Goal: Task Accomplishment & Management: Manage account settings

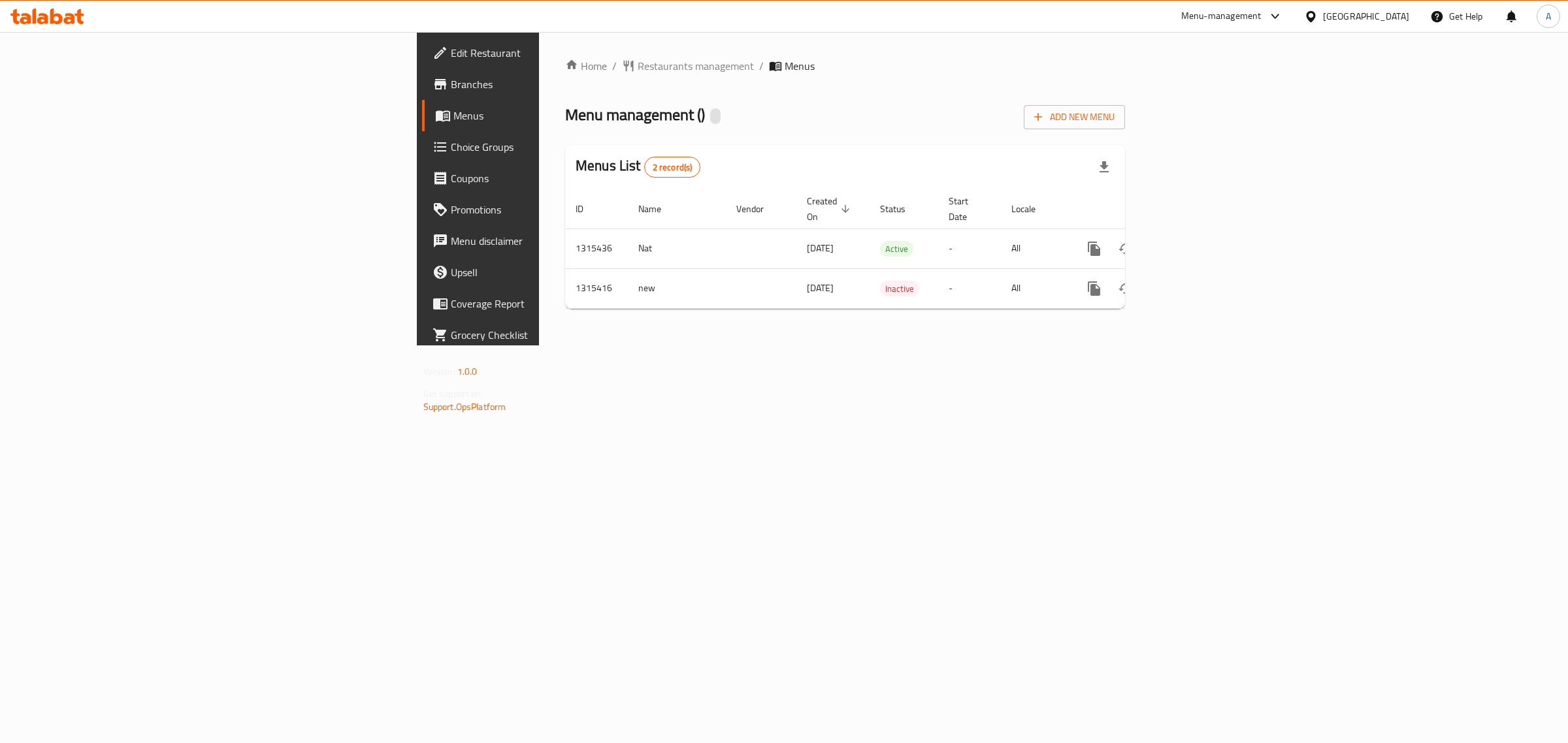
click at [1396, 16] on div "[GEOGRAPHIC_DATA]" at bounding box center [1366, 16] width 86 height 14
click at [1214, 343] on div "[GEOGRAPHIC_DATA]" at bounding box center [1268, 342] width 107 height 30
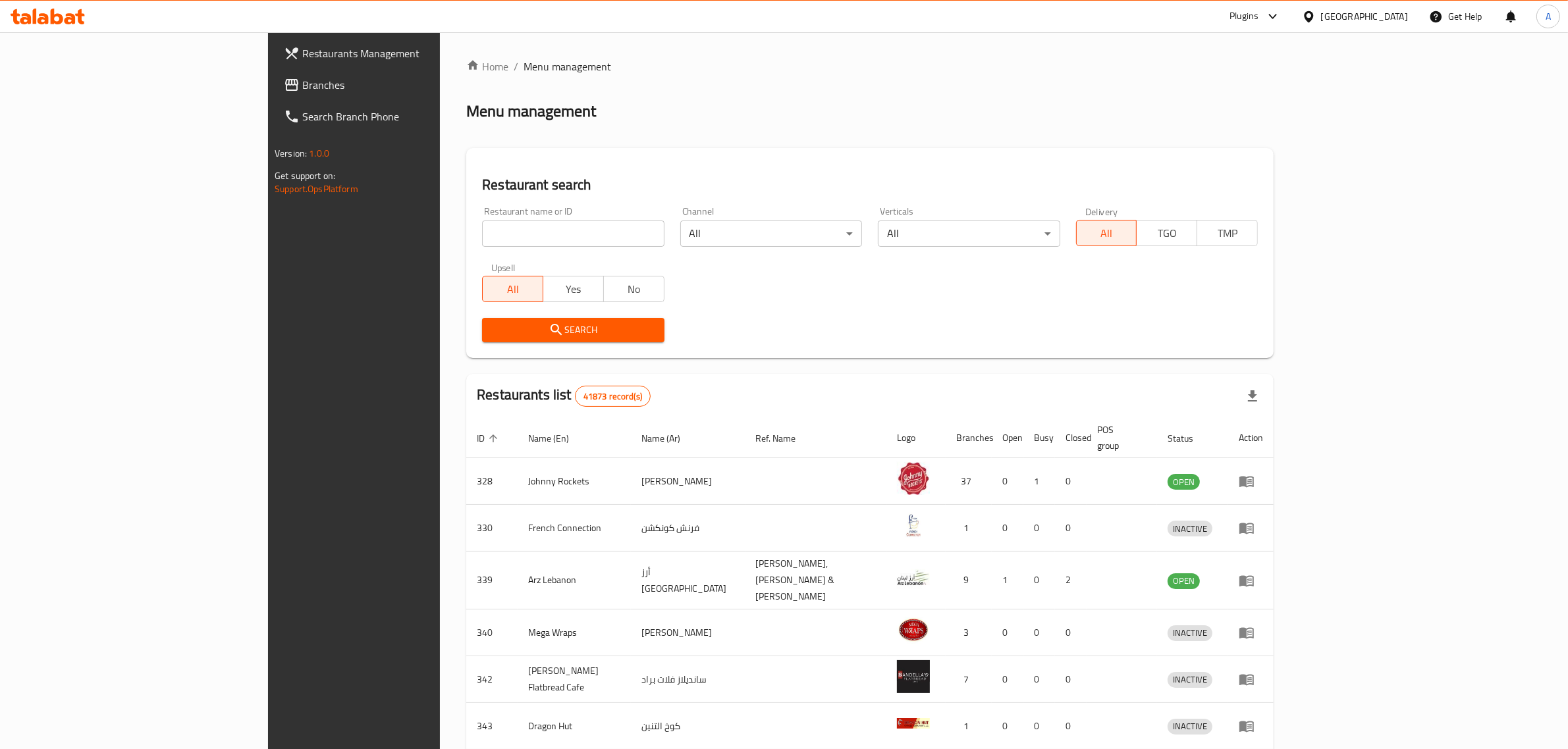
click at [594, 247] on div "Restaurant name or ID Restaurant name or ID" at bounding box center [573, 226] width 197 height 56
drag, startPoint x: 568, startPoint y: 236, endPoint x: 567, endPoint y: 223, distance: 13.0
click at [568, 236] on input "search" at bounding box center [573, 234] width 182 height 26
paste input "342791148"
click button "Search" at bounding box center [573, 330] width 182 height 24
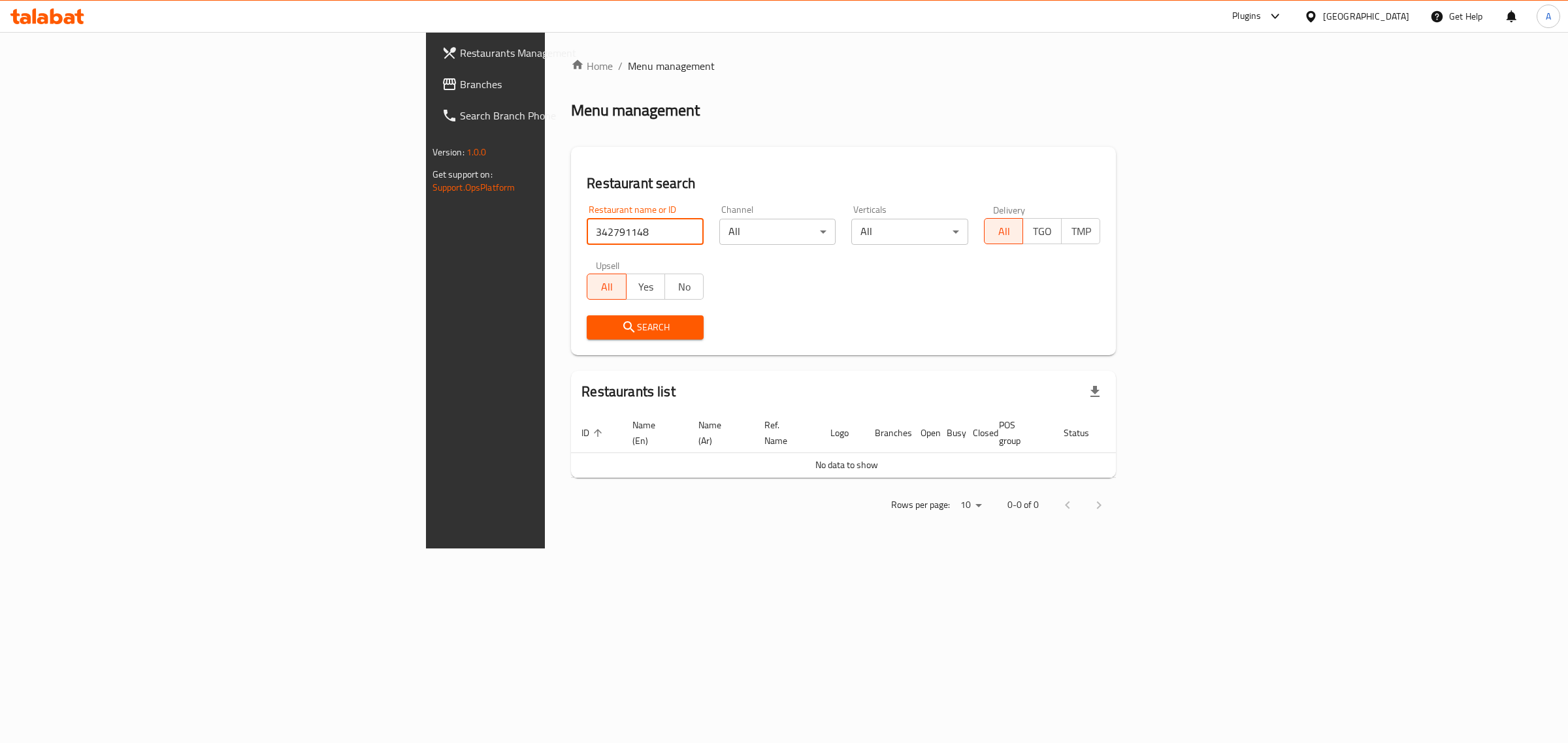
click at [586, 235] on input "342791148" at bounding box center [645, 232] width 117 height 26
drag, startPoint x: 360, startPoint y: 235, endPoint x: 244, endPoint y: 210, distance: 118.7
click at [426, 210] on div "Restaurants Management Branches Search Branch Phone Version: 1.0.0 Get support …" at bounding box center [784, 290] width 717 height 516
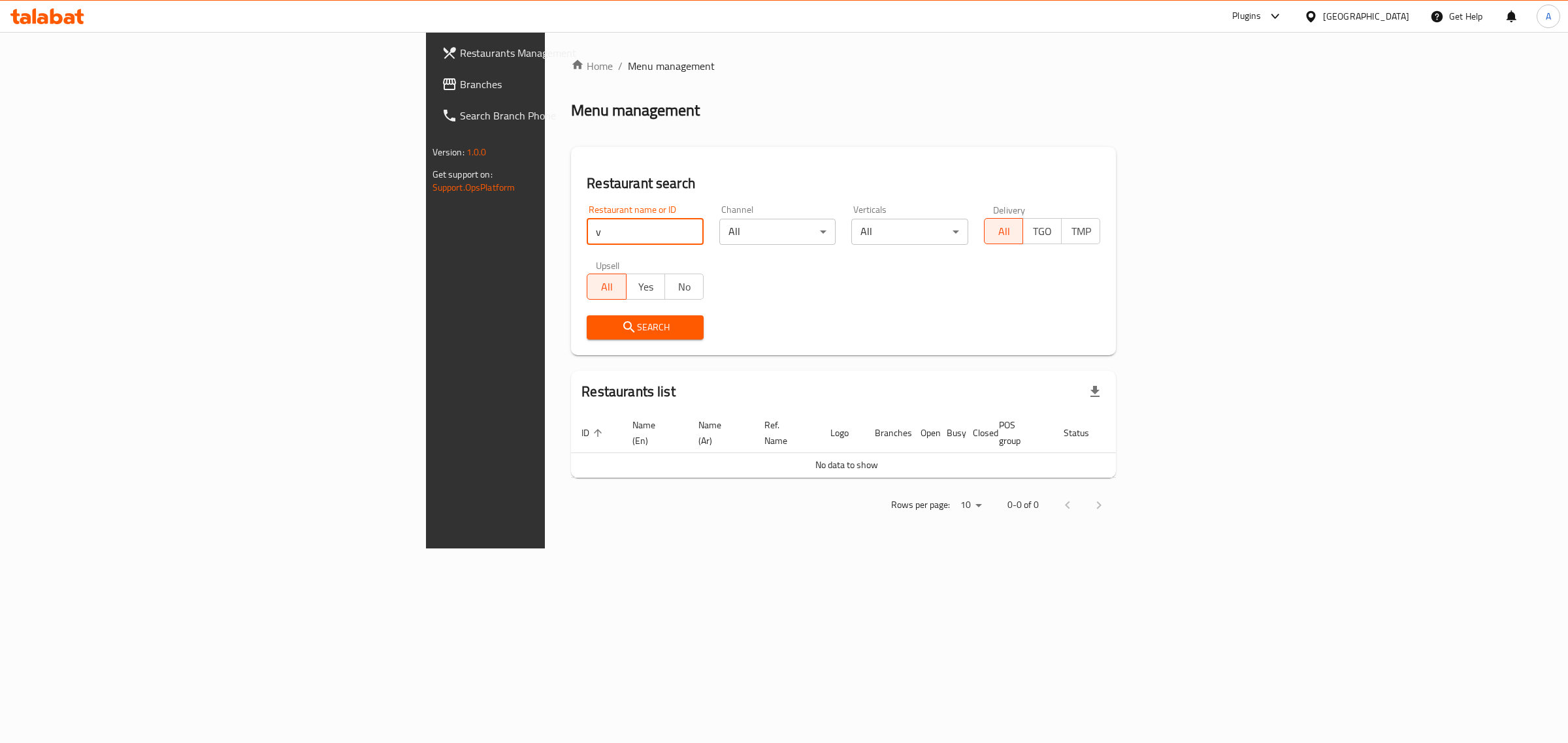
paste input "658090"
click button "Search" at bounding box center [645, 328] width 117 height 24
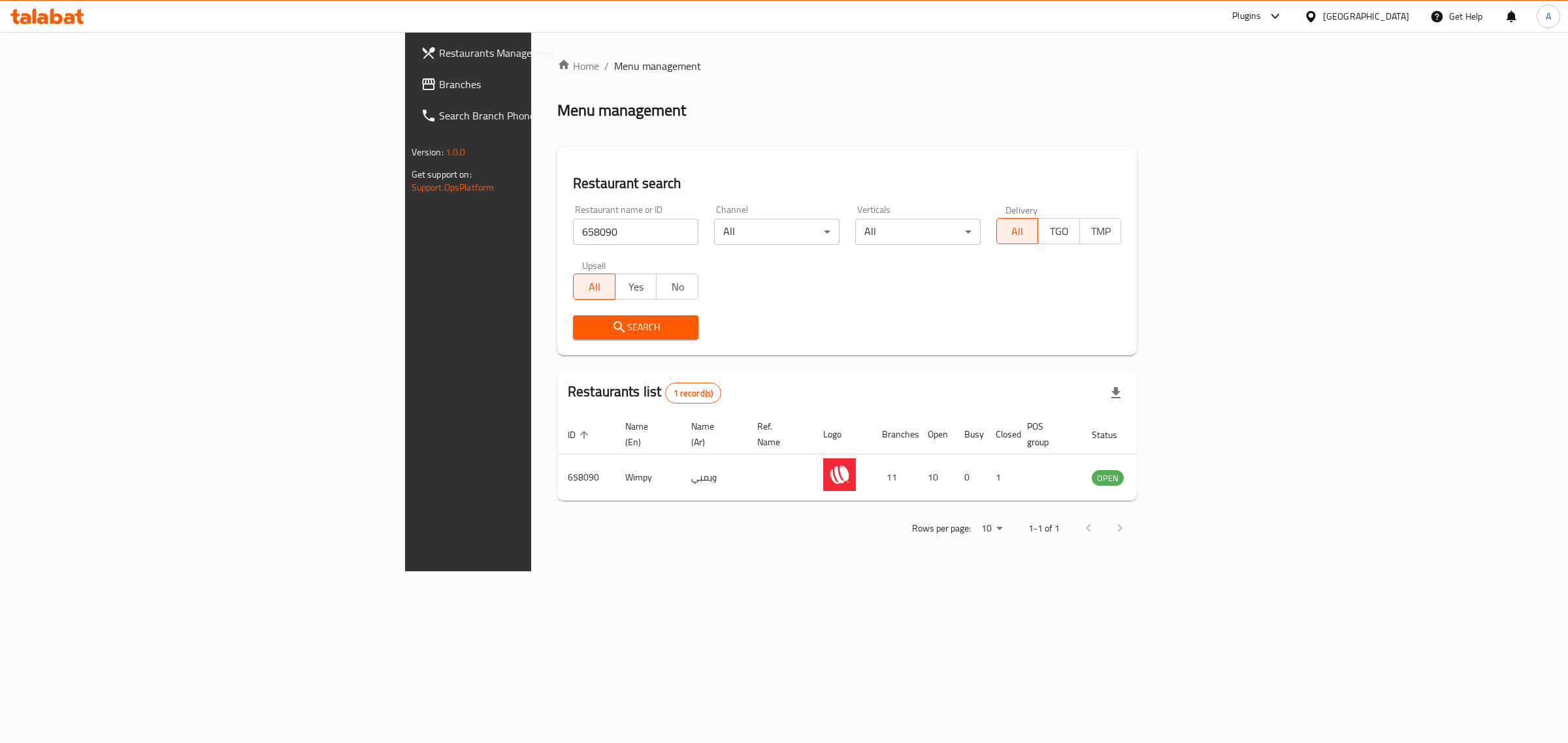
click at [573, 230] on input "658090" at bounding box center [636, 232] width 126 height 26
paste input "90405"
type input "690405"
click button "Search" at bounding box center [636, 328] width 126 height 24
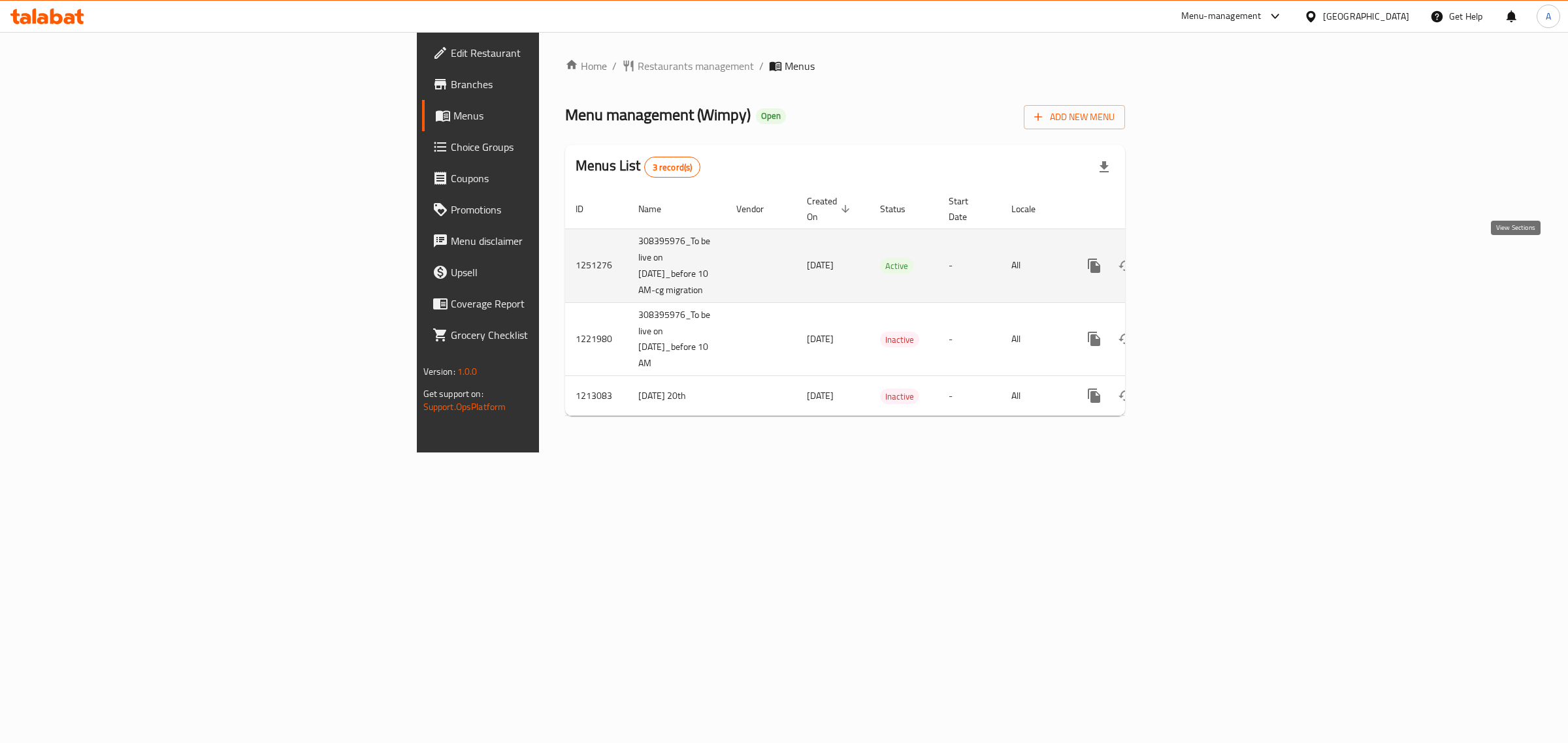
click at [1196, 264] on icon "enhanced table" at bounding box center [1189, 266] width 16 height 16
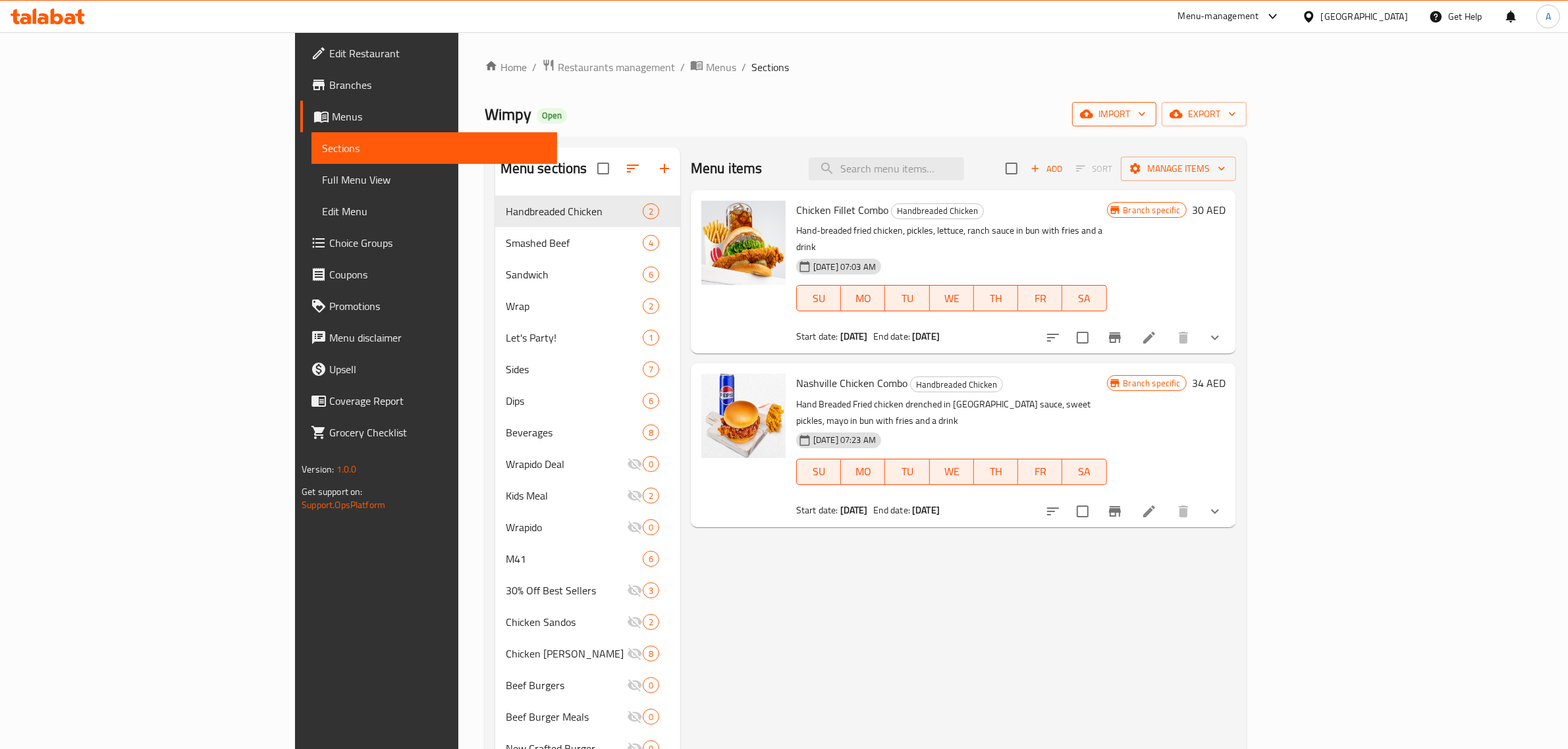
click at [1146, 117] on span "import" at bounding box center [1114, 114] width 63 height 16
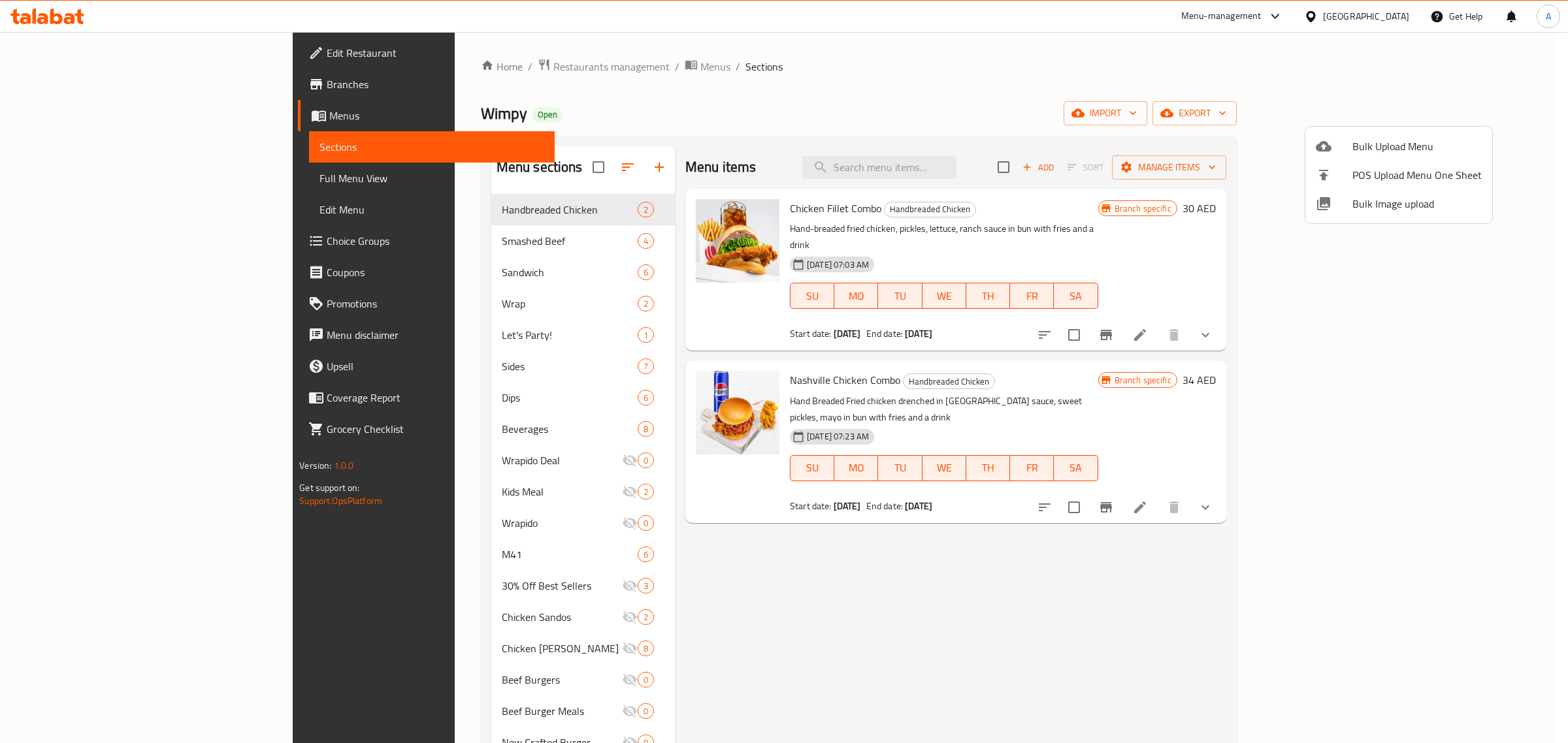
click at [1376, 209] on span "Bulk Image upload" at bounding box center [1417, 203] width 129 height 16
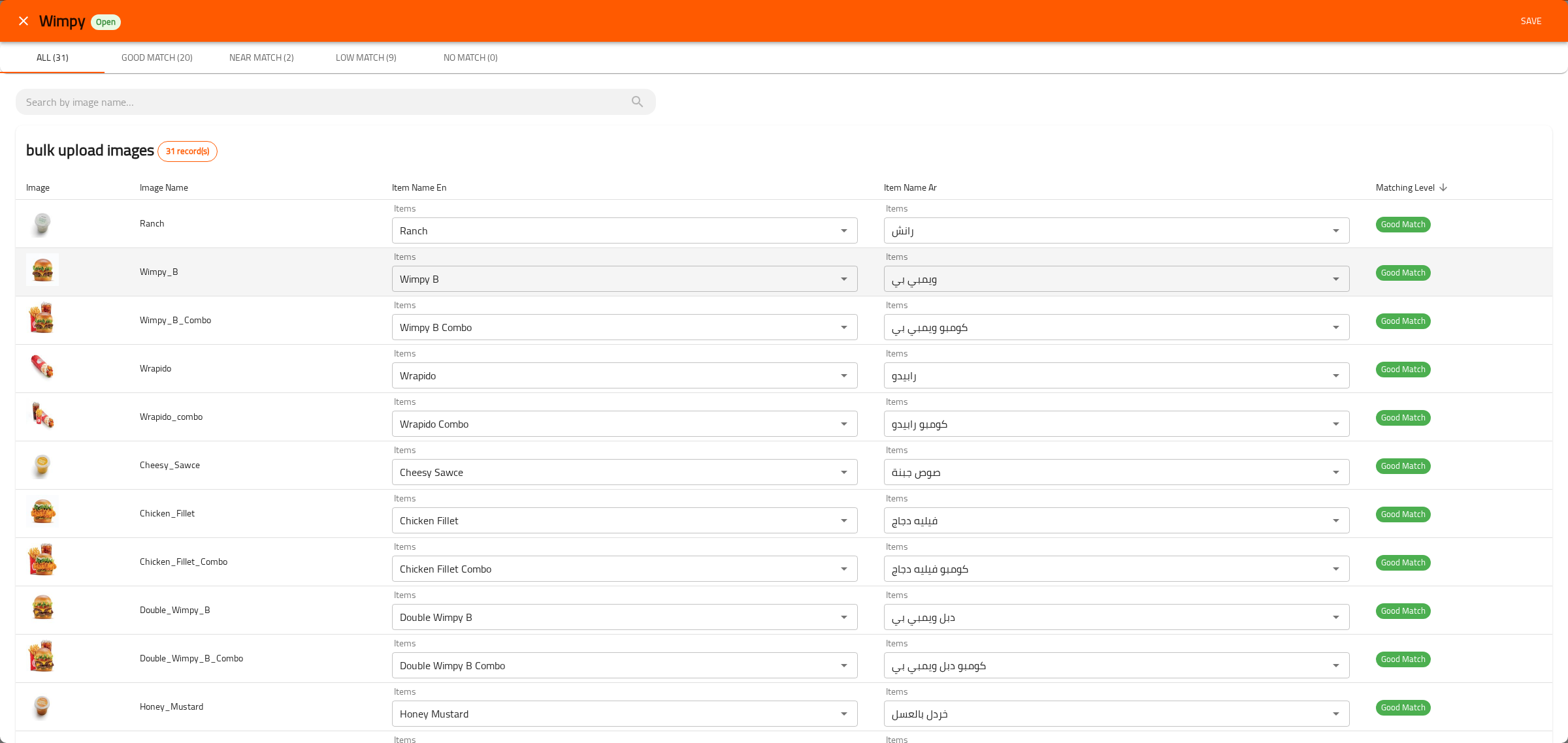
click at [179, 289] on td "Wimpy_B" at bounding box center [255, 272] width 252 height 48
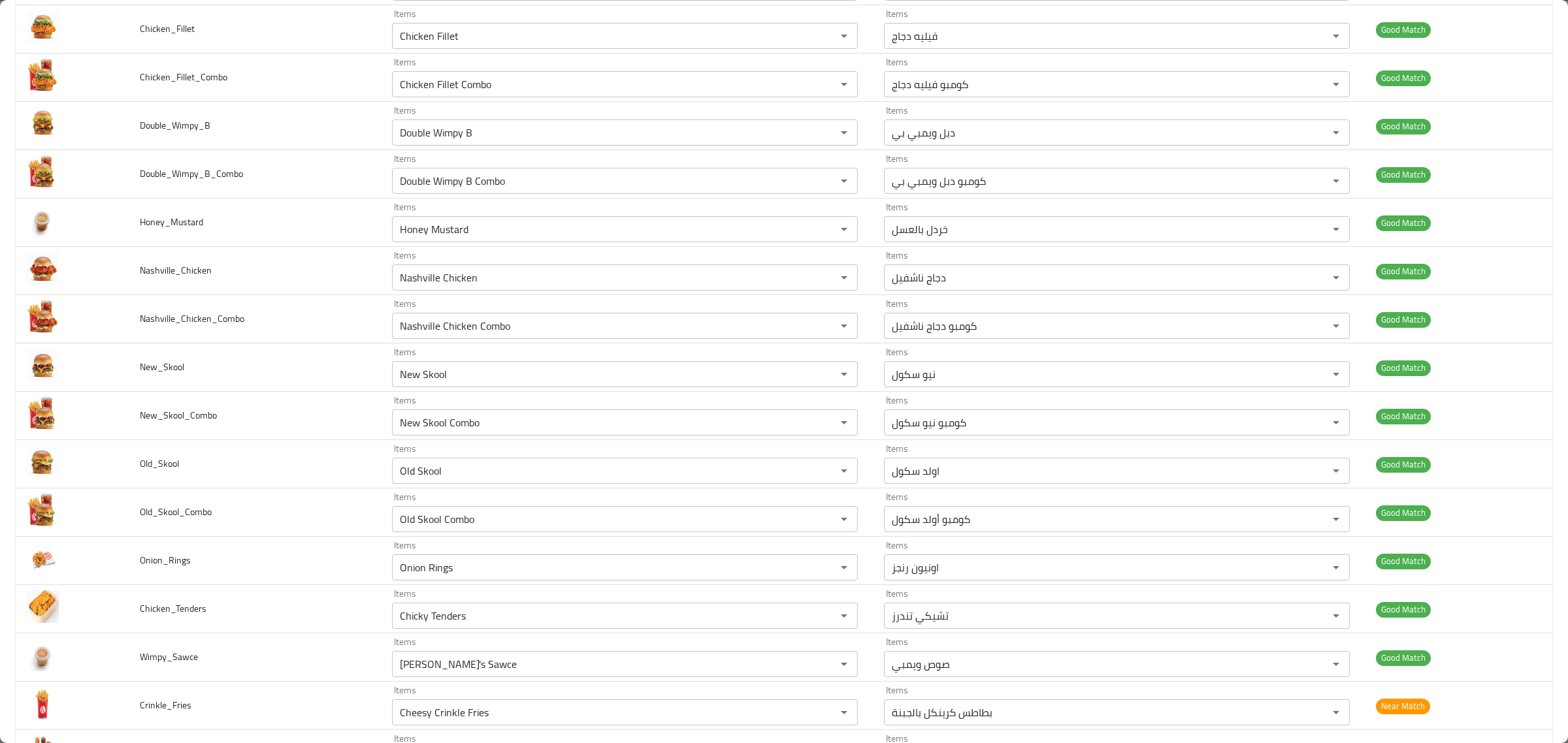
scroll to position [653, 0]
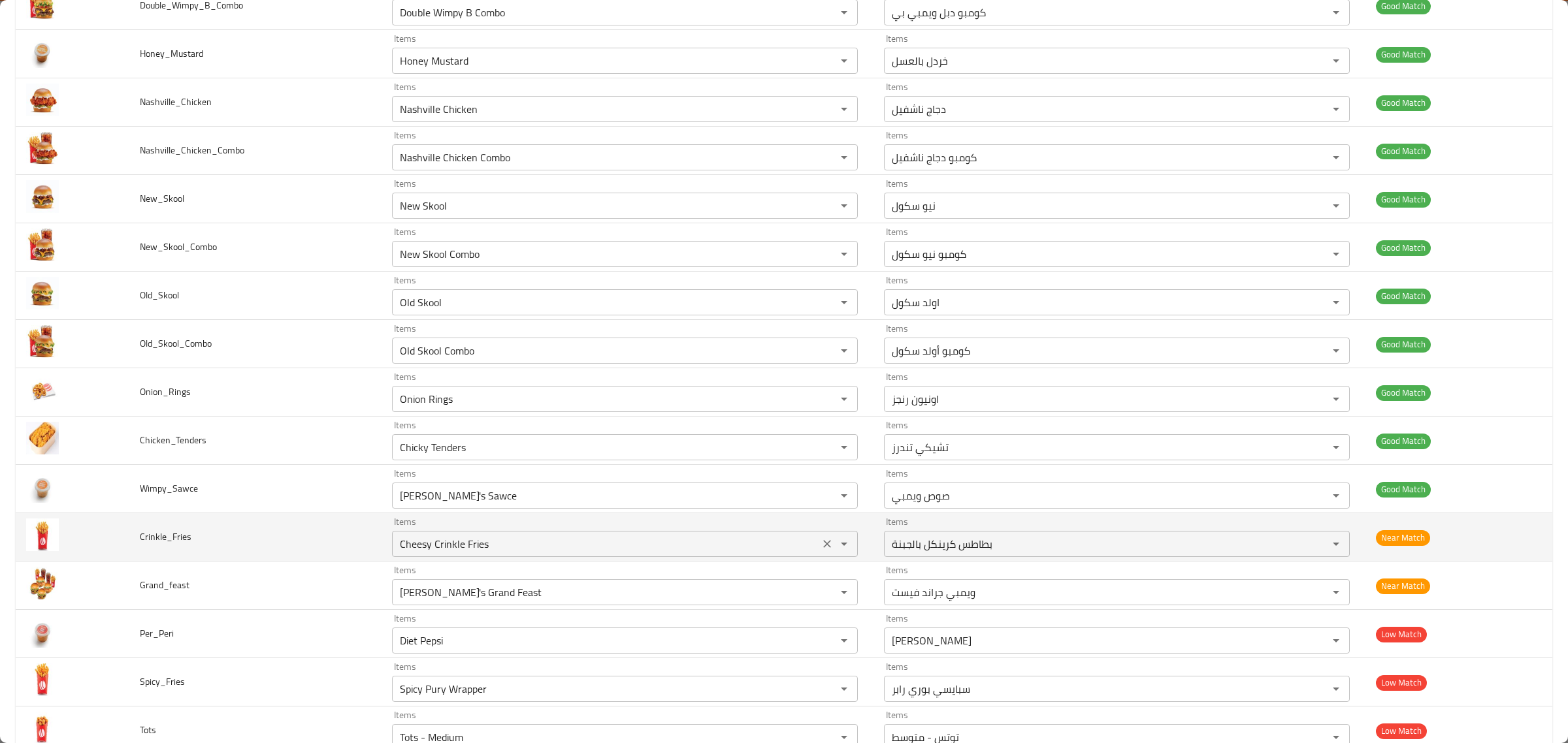
click at [576, 542] on input "Cheesy Crinkle Fries" at bounding box center [606, 544] width 420 height 18
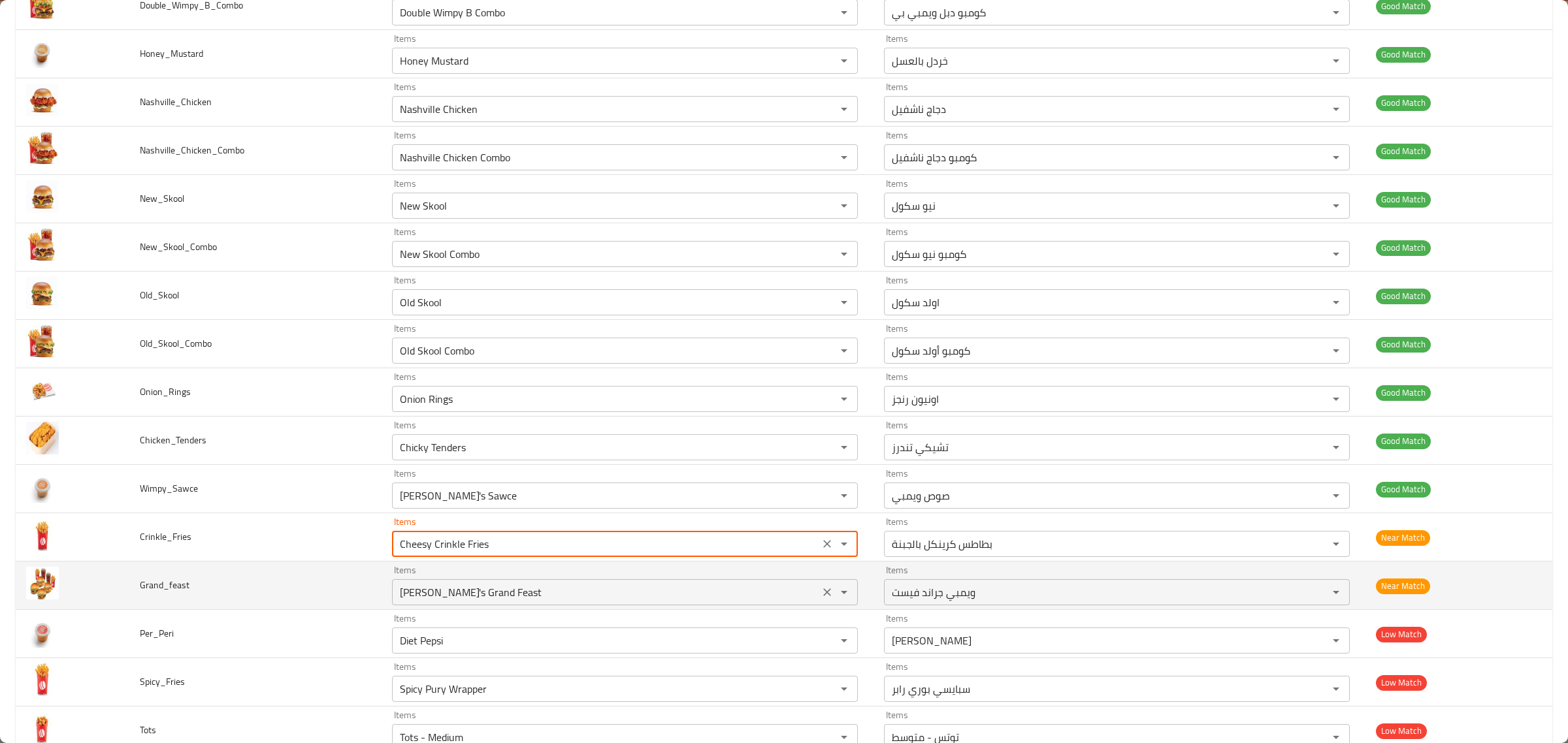
click at [564, 586] on div "[PERSON_NAME]'s Grand Feast Items" at bounding box center [625, 592] width 466 height 26
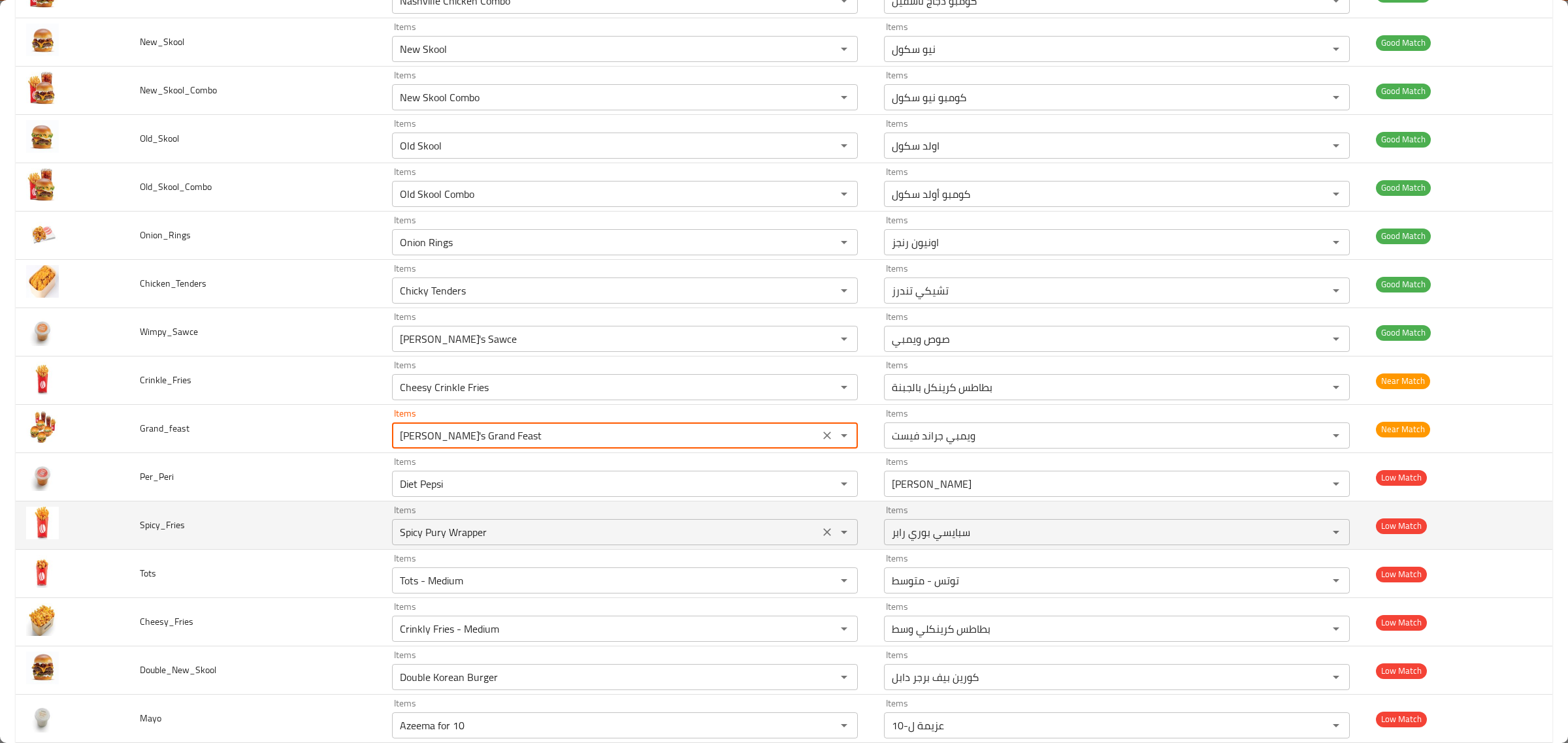
scroll to position [816, 0]
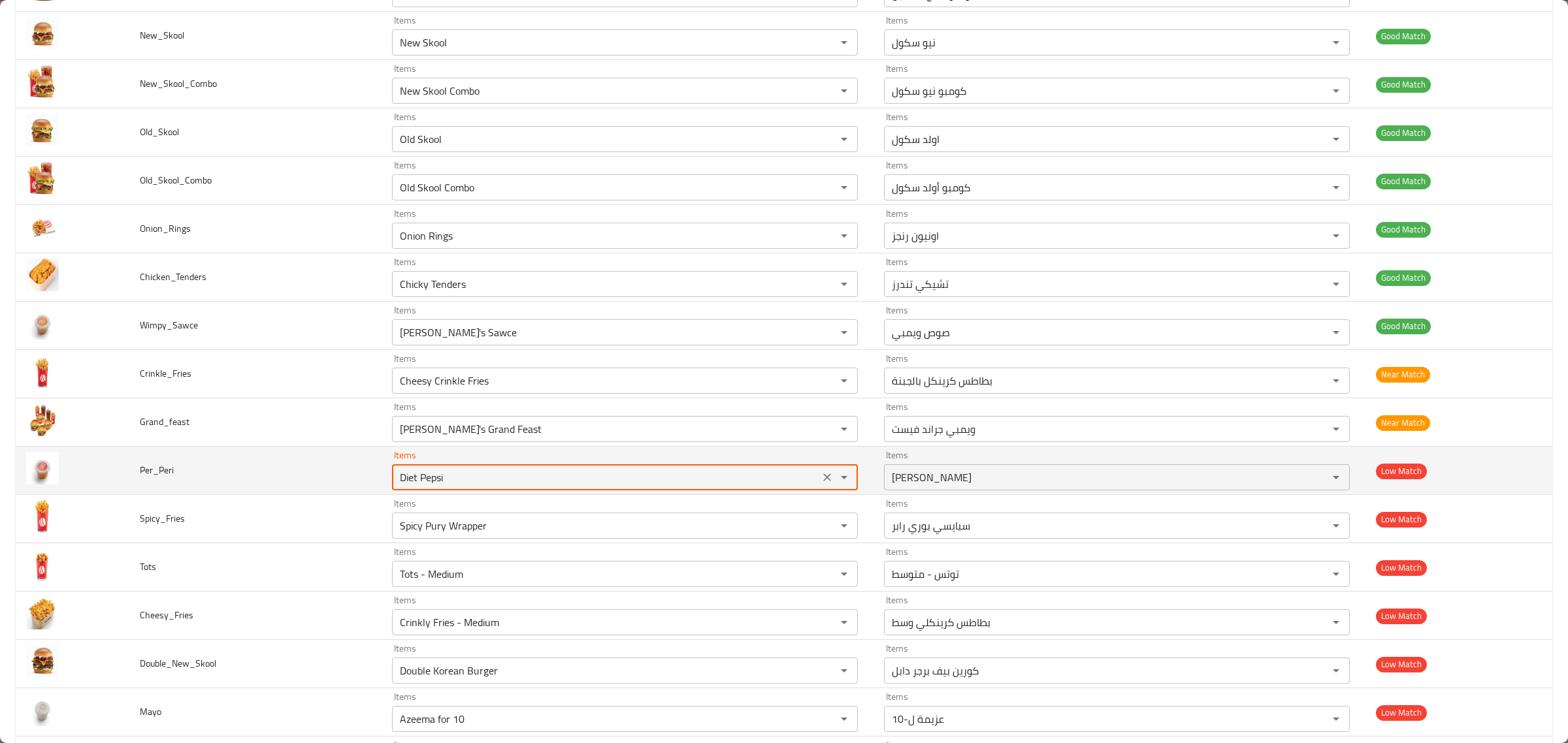
click at [568, 482] on input "Diet Pepsi" at bounding box center [606, 477] width 420 height 18
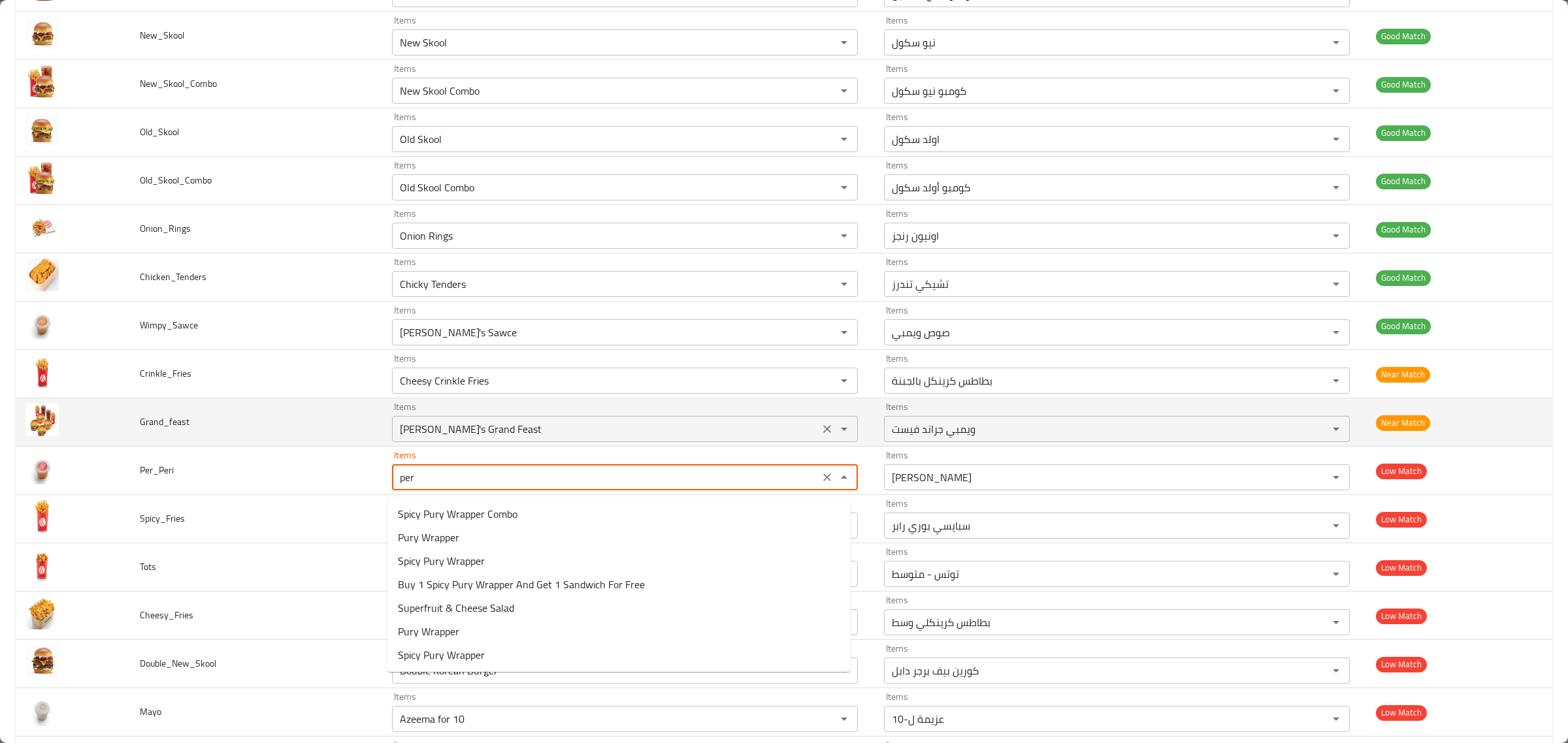
type input "peri"
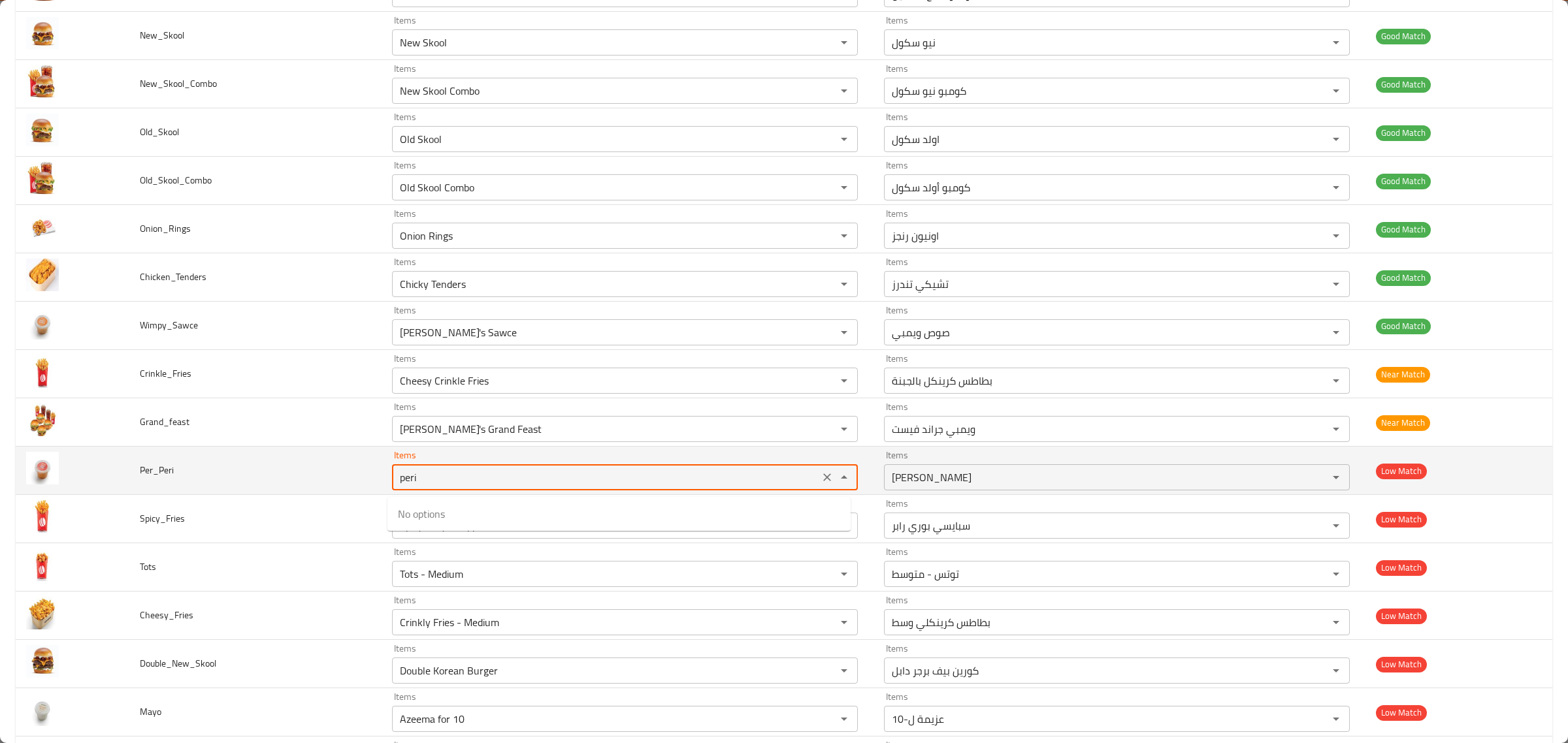
click at [825, 481] on icon "Clear" at bounding box center [827, 477] width 13 height 13
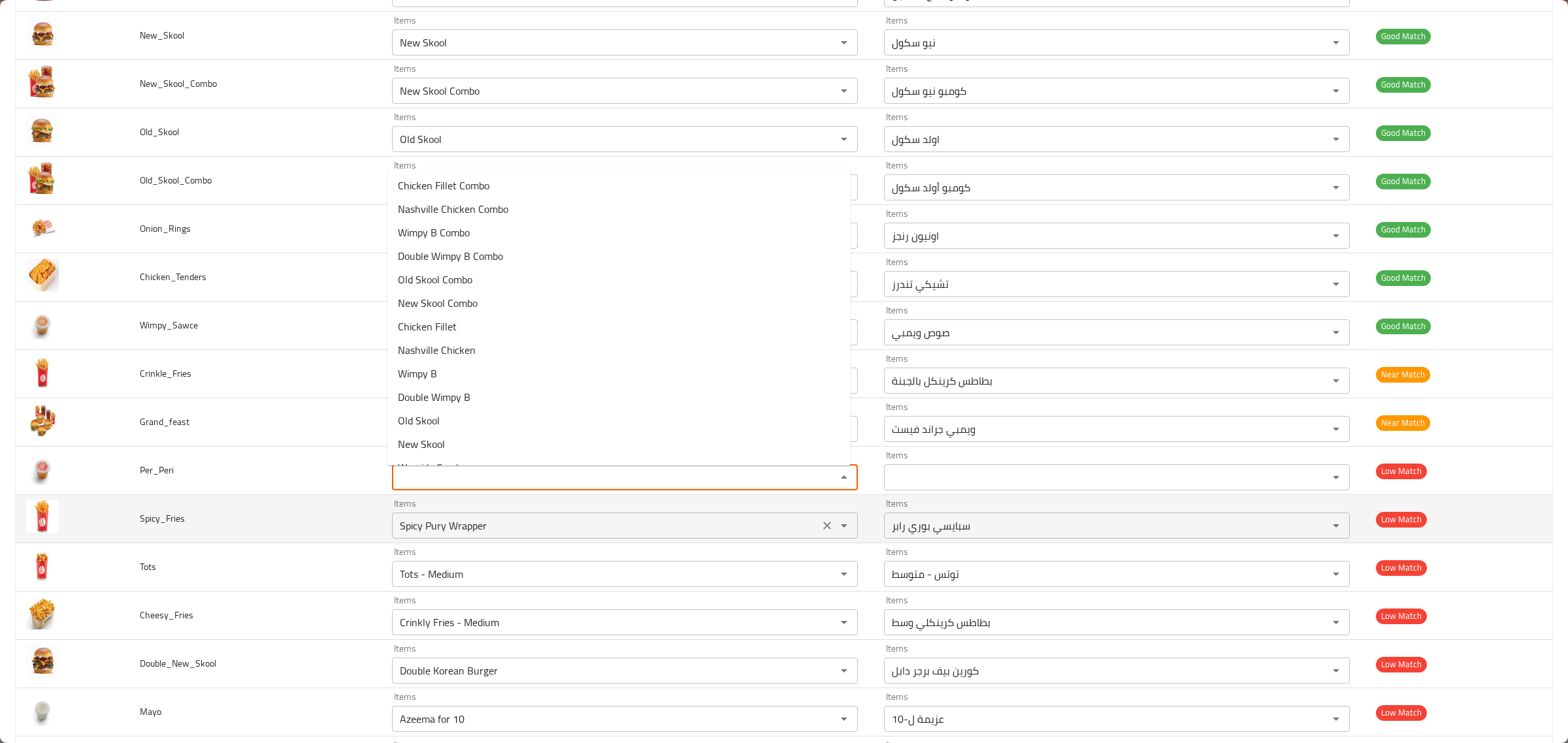
click at [489, 529] on input "Spicy Pury Wrapper" at bounding box center [606, 525] width 420 height 18
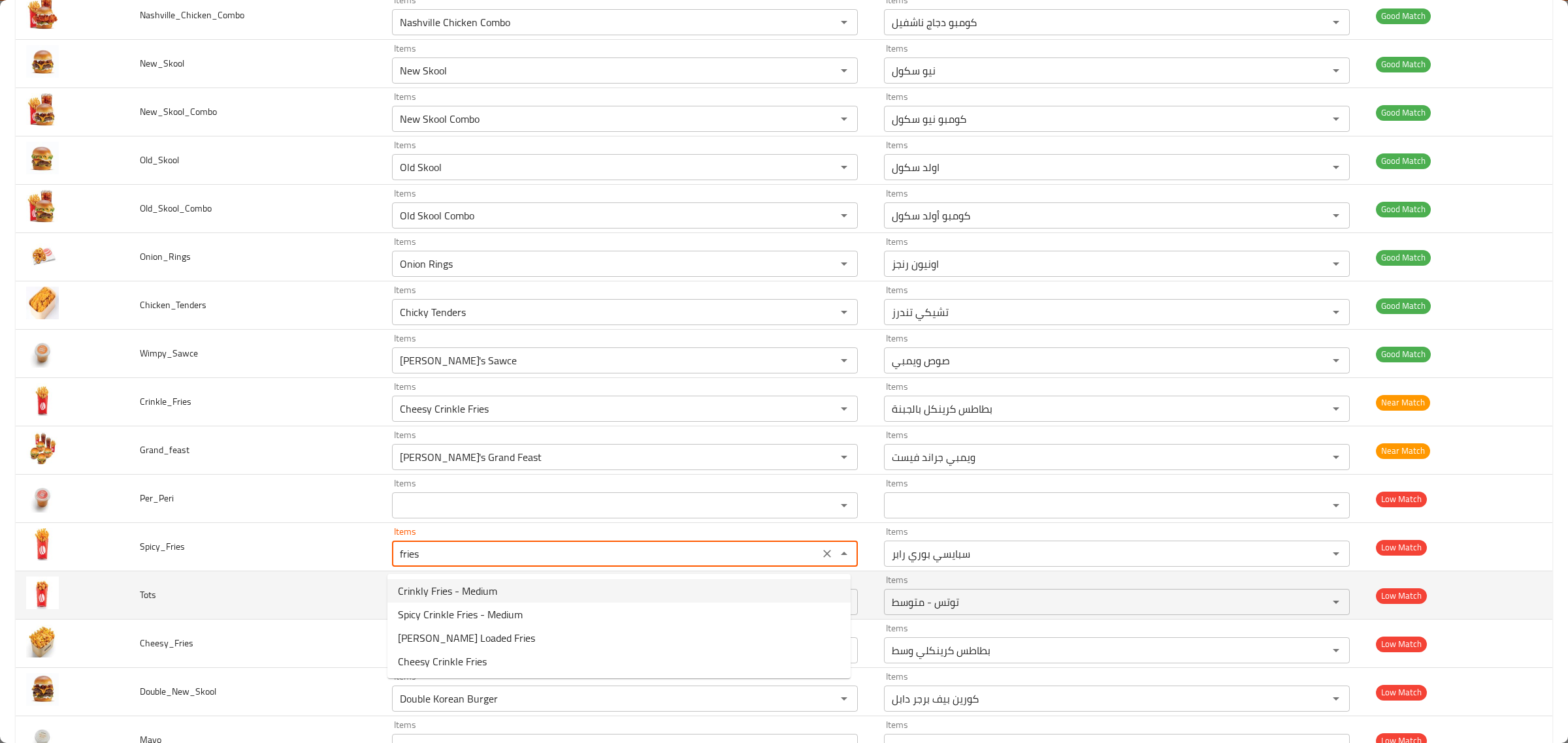
scroll to position [787, 0]
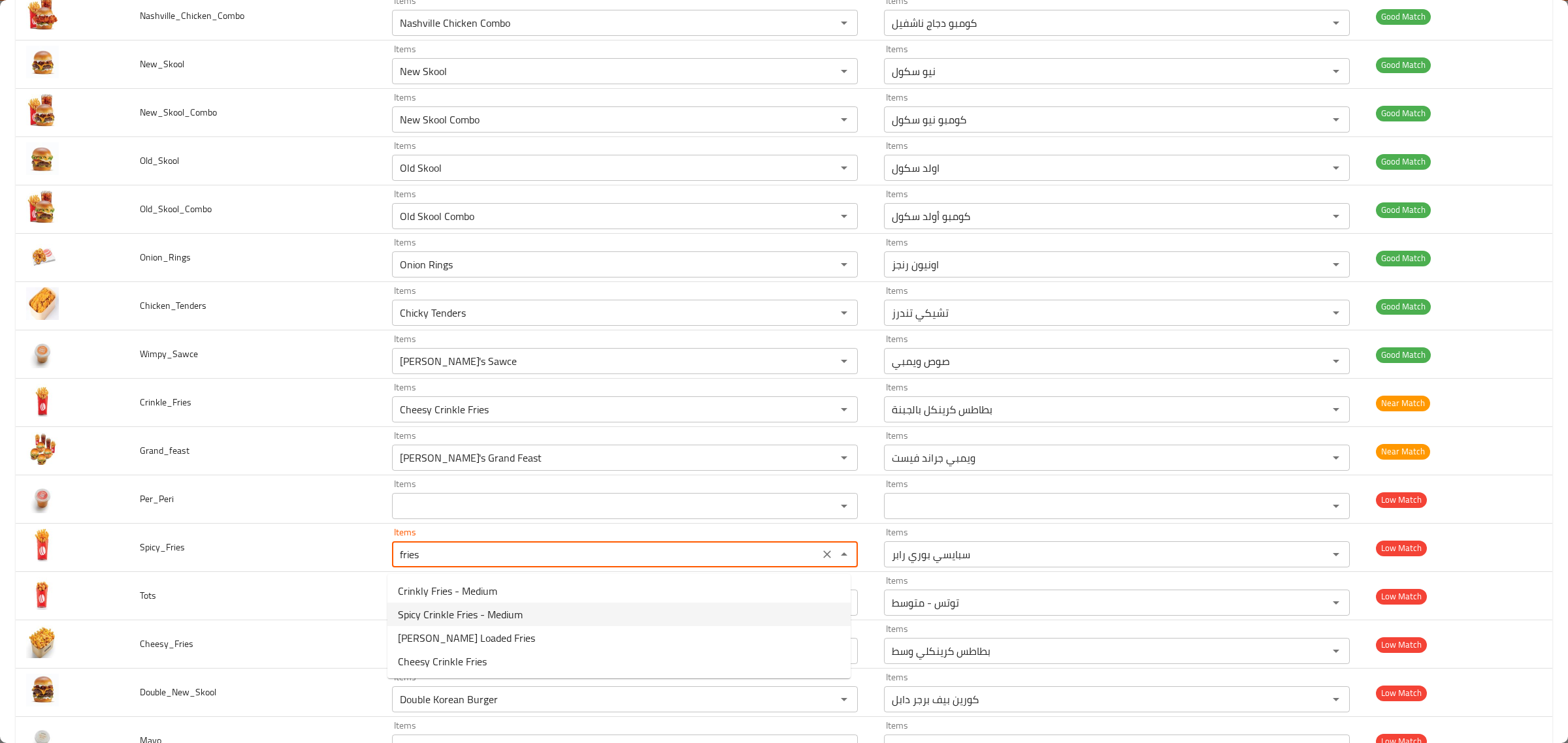
click at [461, 618] on span "Spicy Crinkle Fries - Medium" at bounding box center [460, 614] width 125 height 16
type input "Spicy Crinkle Fries - Medium"
type input "بطاطس كرينكل حار - وسط"
click at [461, 616] on div "Tots - Medium Items" at bounding box center [625, 602] width 466 height 26
type input "Spicy Crinkle Fries - Medium"
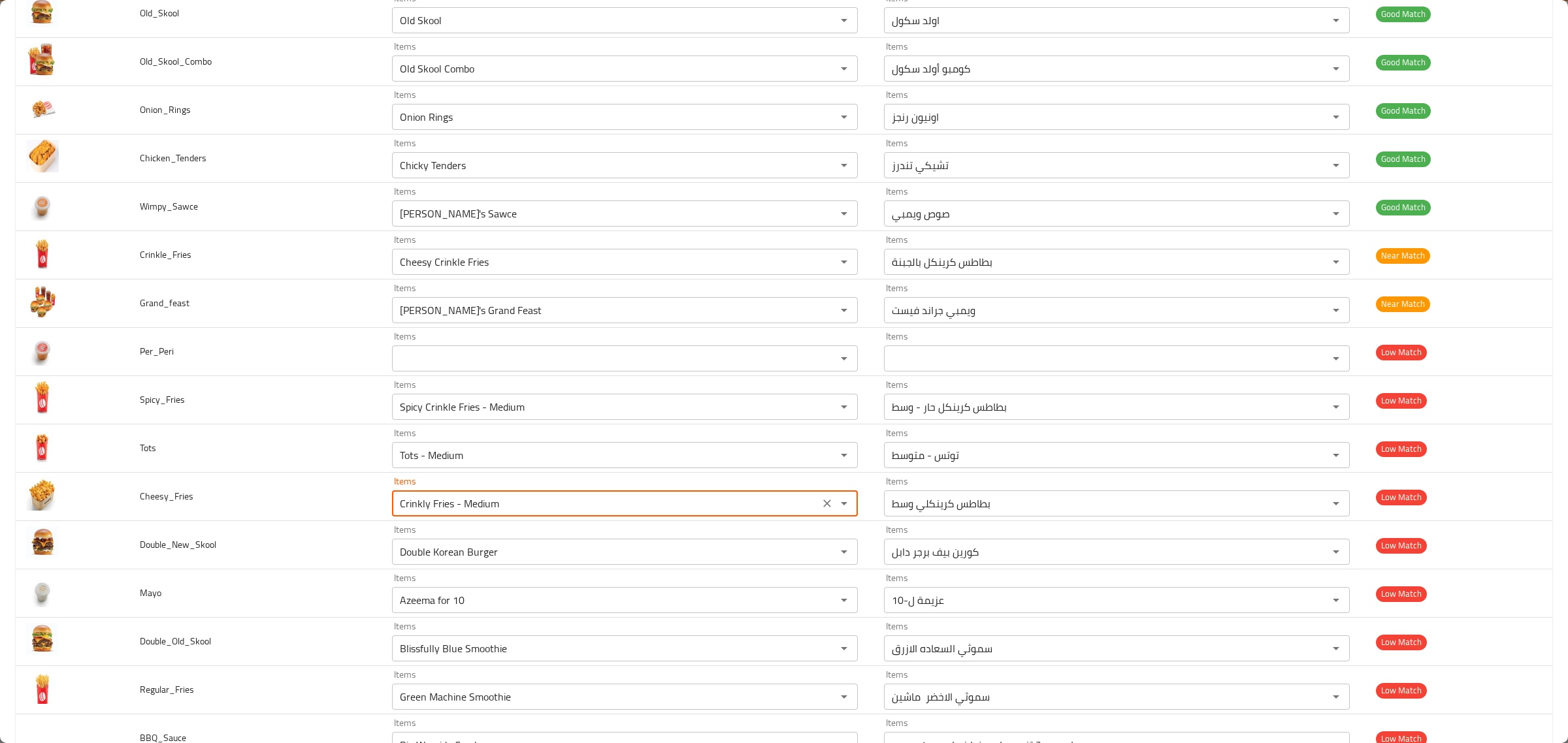
scroll to position [985, 0]
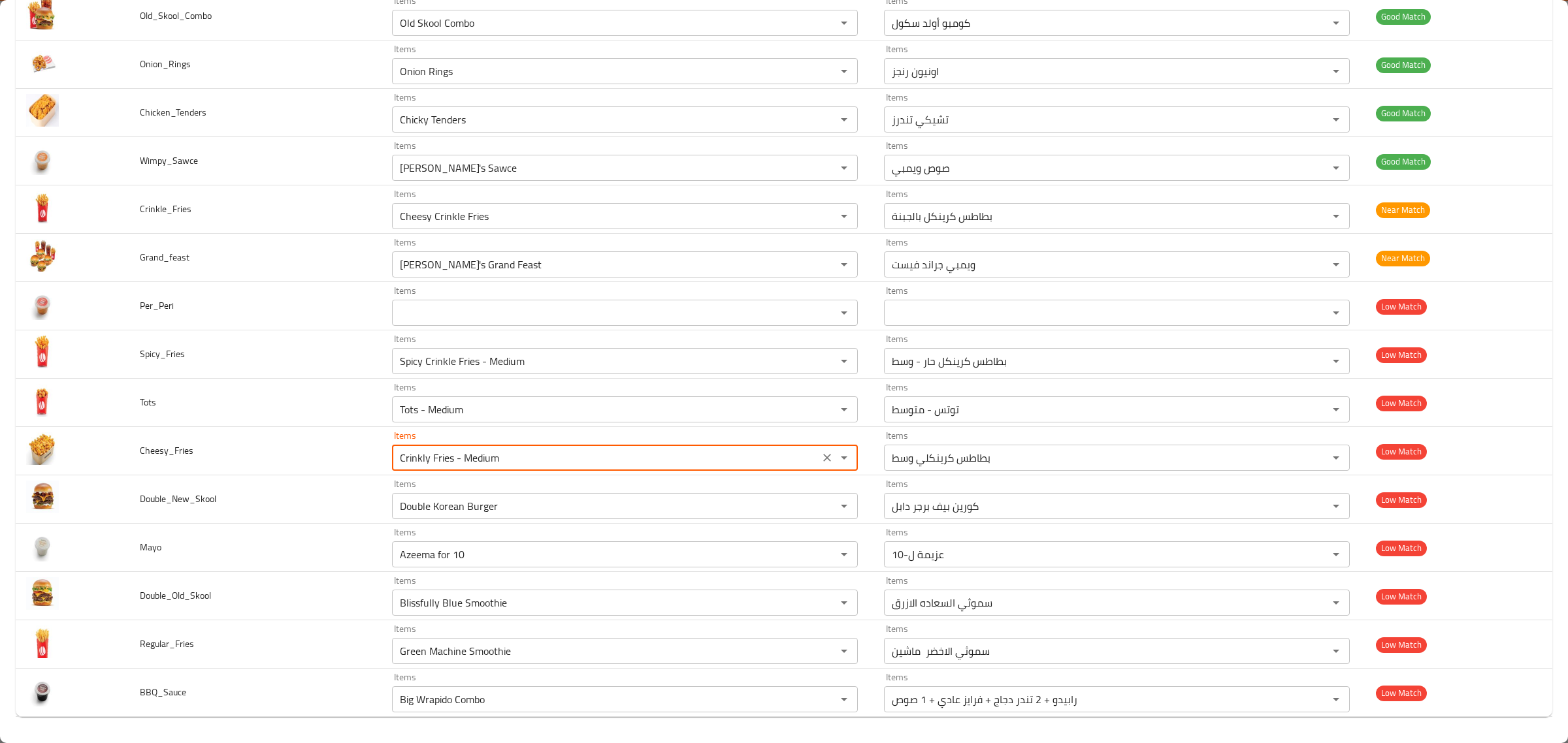
type input "g"
click at [534, 553] on li "Cheesy Crinkle Fries" at bounding box center [619, 560] width 464 height 23
type input "Cheesy Crinkle Fries"
type input "بطاطس كرينكل بالجبنة"
type input "Cheesy Crinkle Fries"
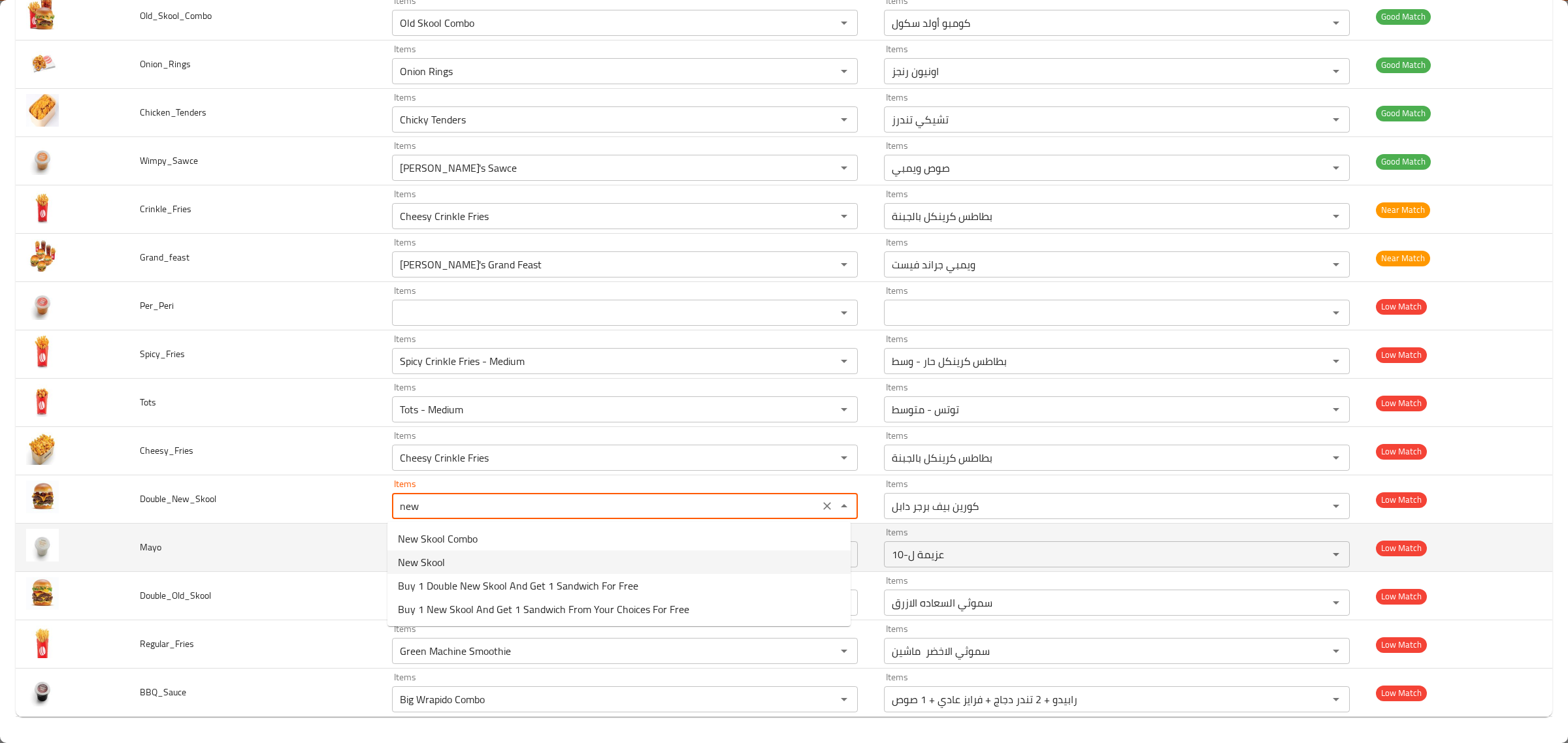
type input "Double Korean Burger"
click at [353, 562] on td "Mayo" at bounding box center [255, 548] width 252 height 48
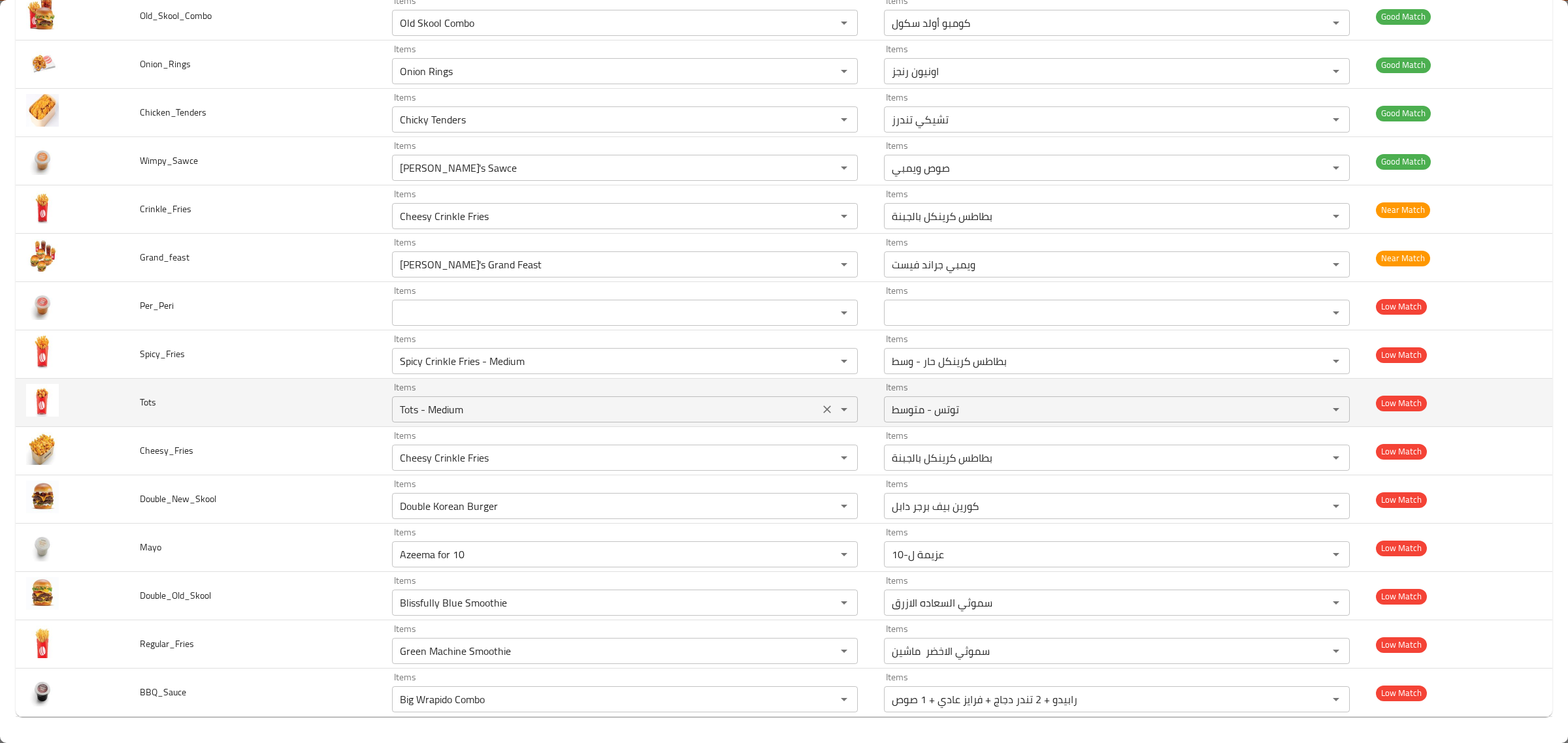
click at [668, 400] on input "Tots - Medium" at bounding box center [606, 410] width 420 height 18
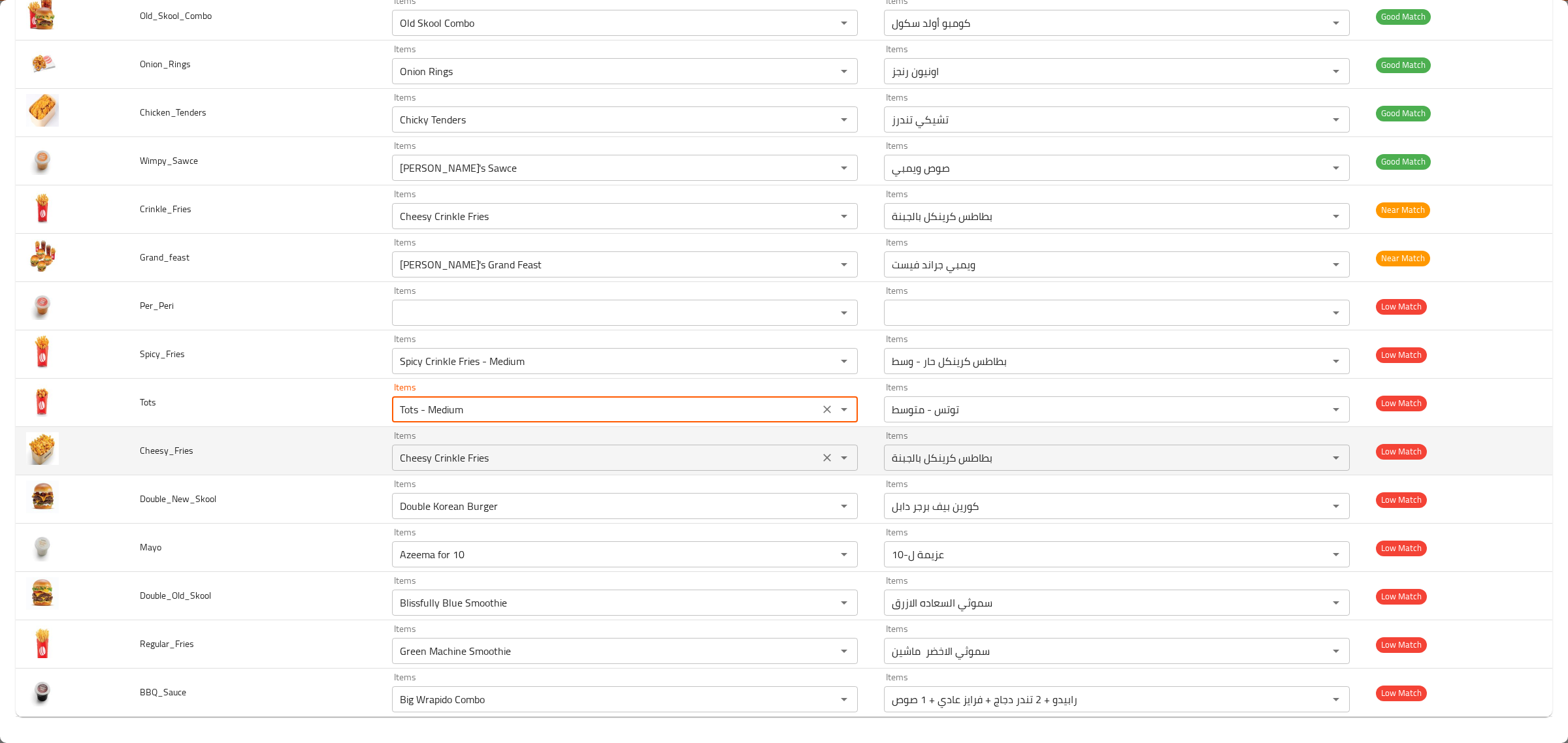
click at [673, 451] on input "Cheesy Crinkle Fries" at bounding box center [606, 458] width 420 height 18
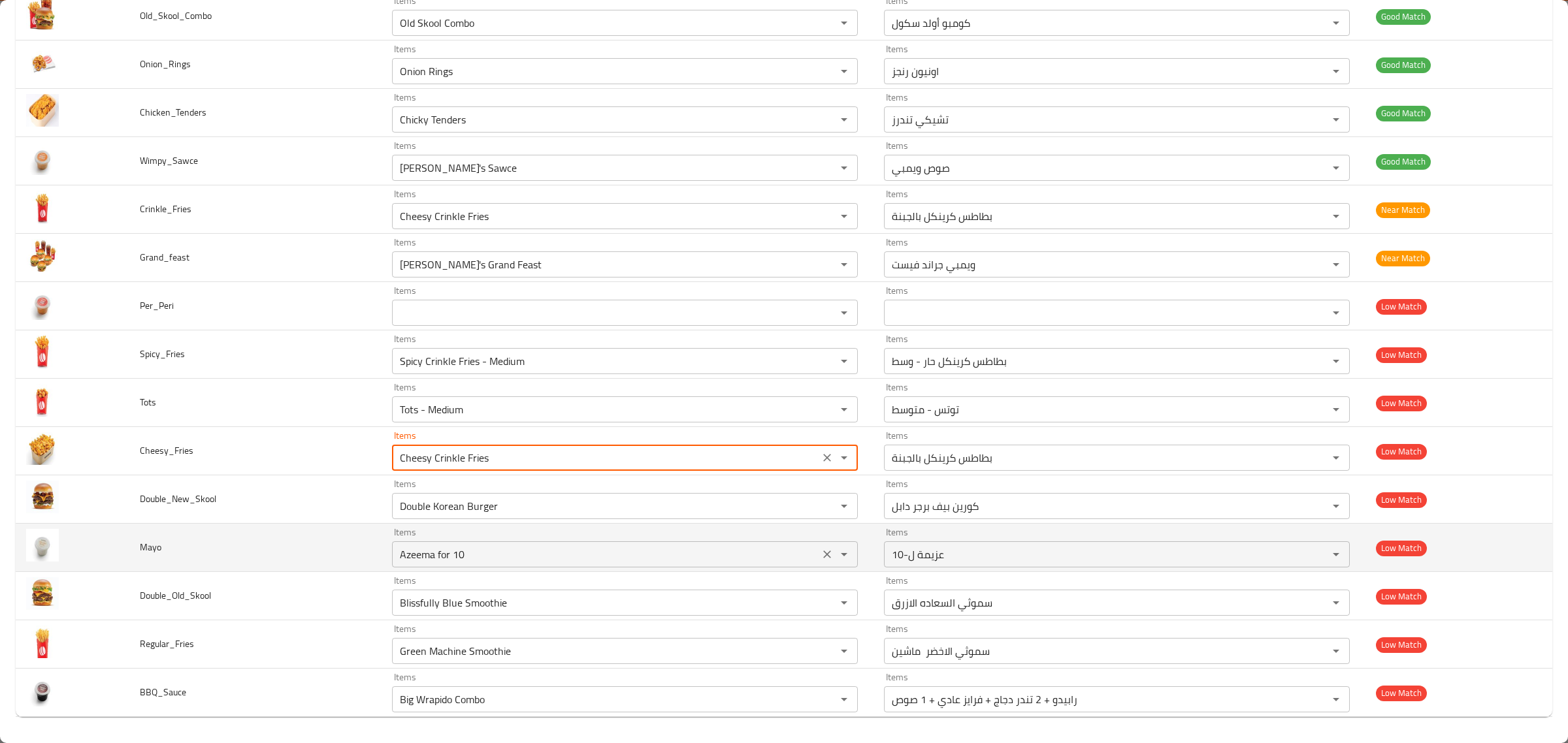
click at [683, 533] on div "Items Azeema for 10 Items" at bounding box center [625, 547] width 466 height 40
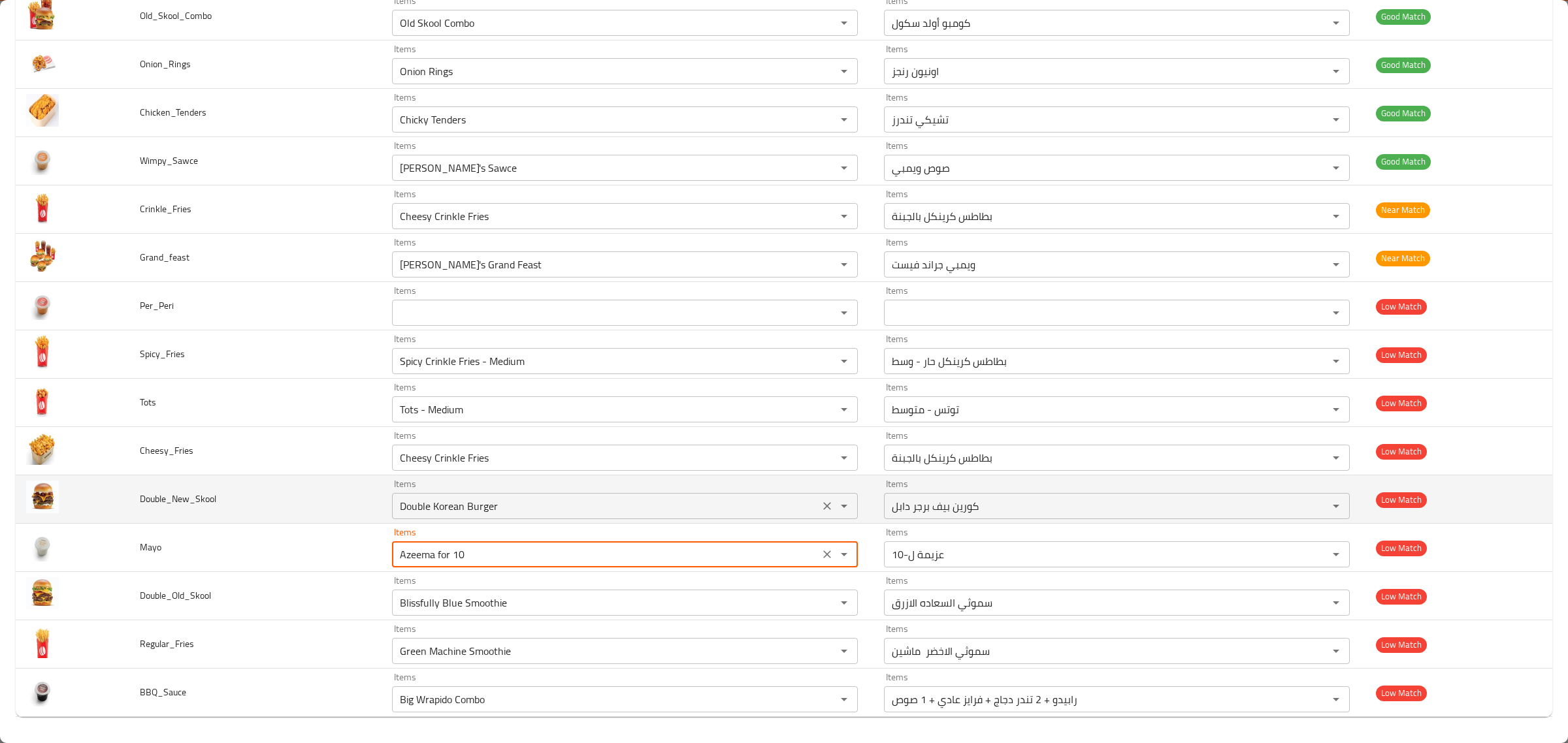
click at [683, 514] on input "Double Korean Burger" at bounding box center [606, 506] width 420 height 18
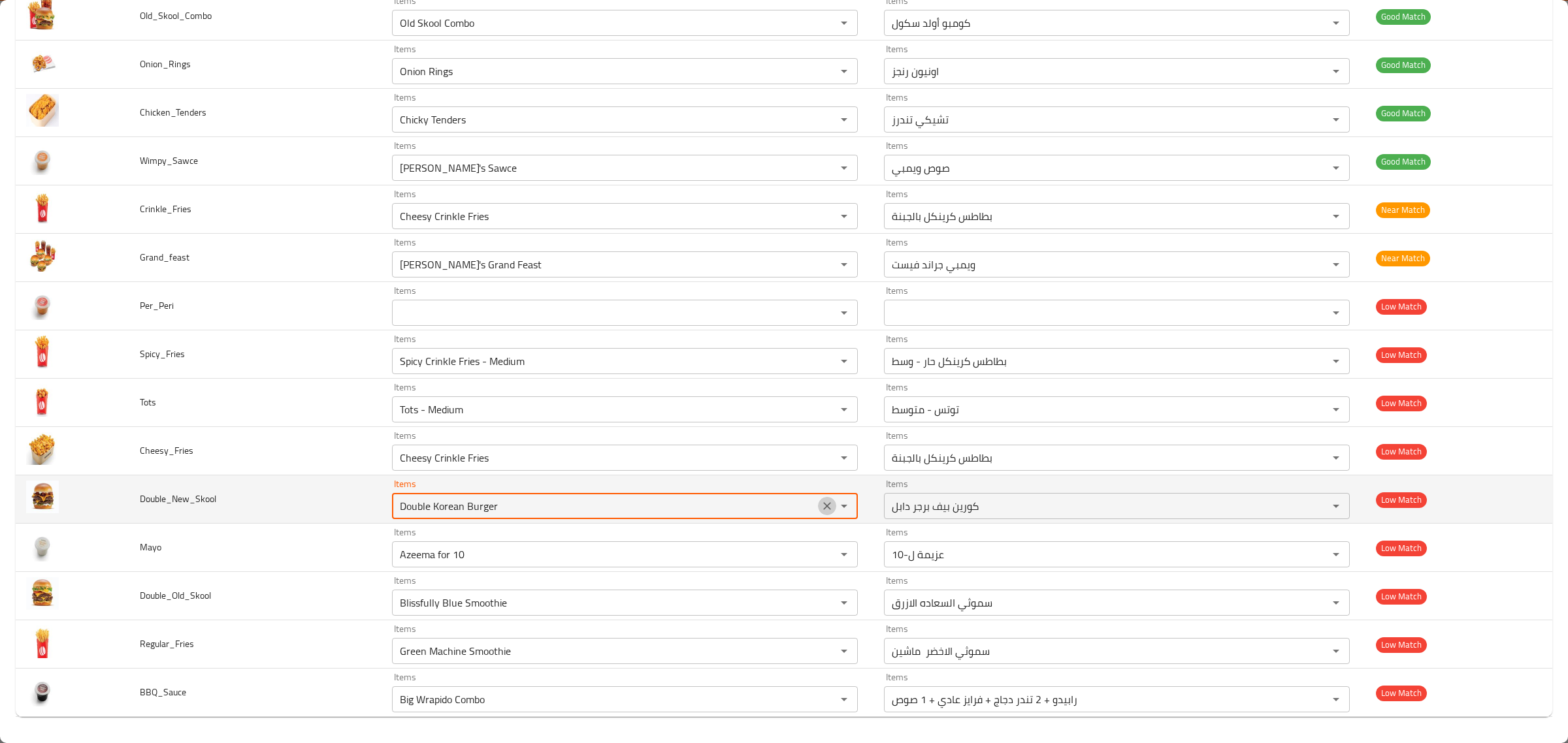
click at [820, 500] on icon "Clear" at bounding box center [827, 506] width 13 height 13
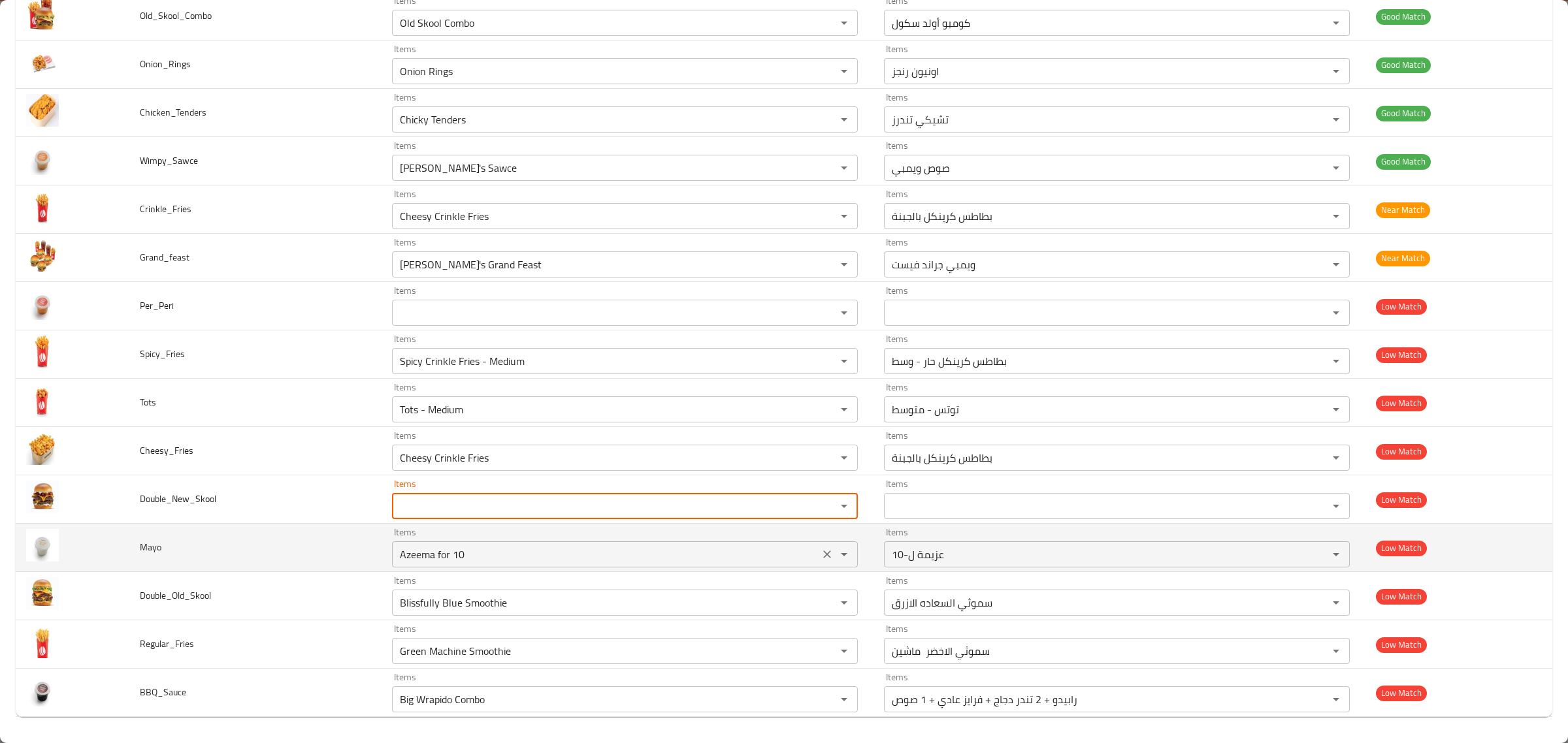
click at [777, 559] on input "Azeema for 10" at bounding box center [606, 554] width 420 height 18
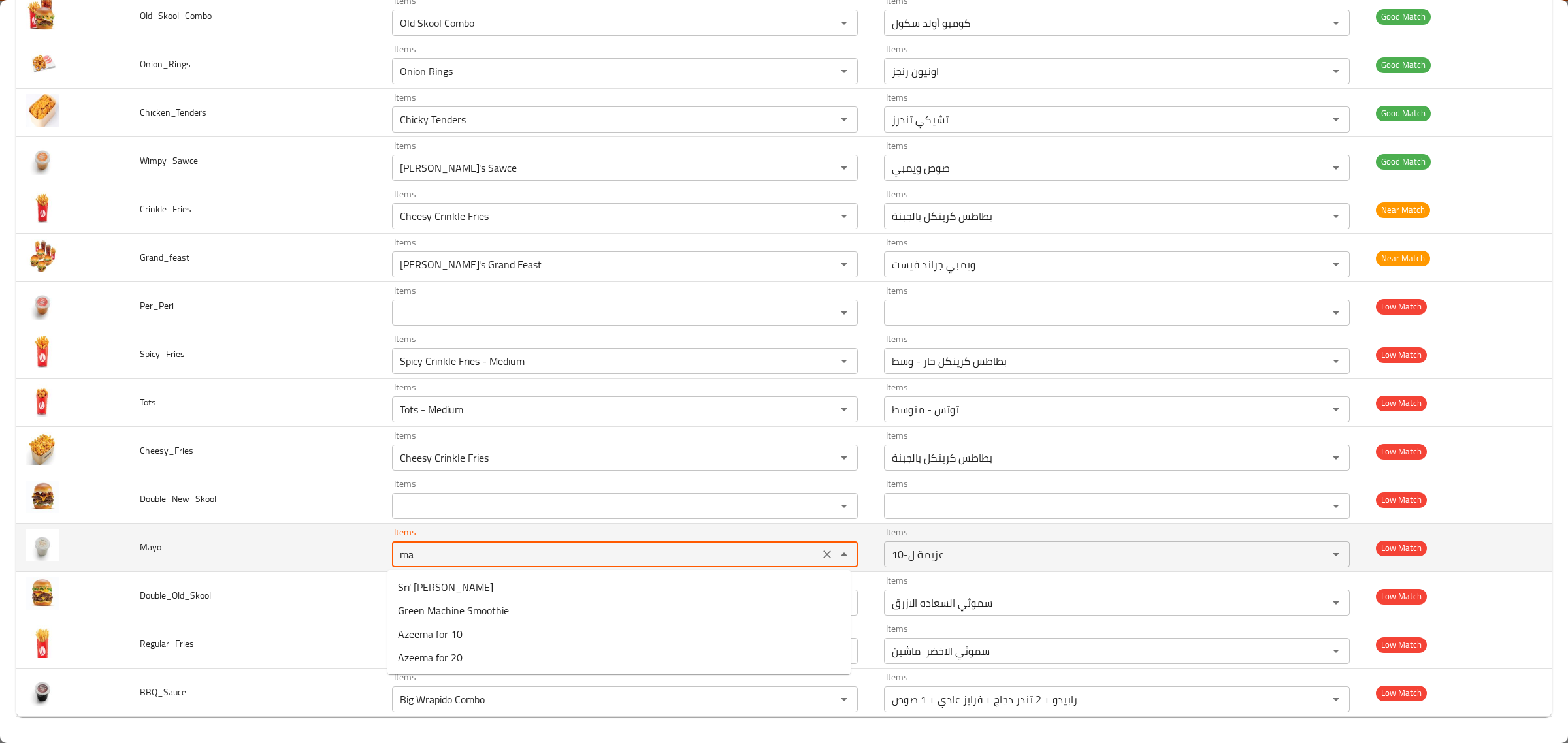
type input "may"
click at [820, 557] on icon "Clear" at bounding box center [827, 554] width 13 height 13
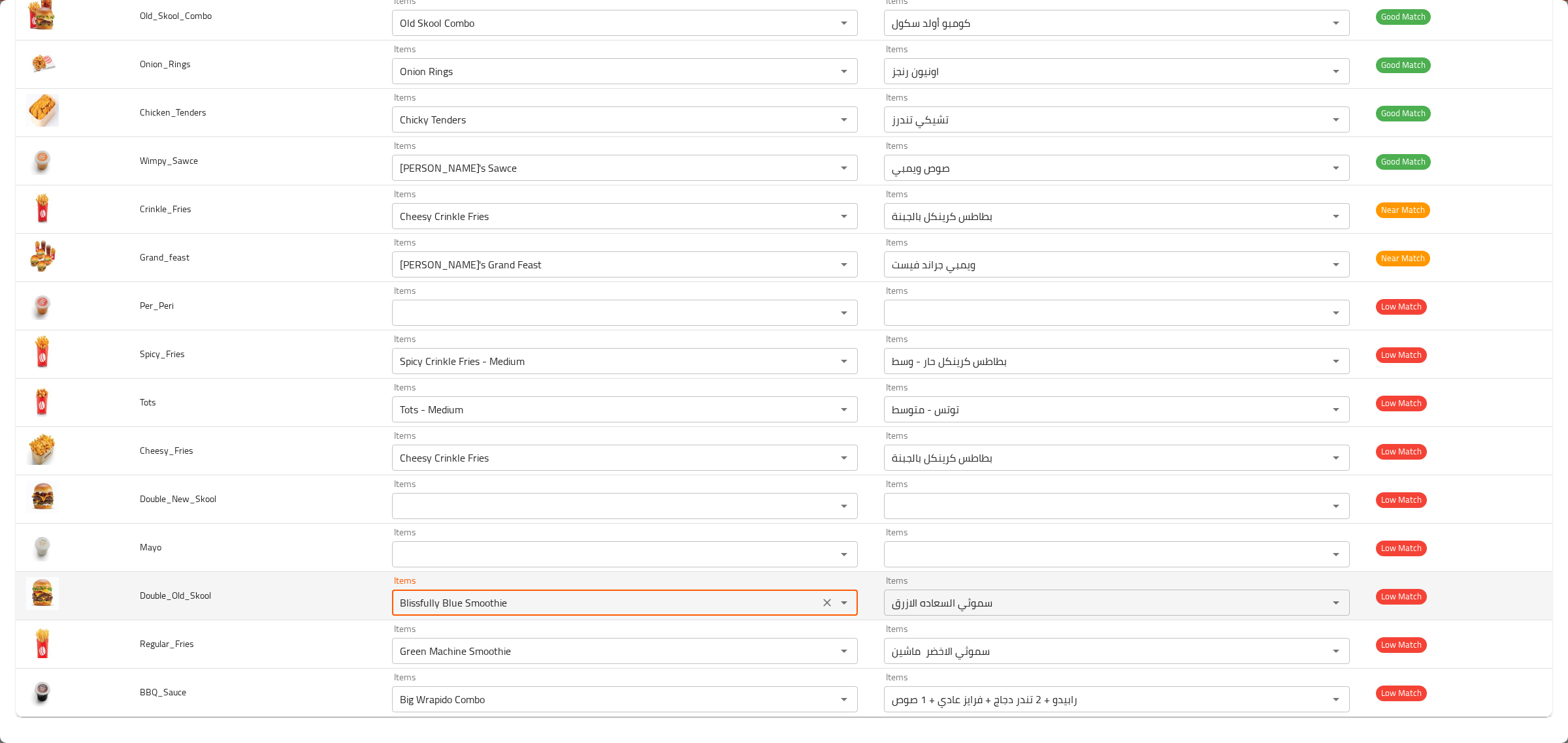
click at [405, 604] on input "Blissfully Blue Smoothie" at bounding box center [606, 603] width 420 height 18
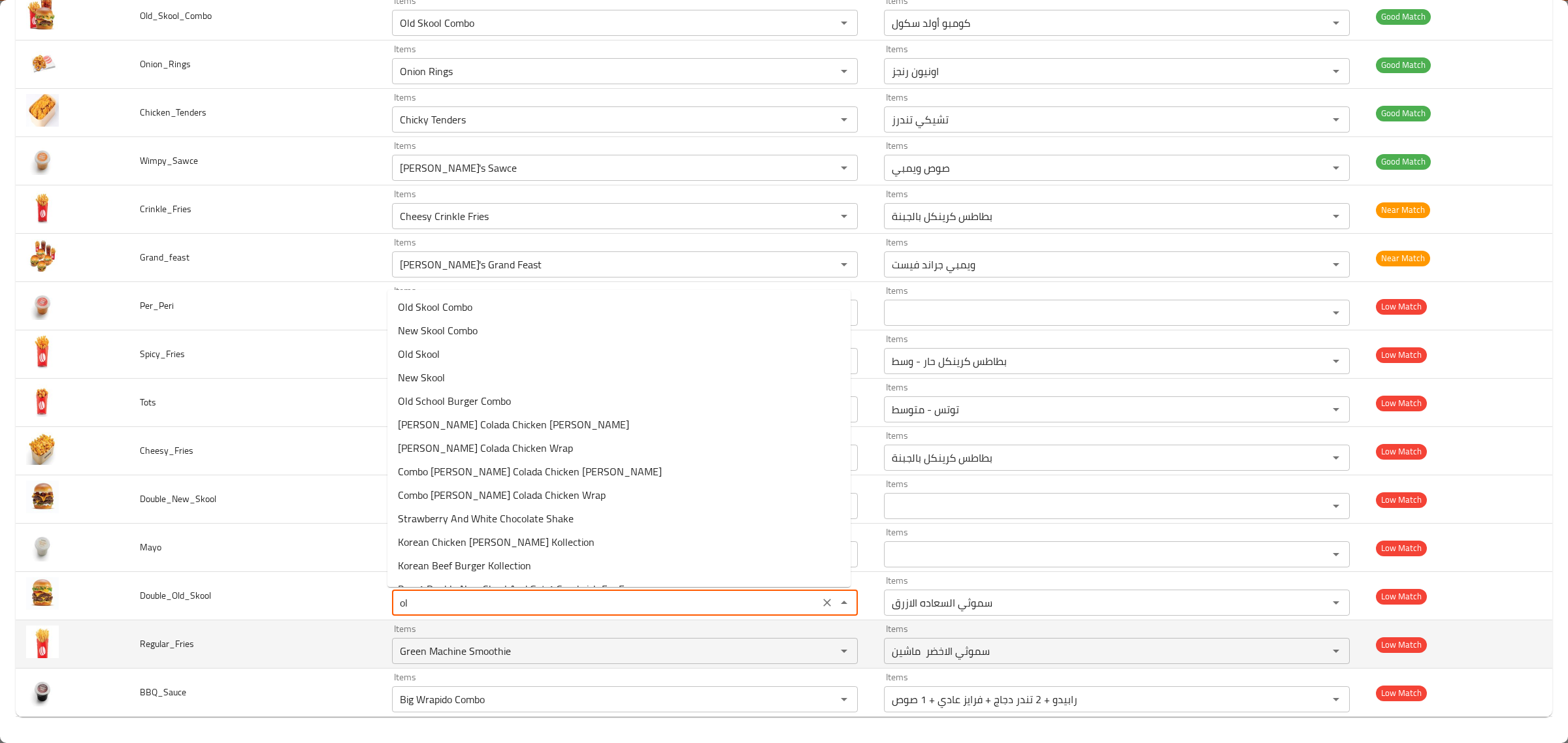
type input "old"
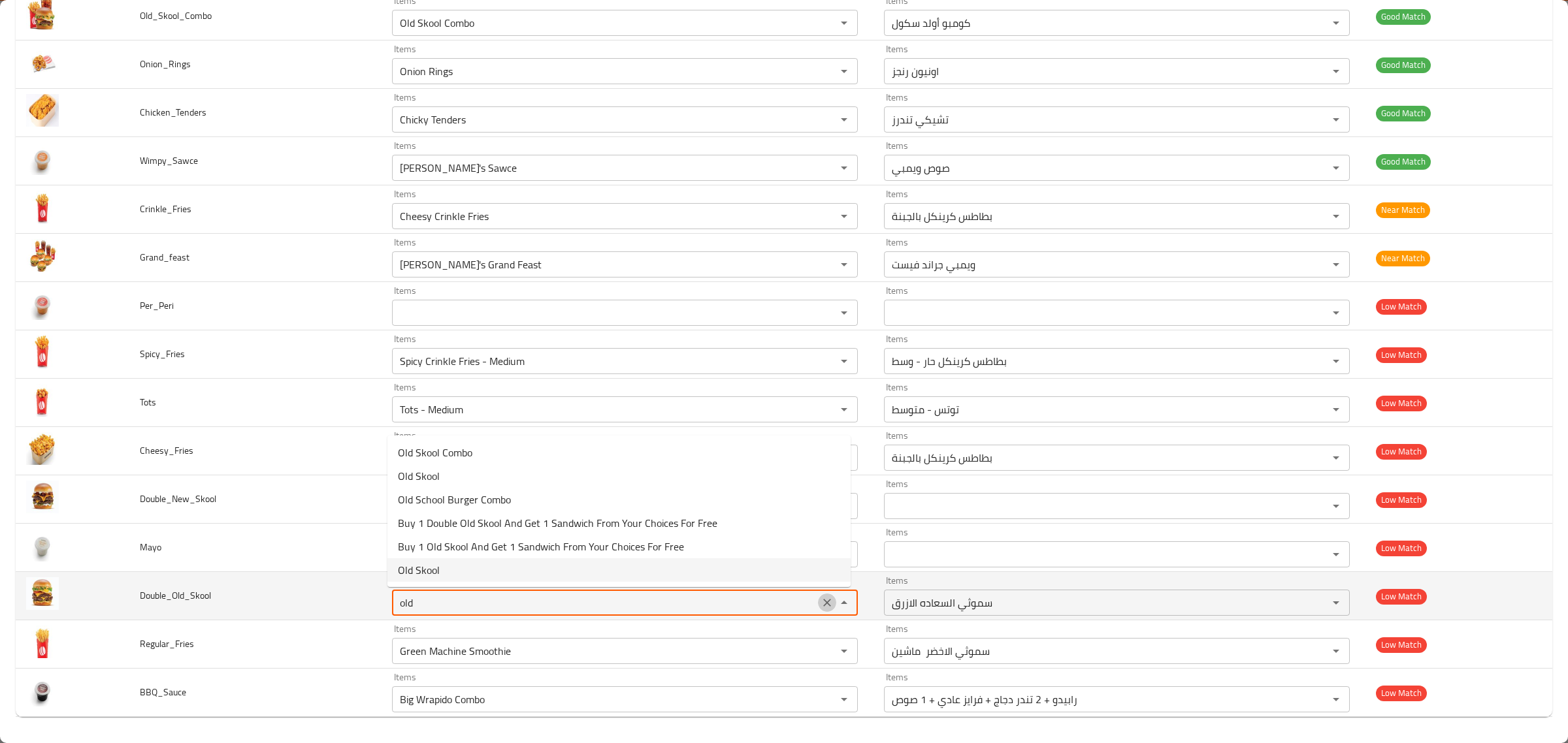
click at [825, 599] on icon "Clear" at bounding box center [827, 602] width 13 height 13
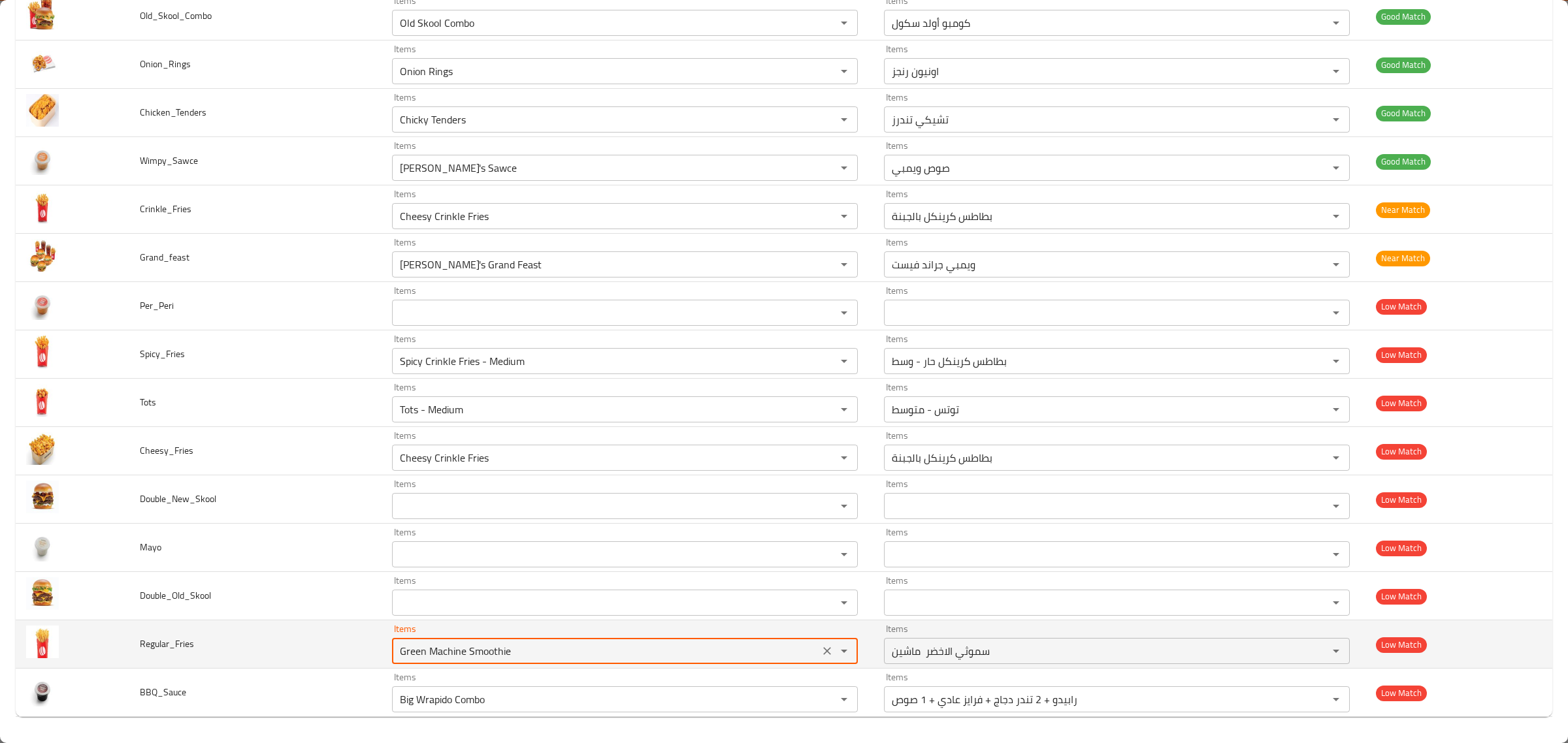
click at [700, 650] on input "Green Machine Smoothie" at bounding box center [606, 651] width 420 height 18
click at [490, 641] on div "fries Items" at bounding box center [625, 650] width 466 height 26
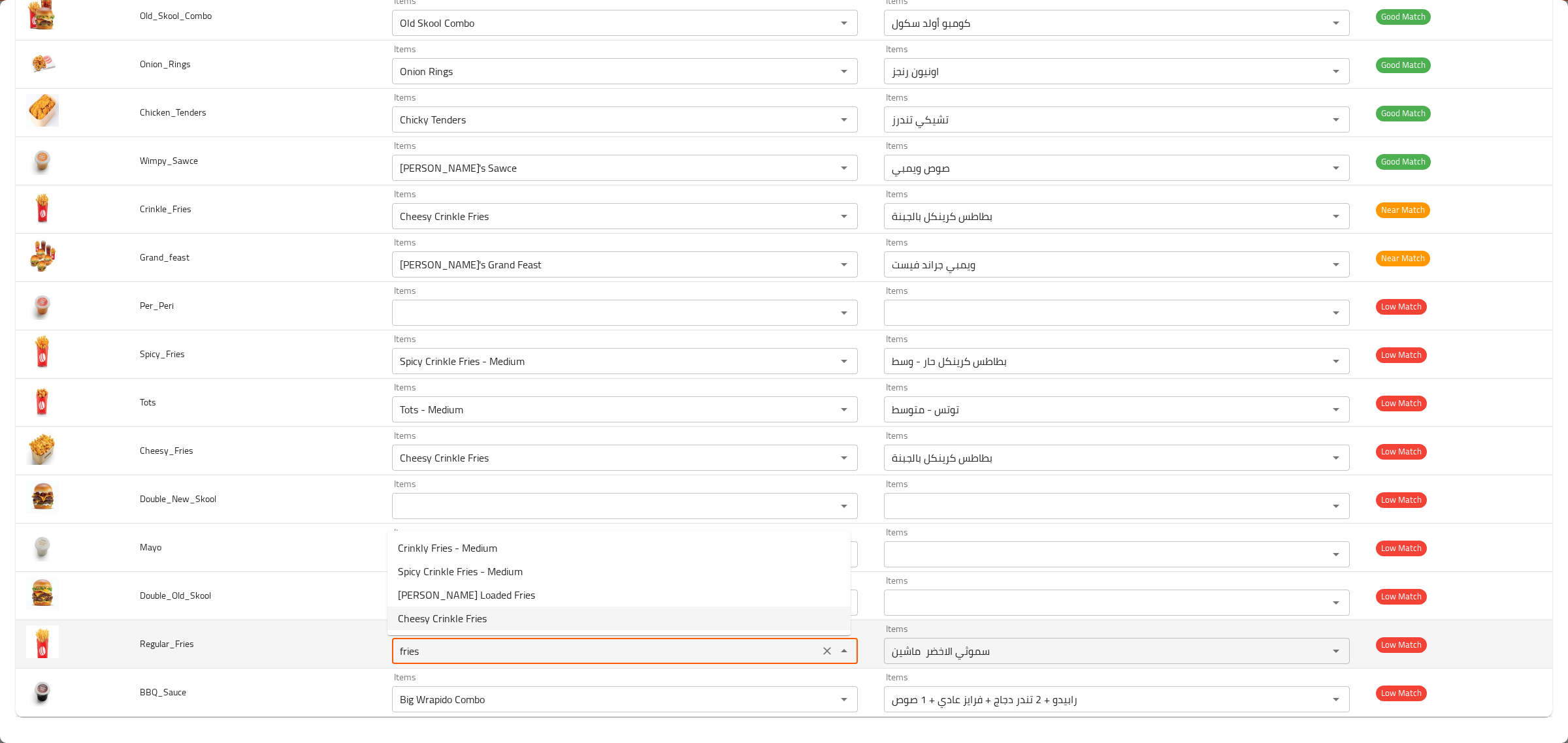
drag, startPoint x: 465, startPoint y: 641, endPoint x: 354, endPoint y: 631, distance: 111.4
click at [354, 631] on tr "Regular_Fries Items fries Items Items سموثي الاخضر ماشين Items Low Match" at bounding box center [784, 644] width 1537 height 48
type input "Green Machine Smoothie"
click at [353, 646] on td "Regular_Fries" at bounding box center [255, 644] width 252 height 48
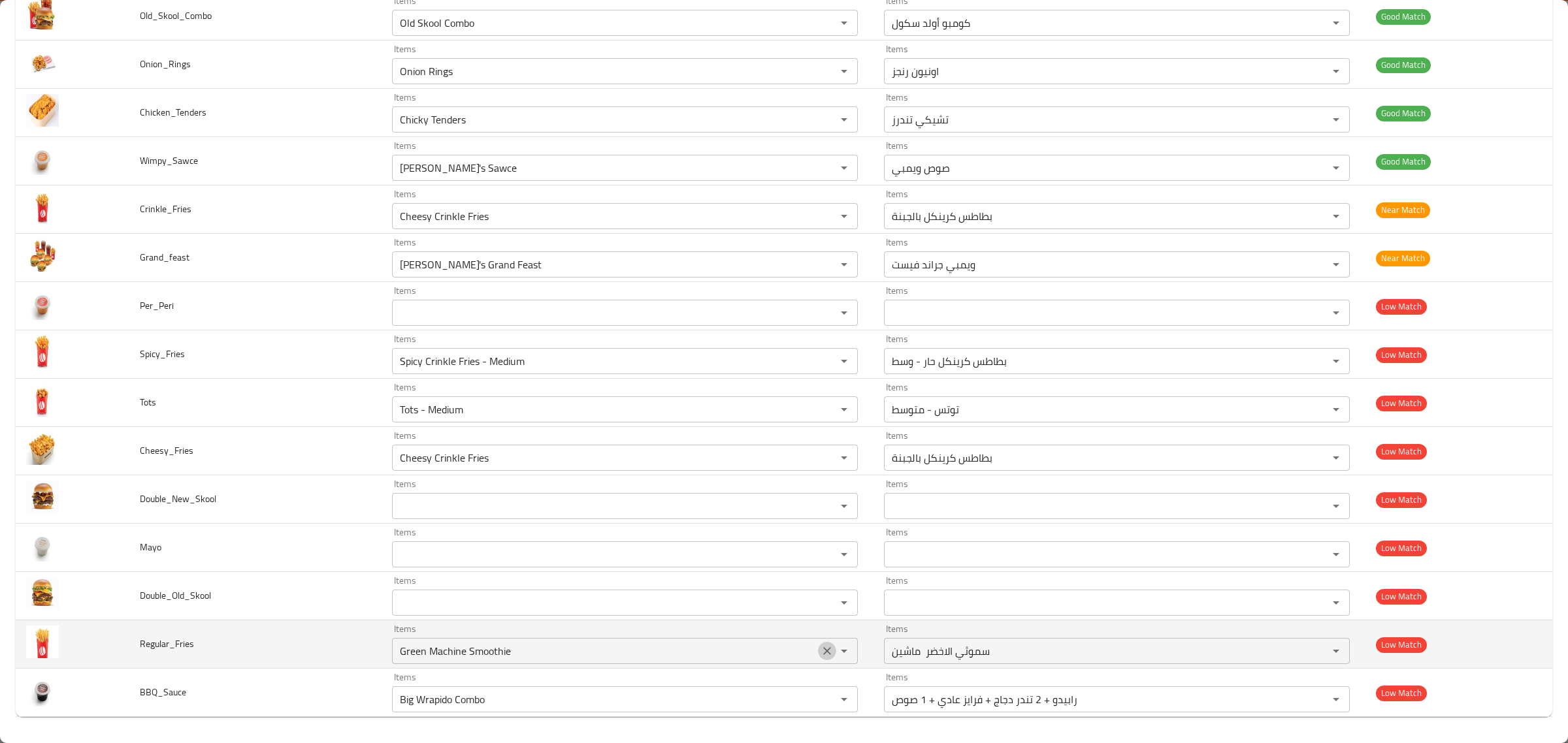
click at [818, 647] on button "Clear" at bounding box center [827, 651] width 18 height 18
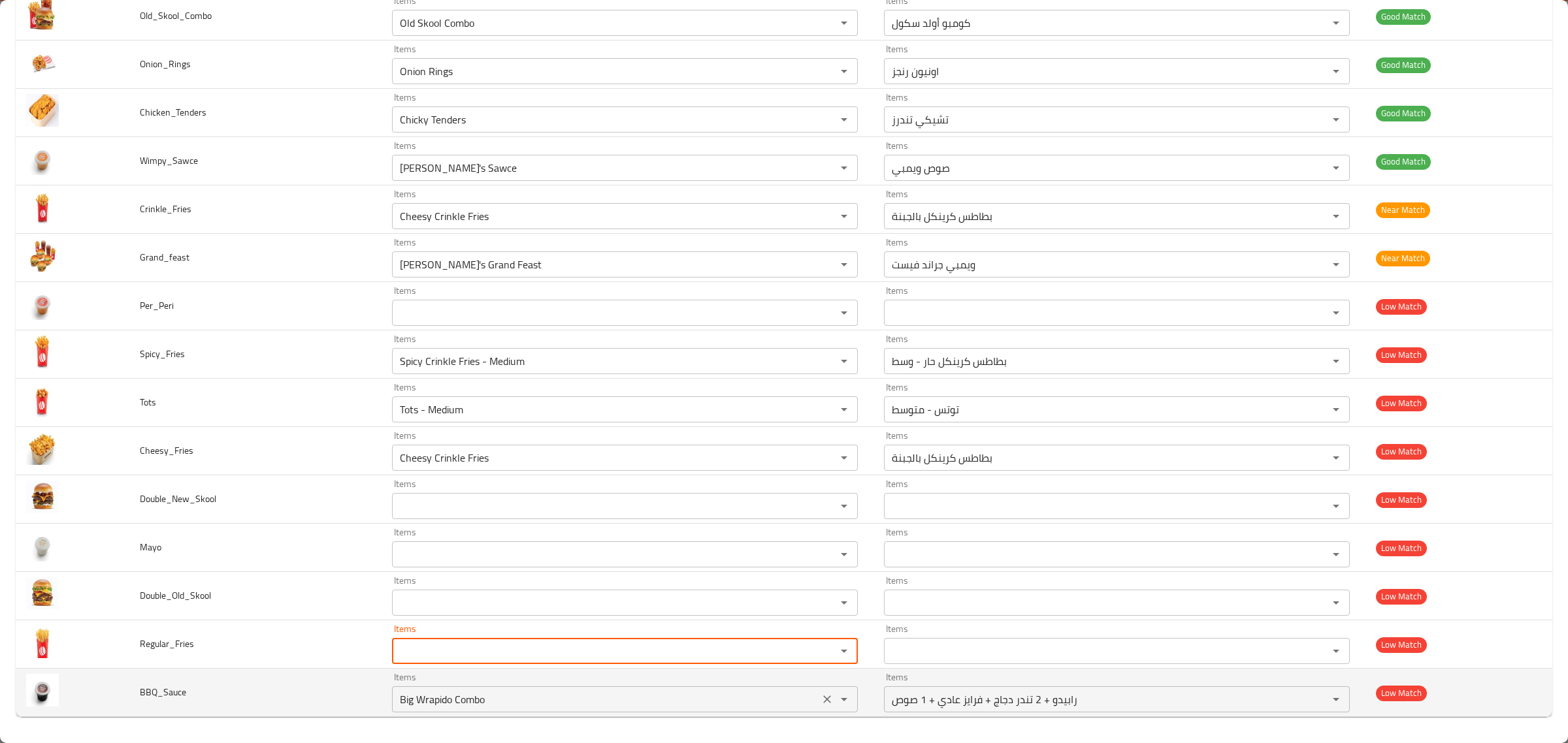
click at [774, 707] on input "Big Wrapido Combo" at bounding box center [606, 699] width 420 height 18
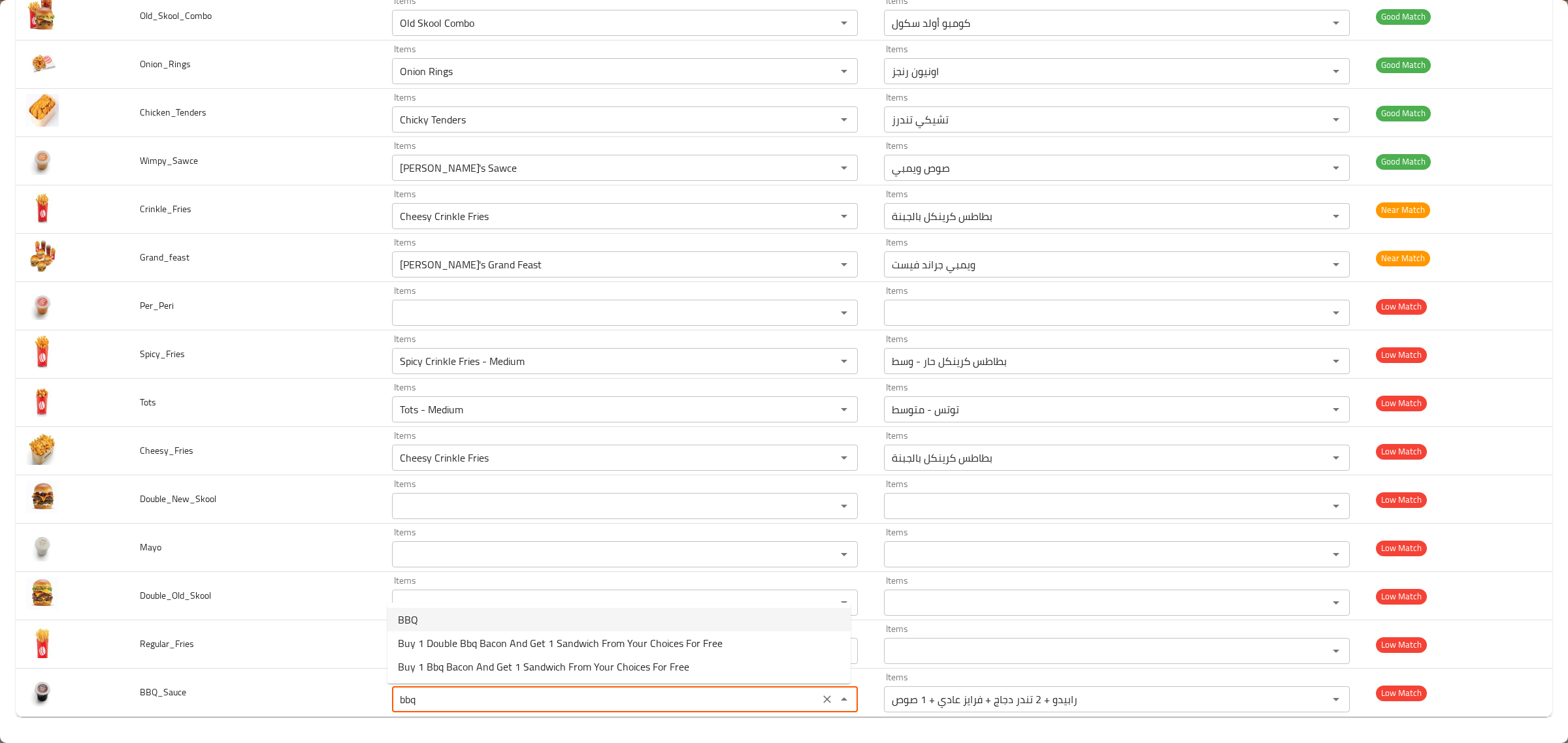
click at [415, 612] on span "BBQ" at bounding box center [408, 619] width 20 height 16
type input "BBQ"
type input "باربكيو"
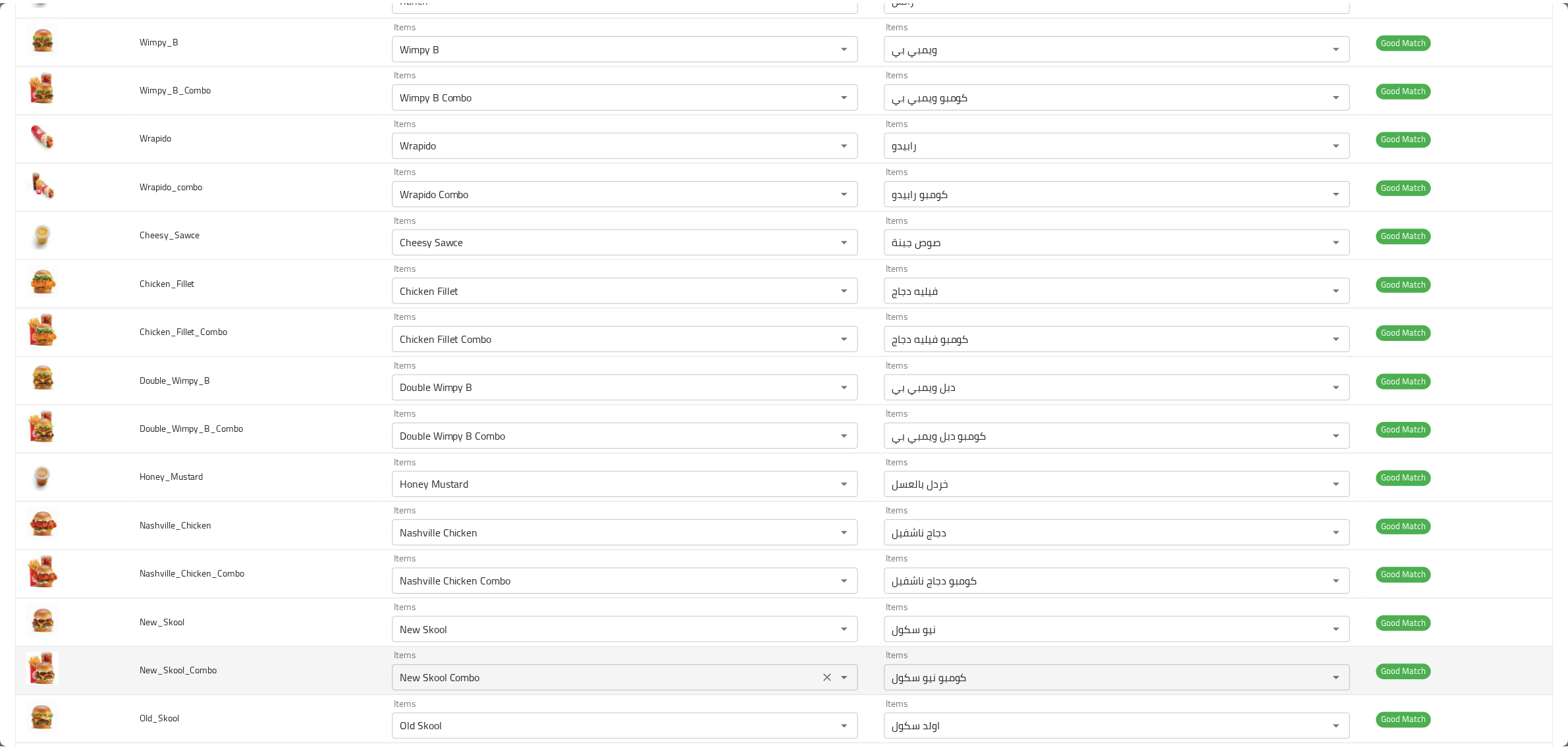
scroll to position [0, 0]
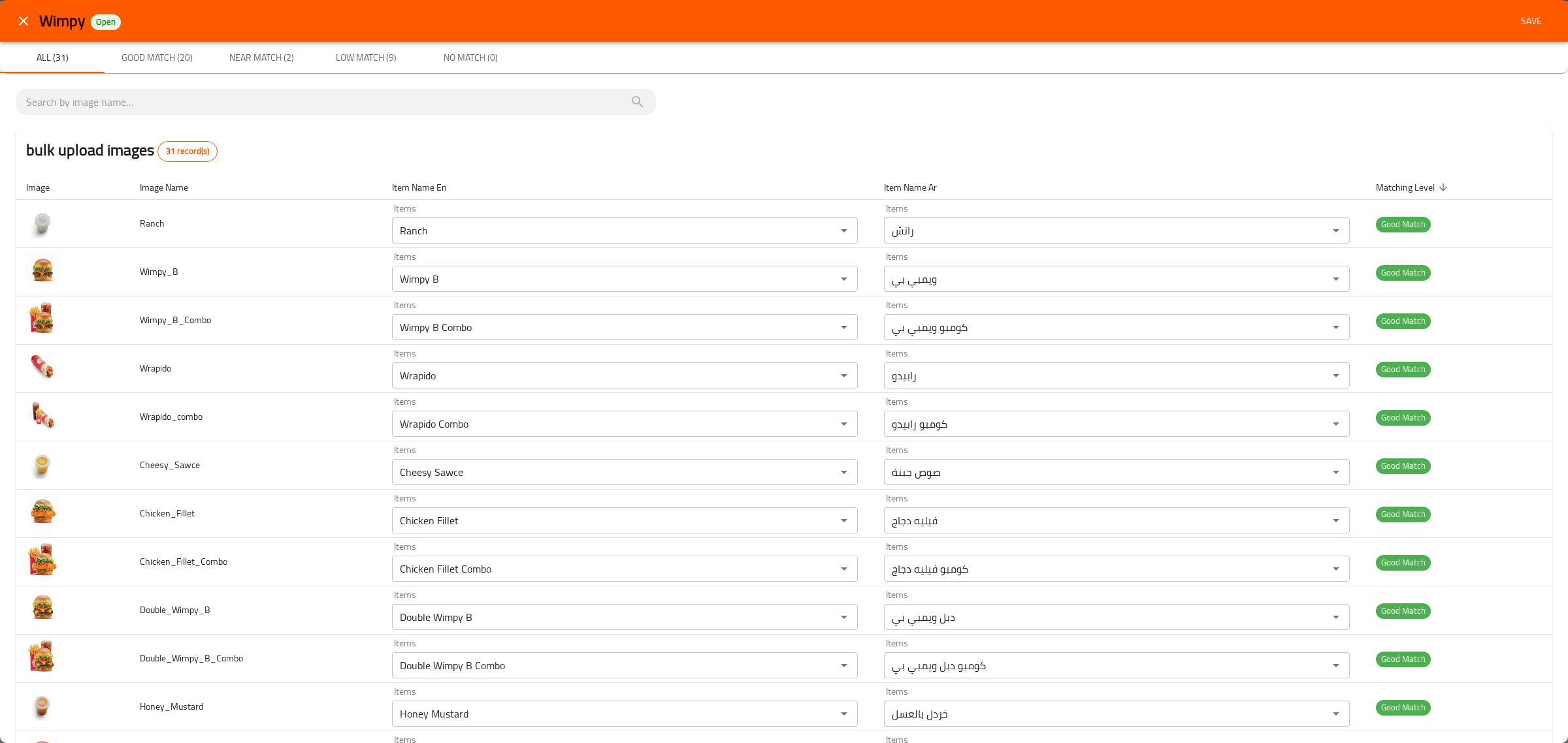
type input "BBQ"
click at [1511, 17] on button "Save" at bounding box center [1531, 21] width 42 height 24
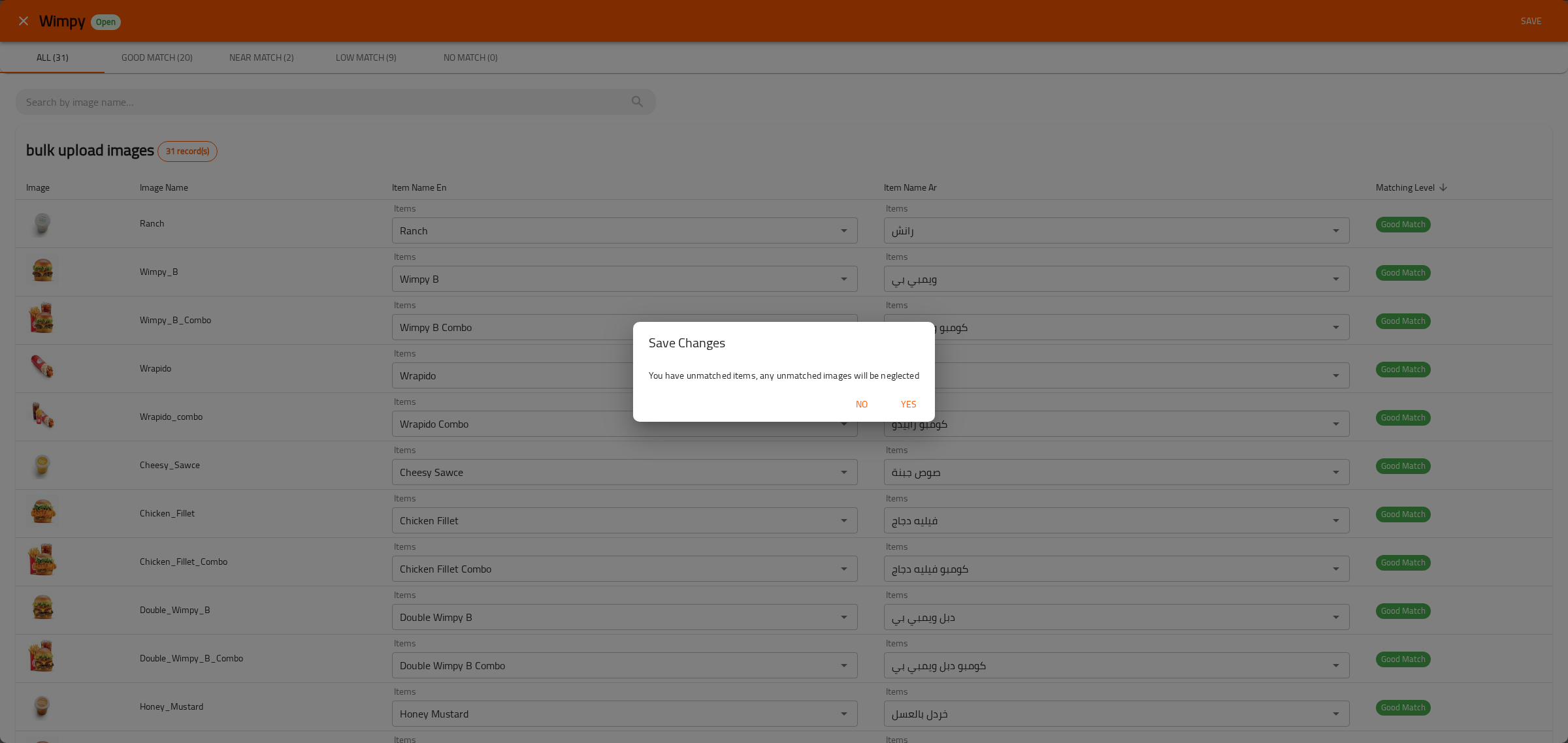
click at [902, 407] on span "Yes" at bounding box center [909, 404] width 31 height 16
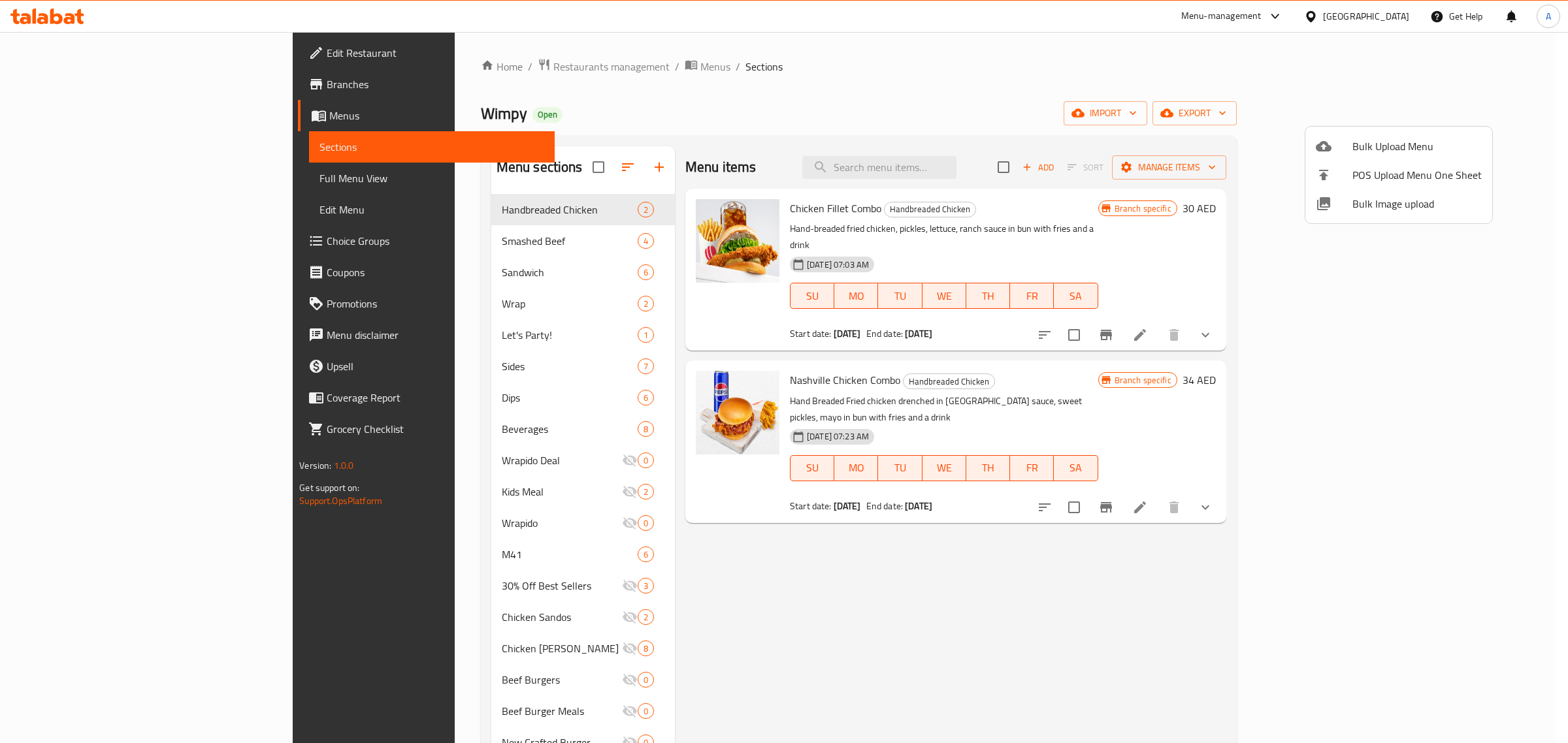
click at [370, 505] on div at bounding box center [784, 372] width 1568 height 743
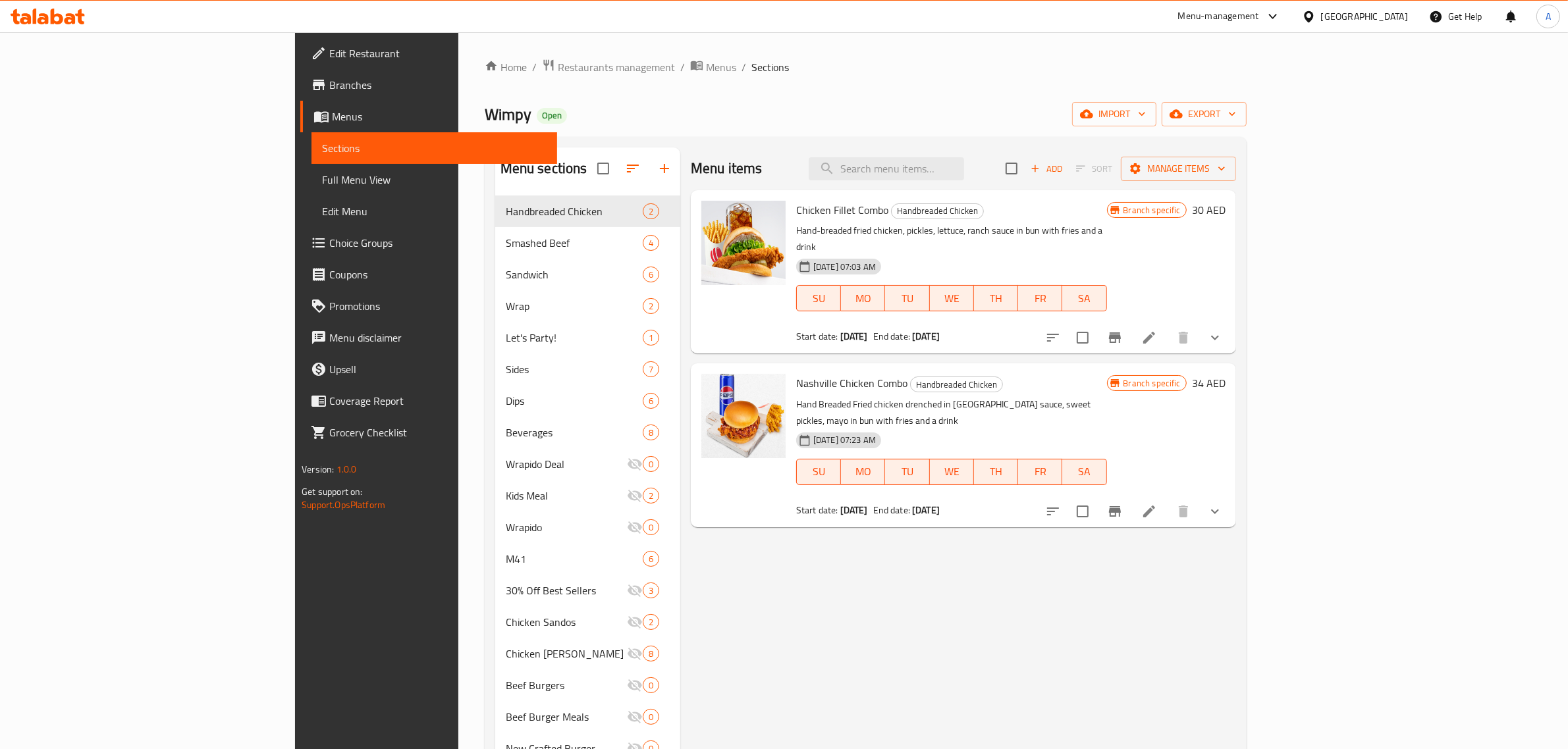
click at [506, 498] on span "Kids Meal" at bounding box center [566, 496] width 121 height 16
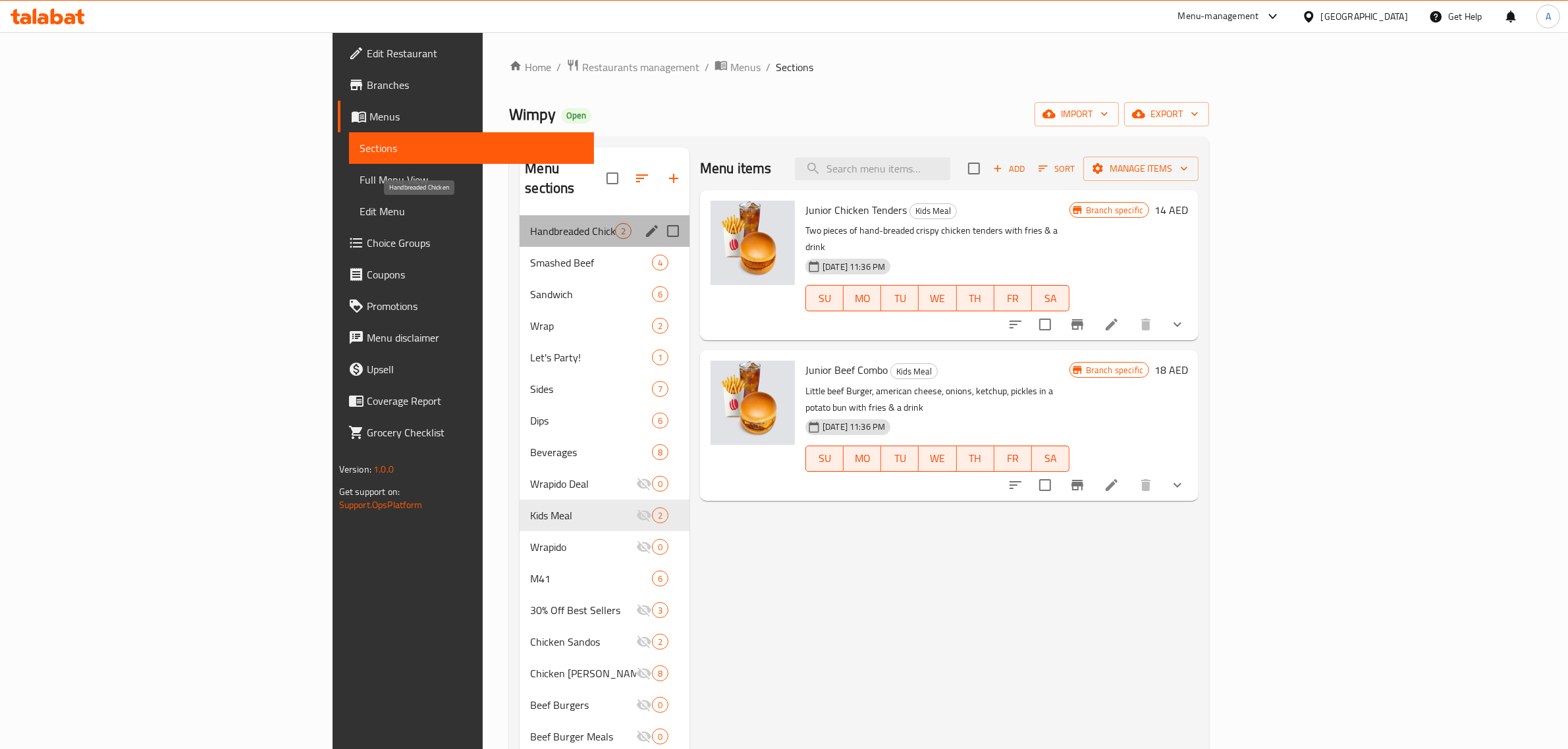
click at [530, 223] on span "Handbreaded Chicken" at bounding box center [572, 231] width 85 height 16
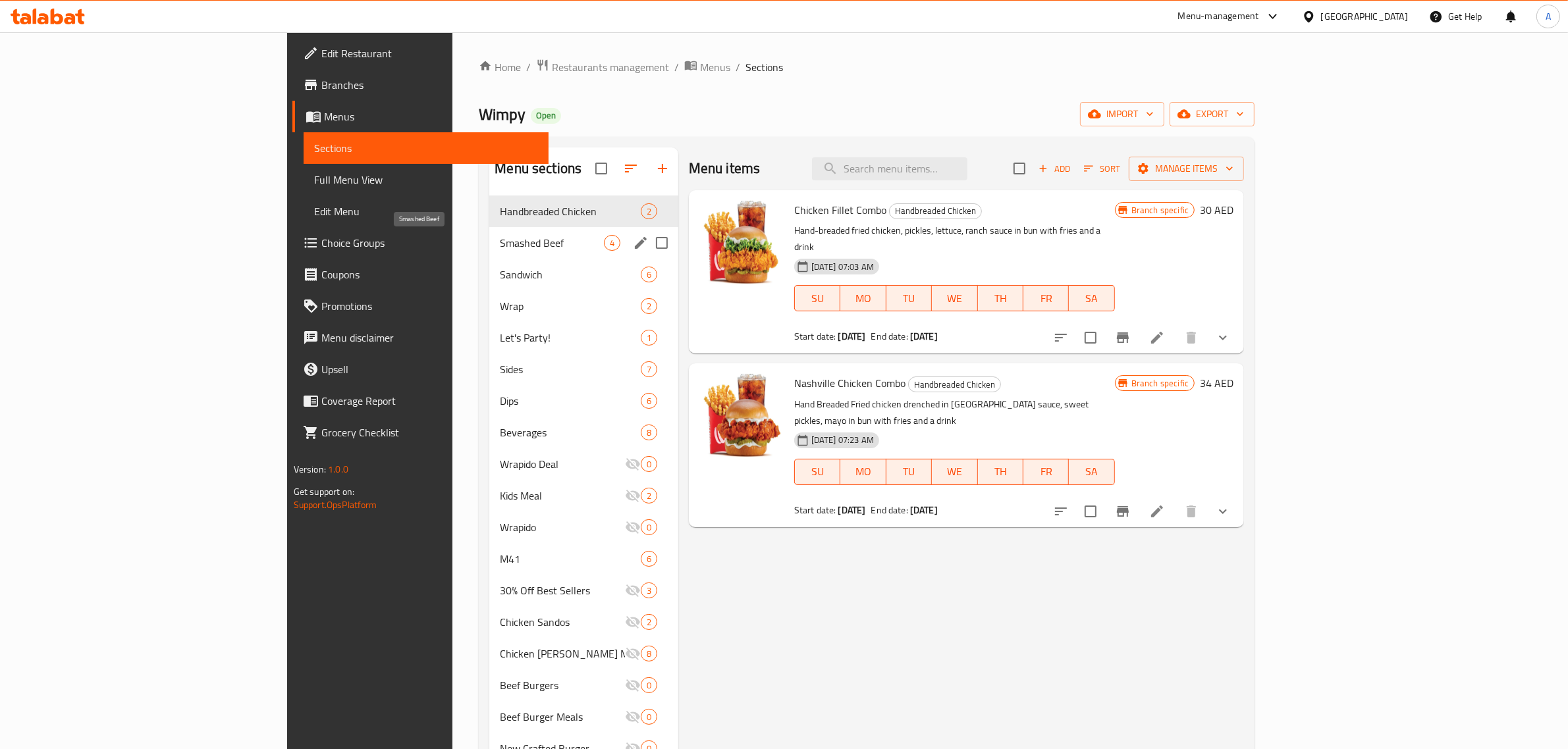
click at [500, 245] on span "Smashed Beef" at bounding box center [551, 243] width 103 height 16
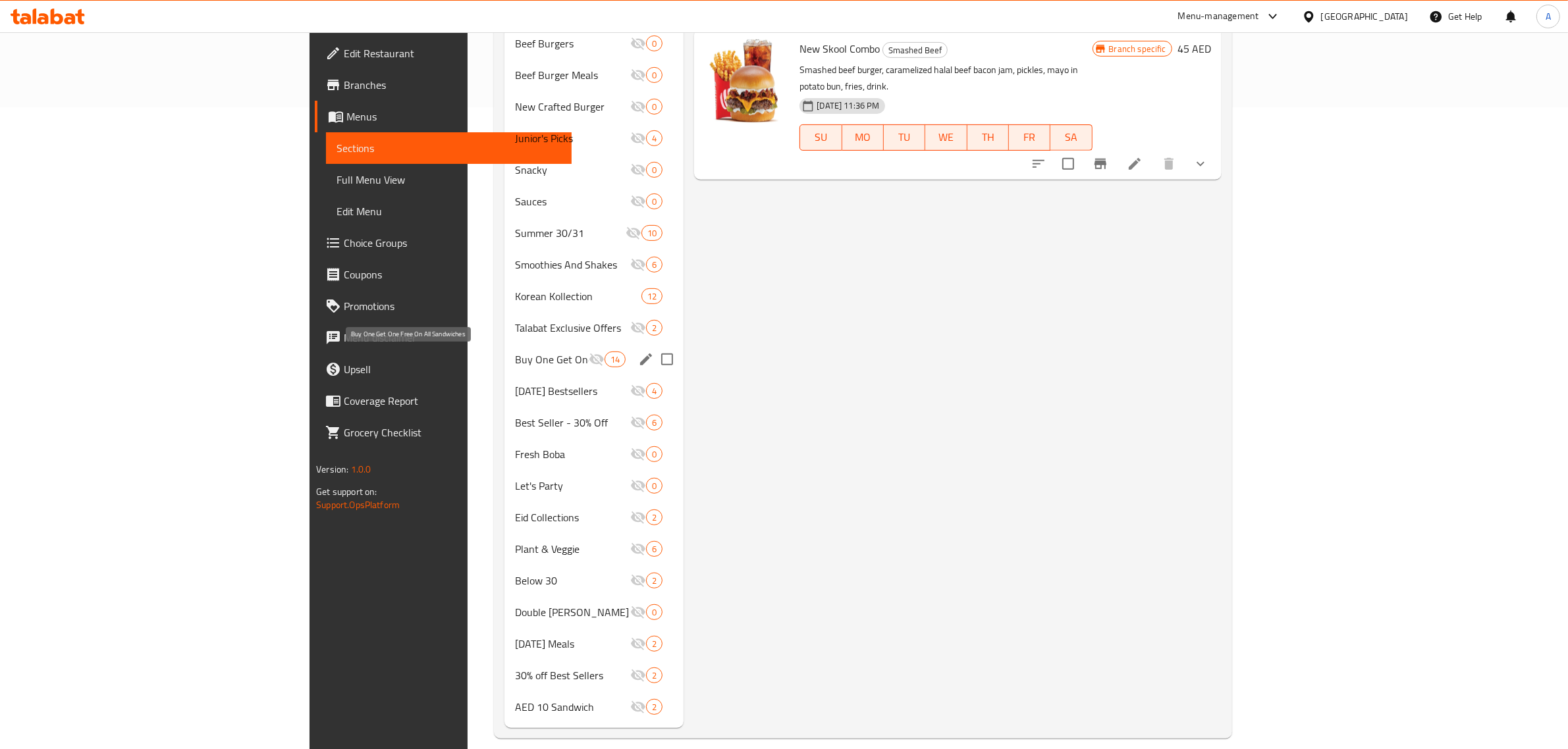
scroll to position [80, 0]
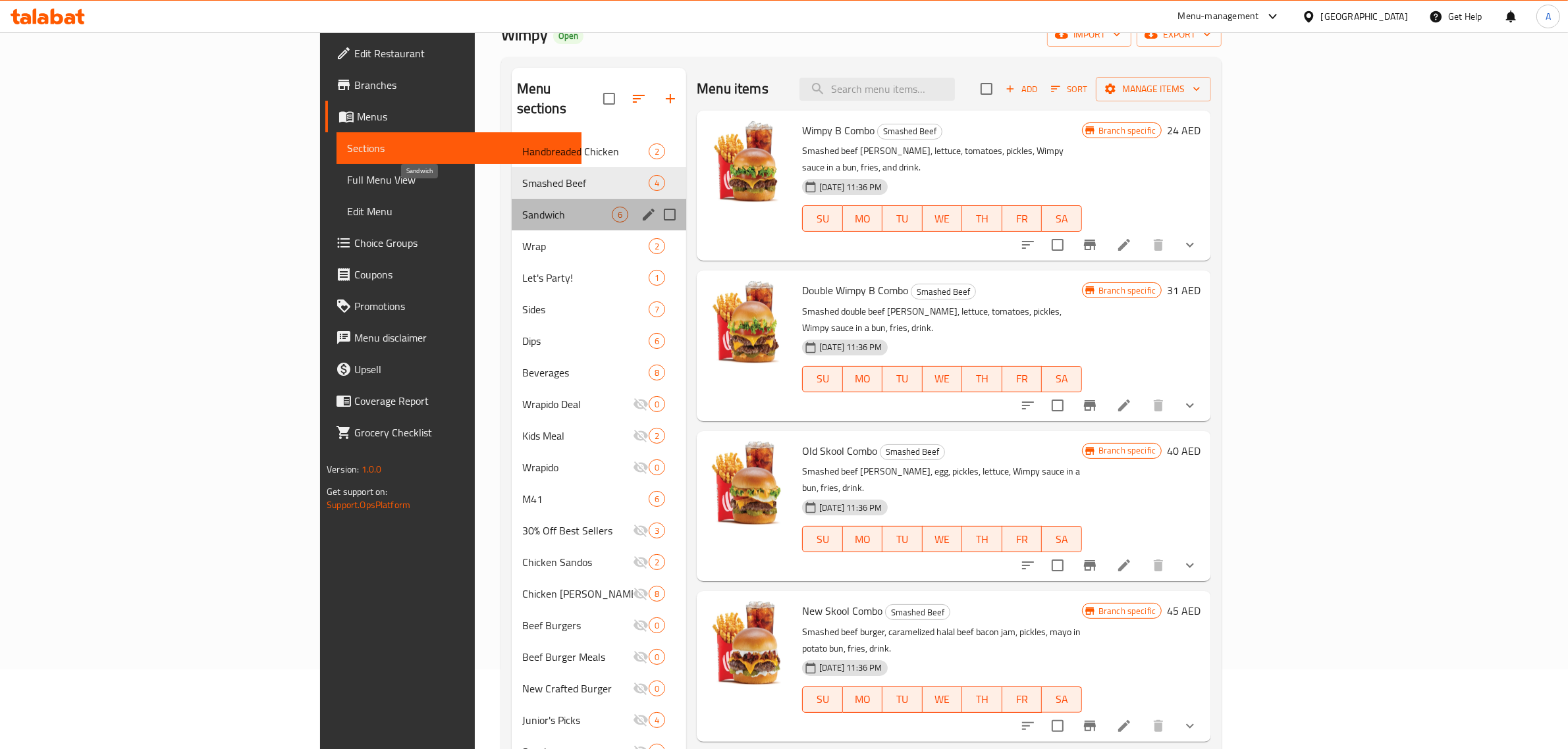
click at [522, 206] on span "Sandwich" at bounding box center [567, 214] width 90 height 16
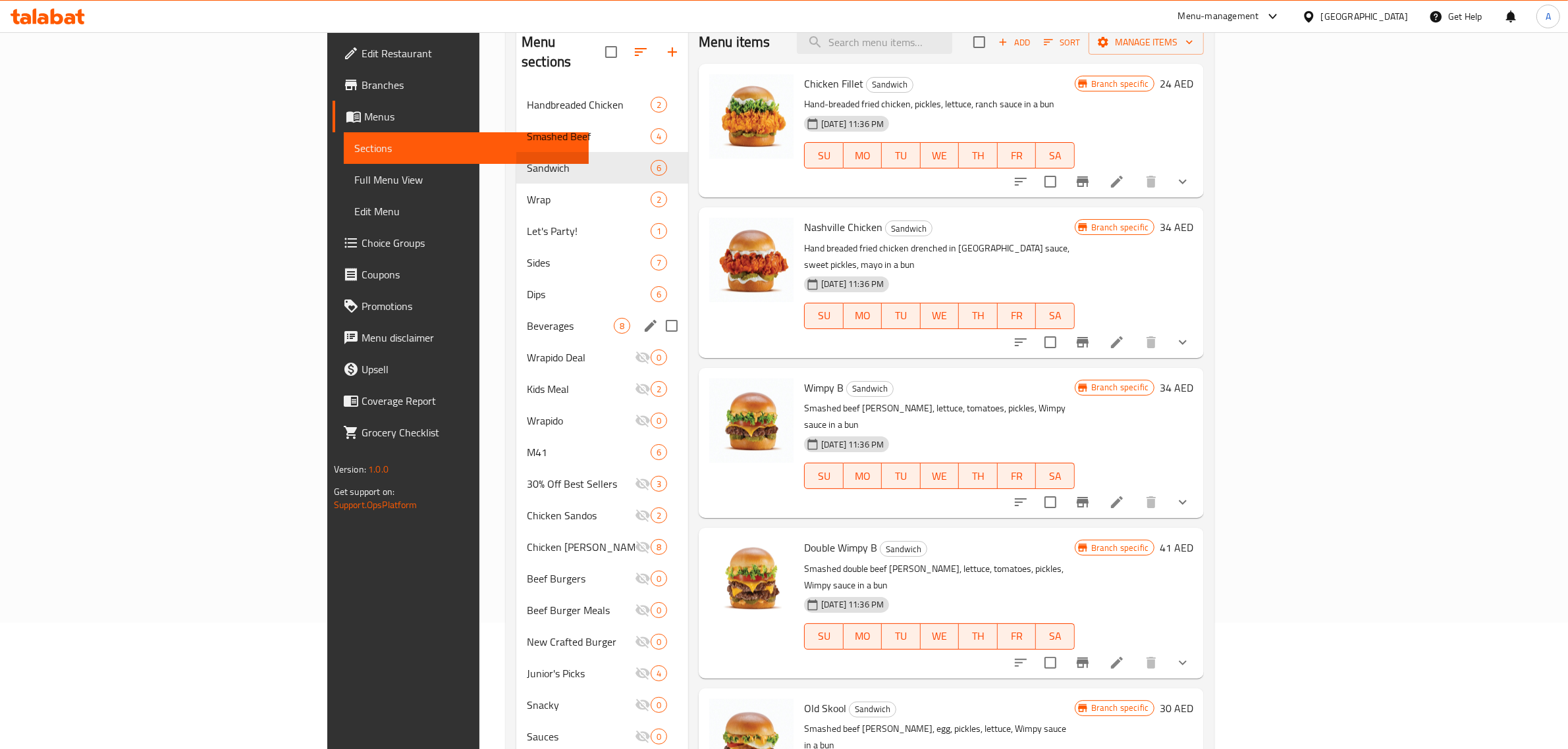
scroll to position [80, 0]
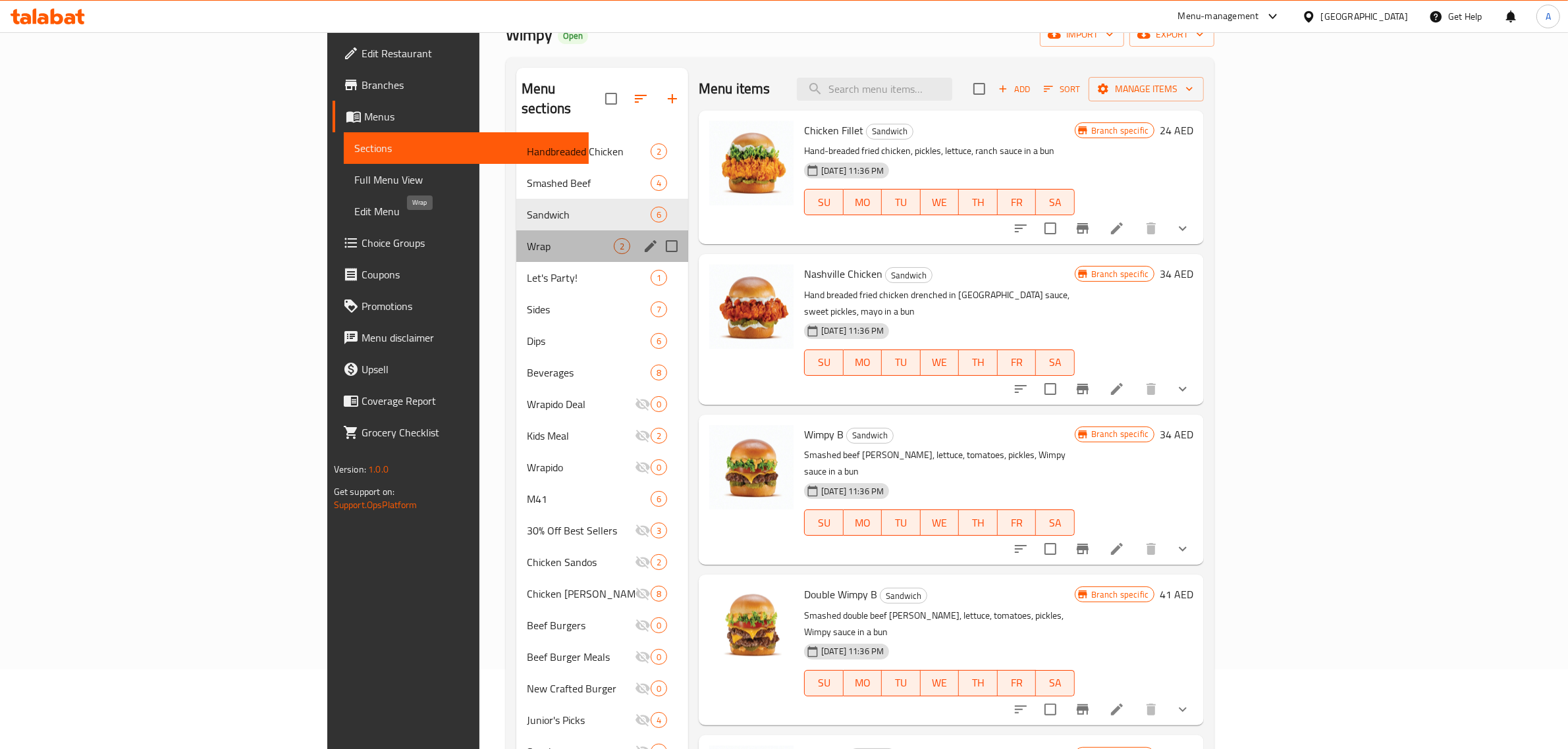
click at [527, 239] on span "Wrap" at bounding box center [570, 246] width 87 height 16
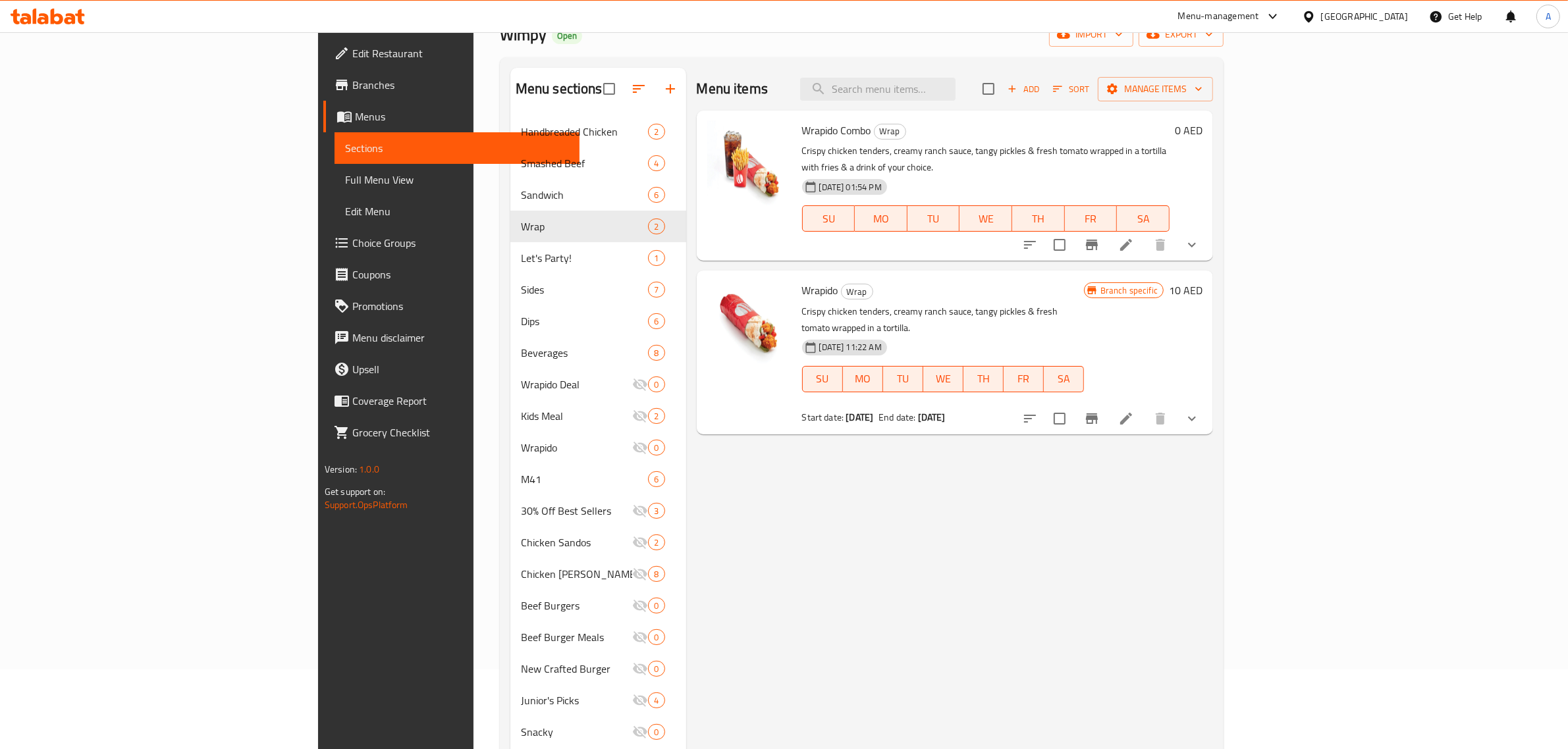
click at [791, 641] on div "Menu items Add Sort Manage items Wrapido Combo Wrap Crispy chicken tenders, cre…" at bounding box center [950, 679] width 528 height 1222
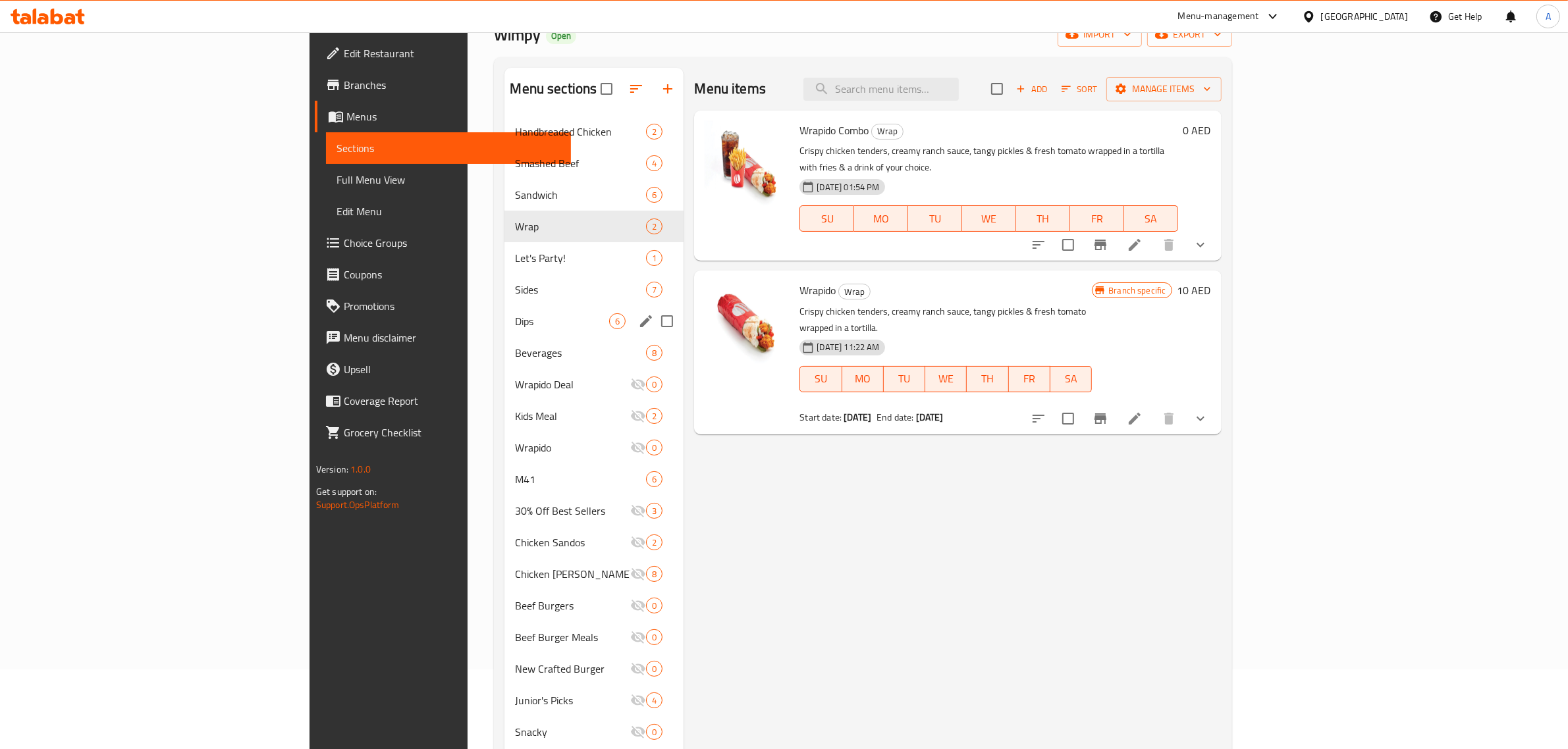
click at [504, 311] on div "Dips 6" at bounding box center [594, 321] width 179 height 31
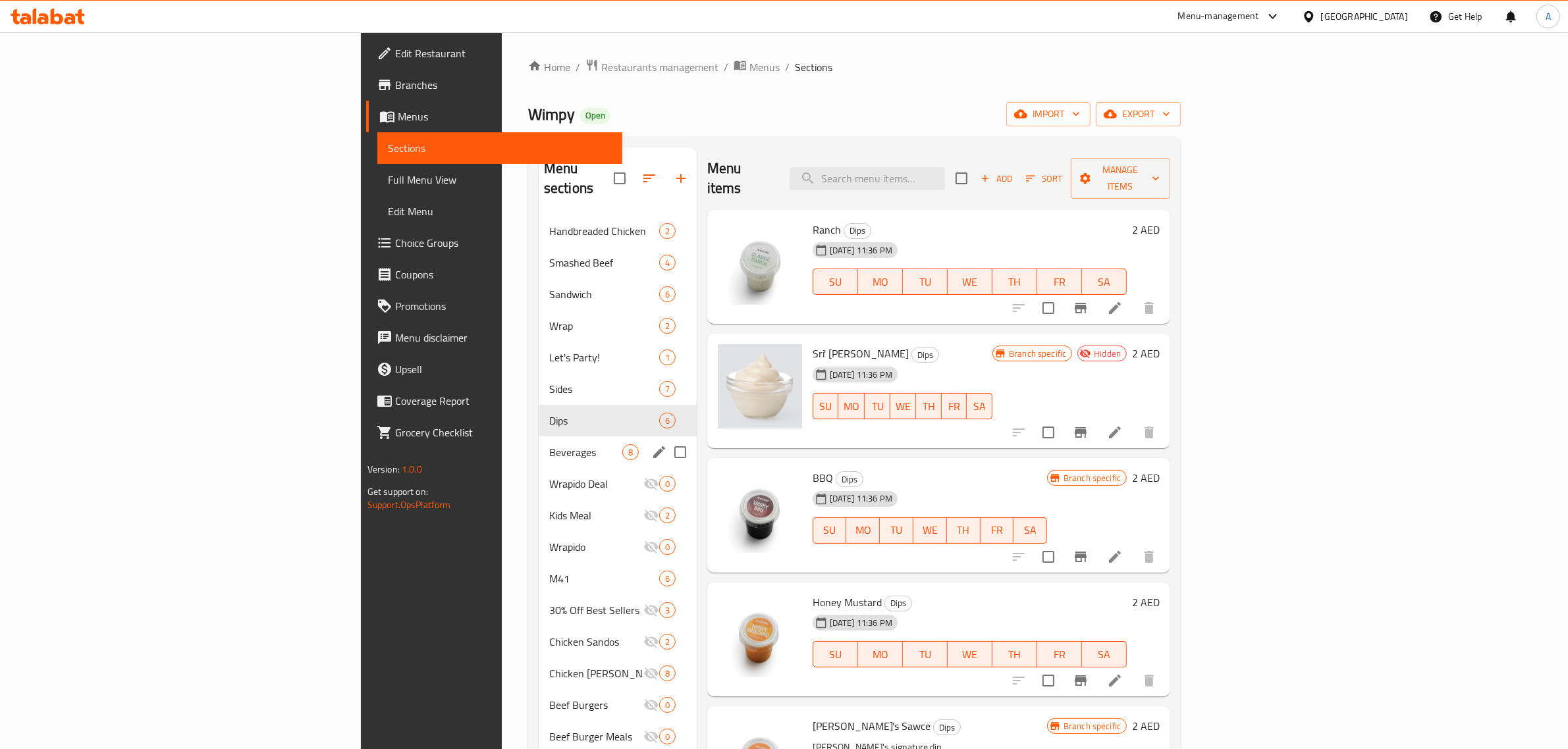
click at [538, 444] on div "Beverages 8" at bounding box center [617, 452] width 158 height 31
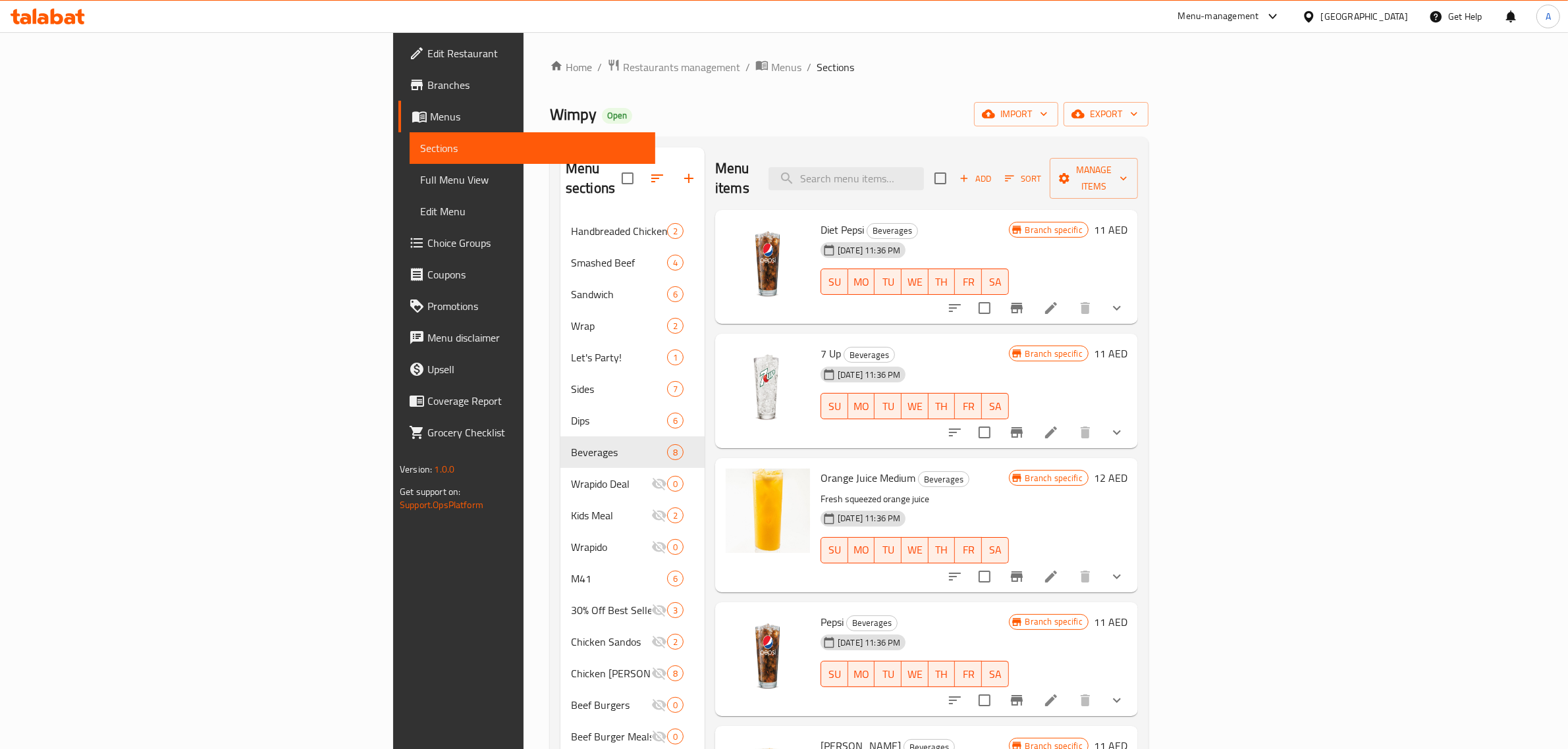
scroll to position [412, 0]
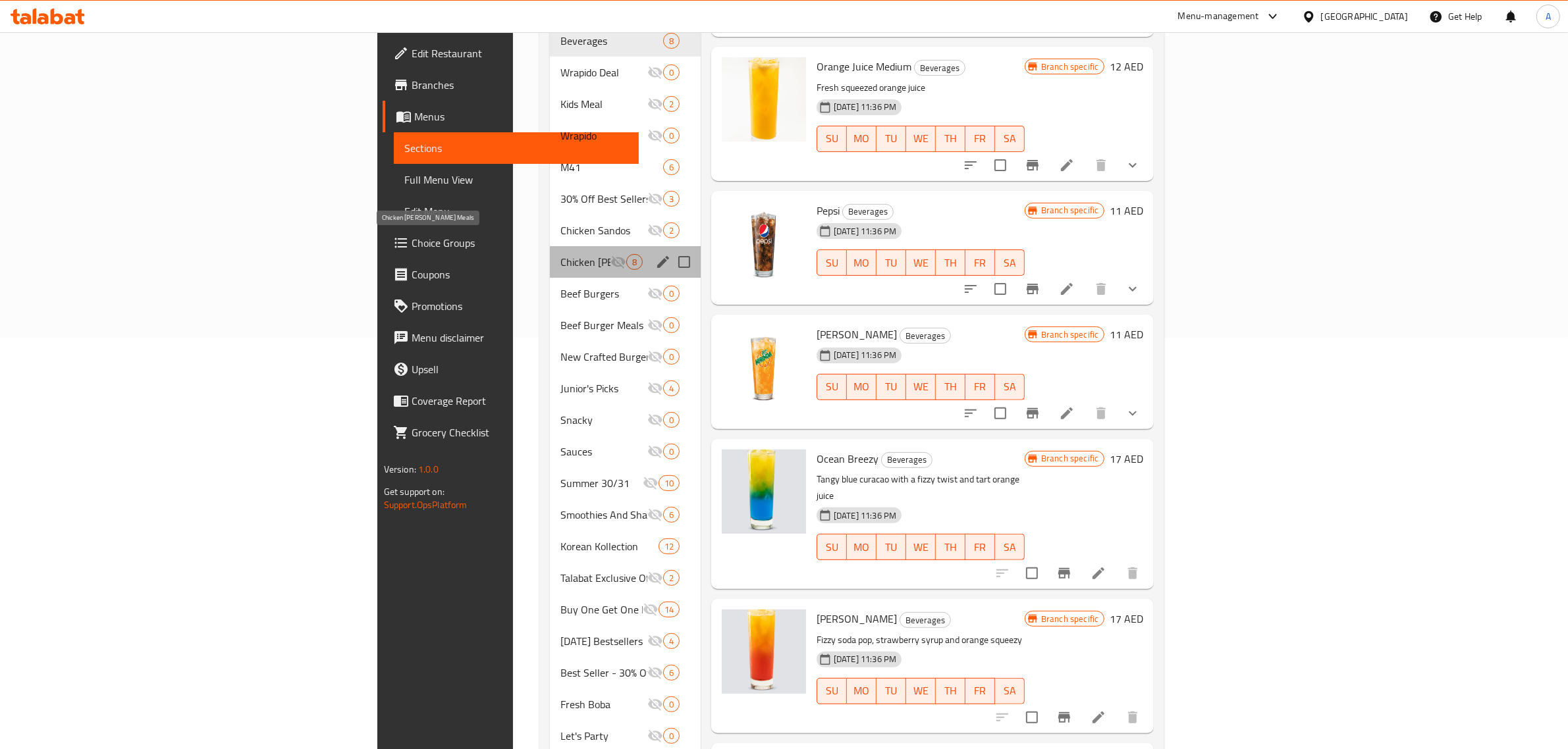
click at [560, 254] on span "Chicken [PERSON_NAME] Meals" at bounding box center [585, 262] width 50 height 16
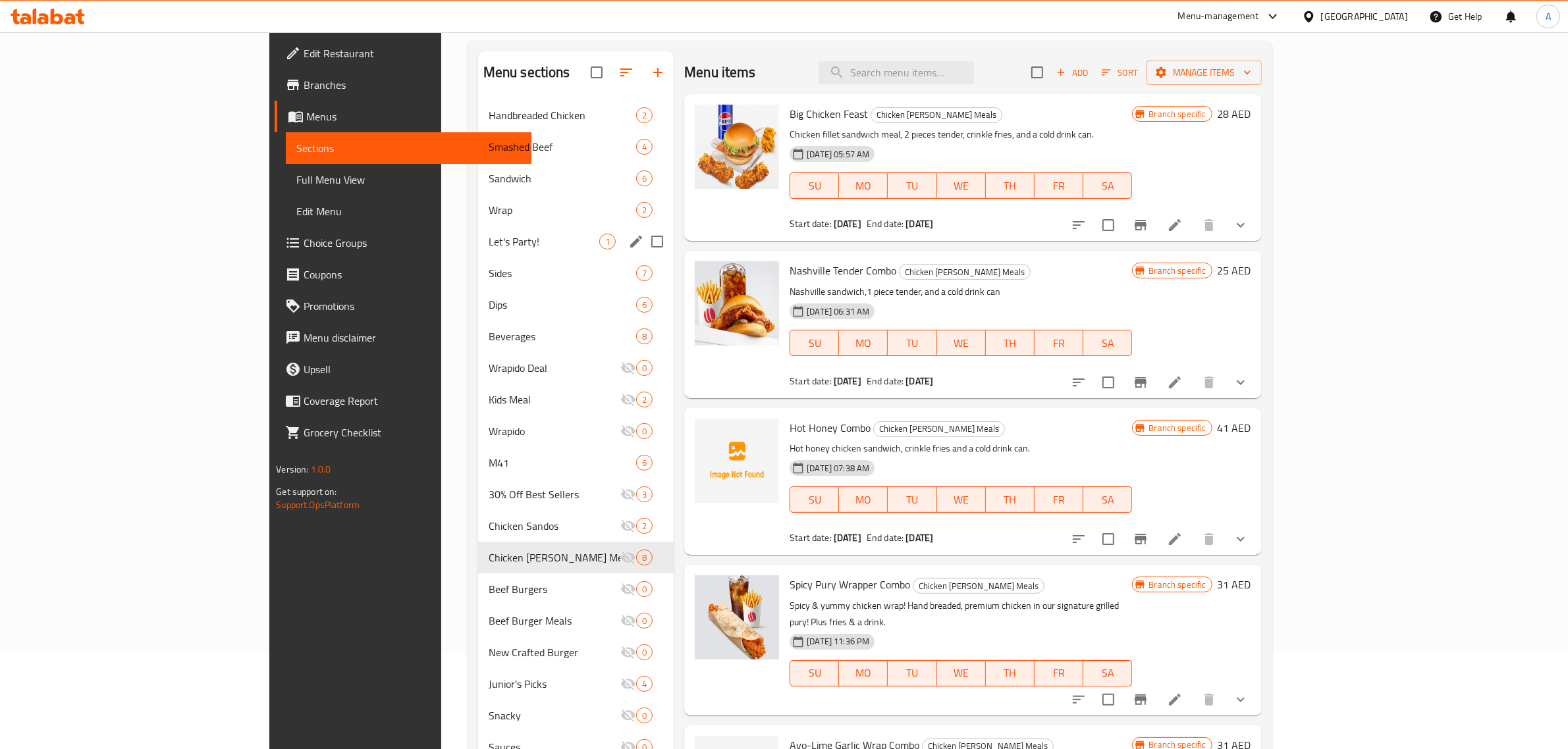
scroll to position [83, 0]
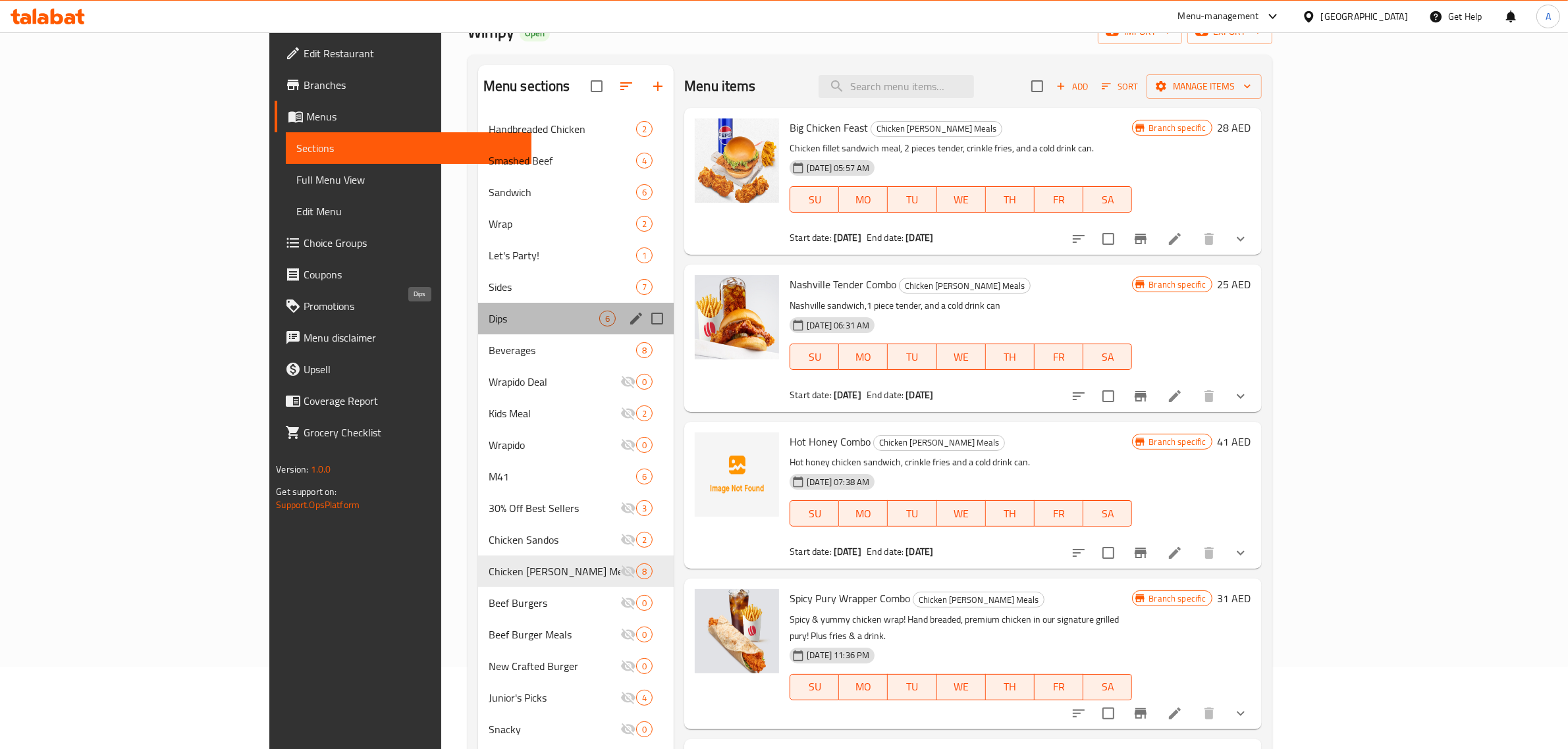
click at [488, 326] on span "Dips" at bounding box center [543, 318] width 110 height 16
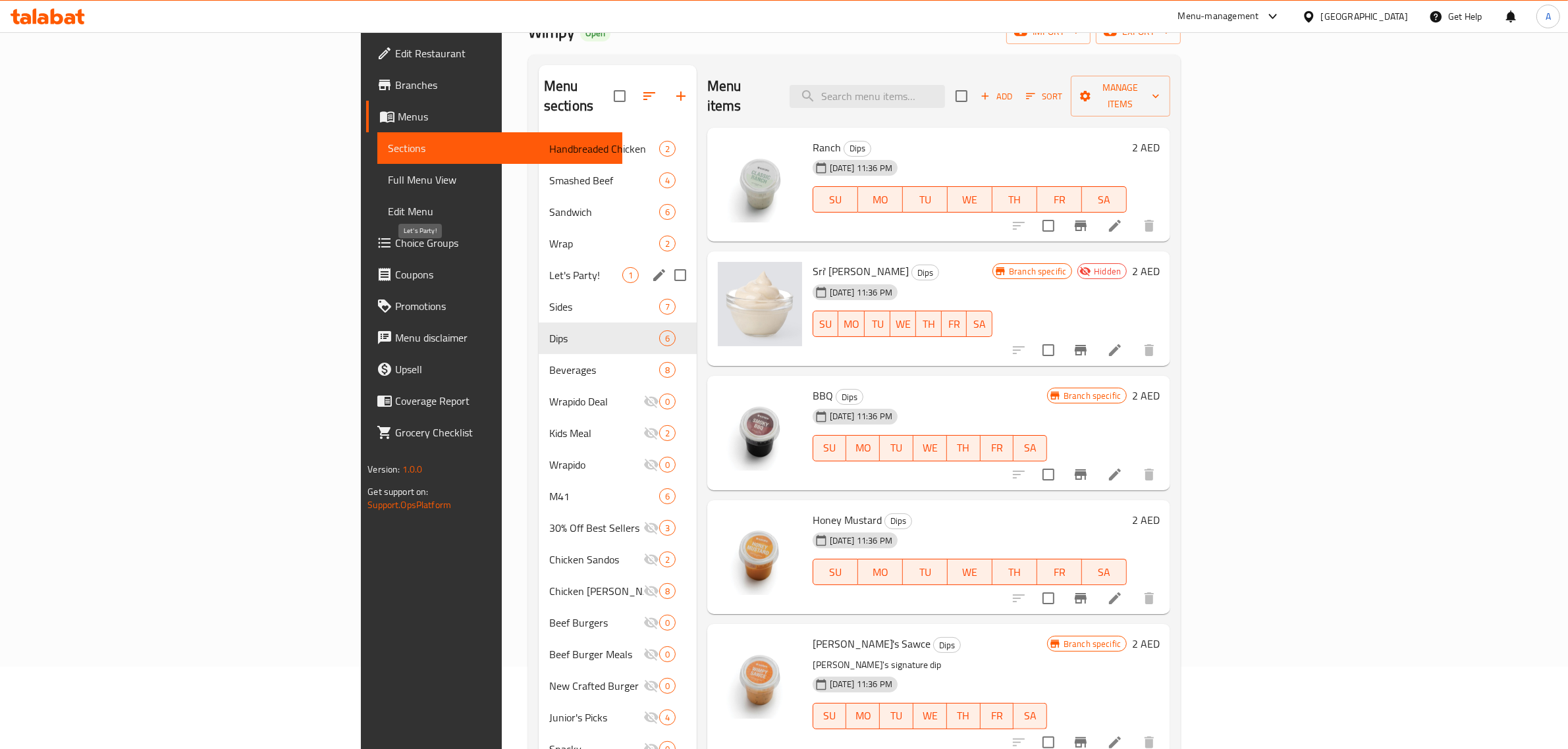
click at [549, 267] on span "Let's Party!" at bounding box center [585, 275] width 73 height 16
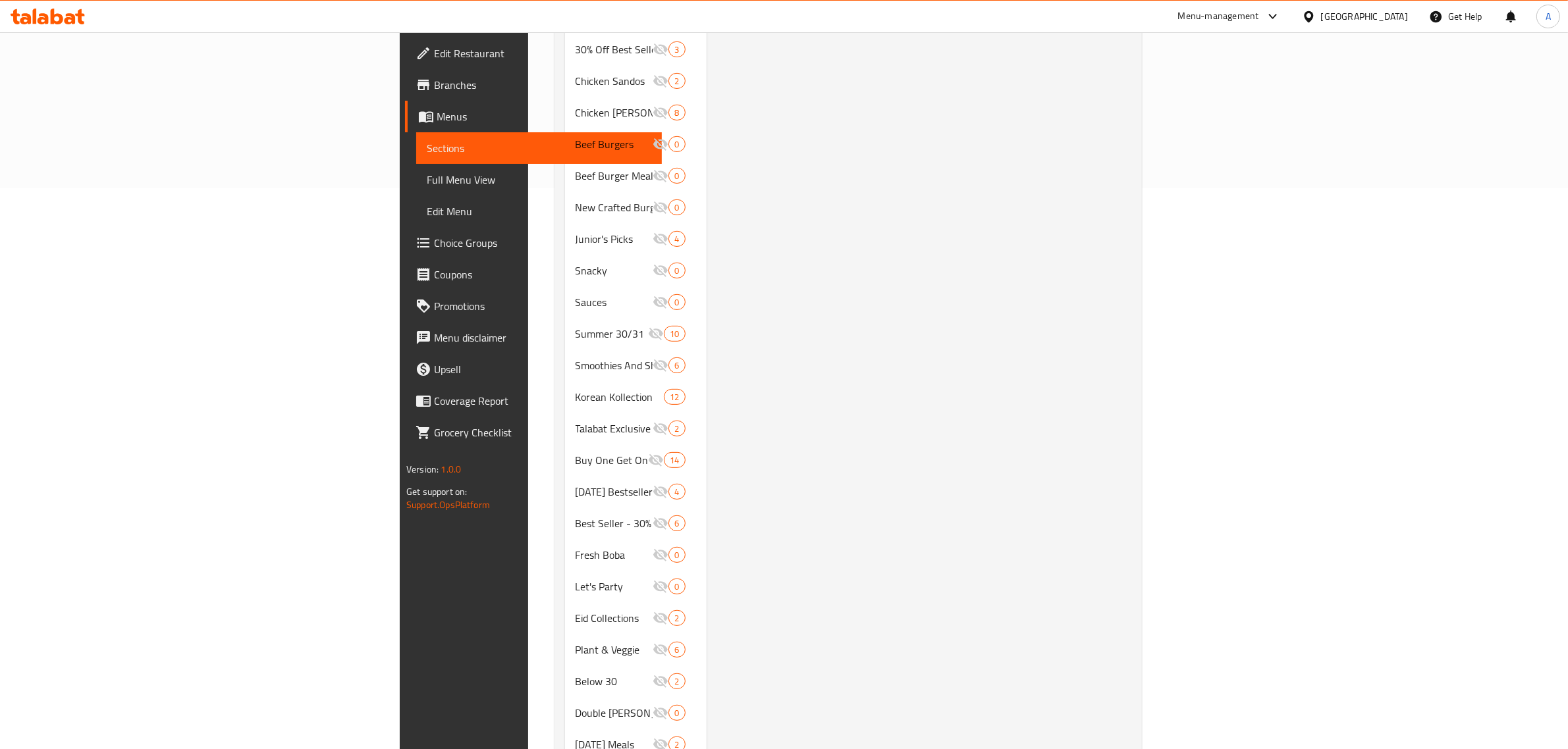
scroll to position [656, 0]
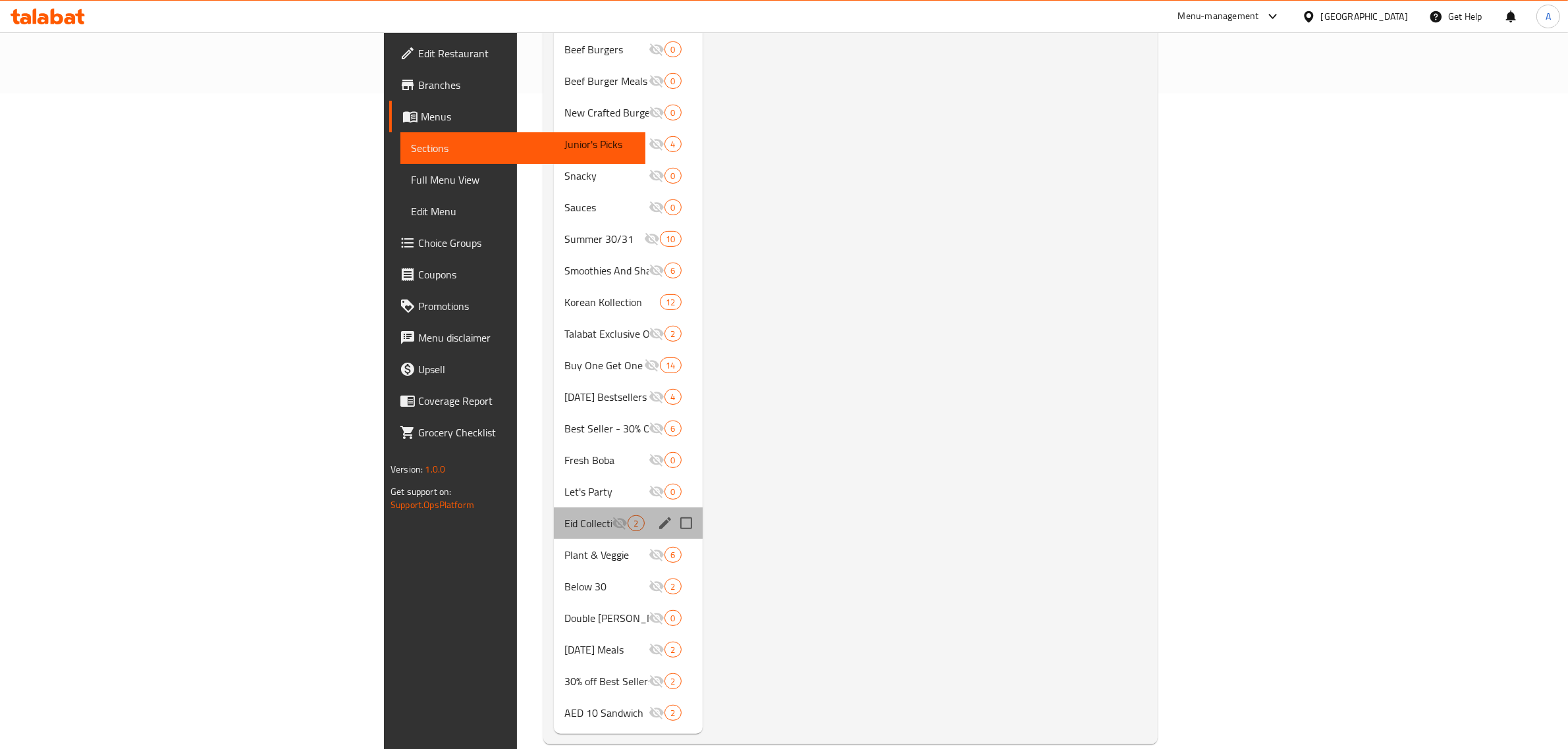
click at [554, 515] on div "Eid Collections 2" at bounding box center [628, 523] width 148 height 31
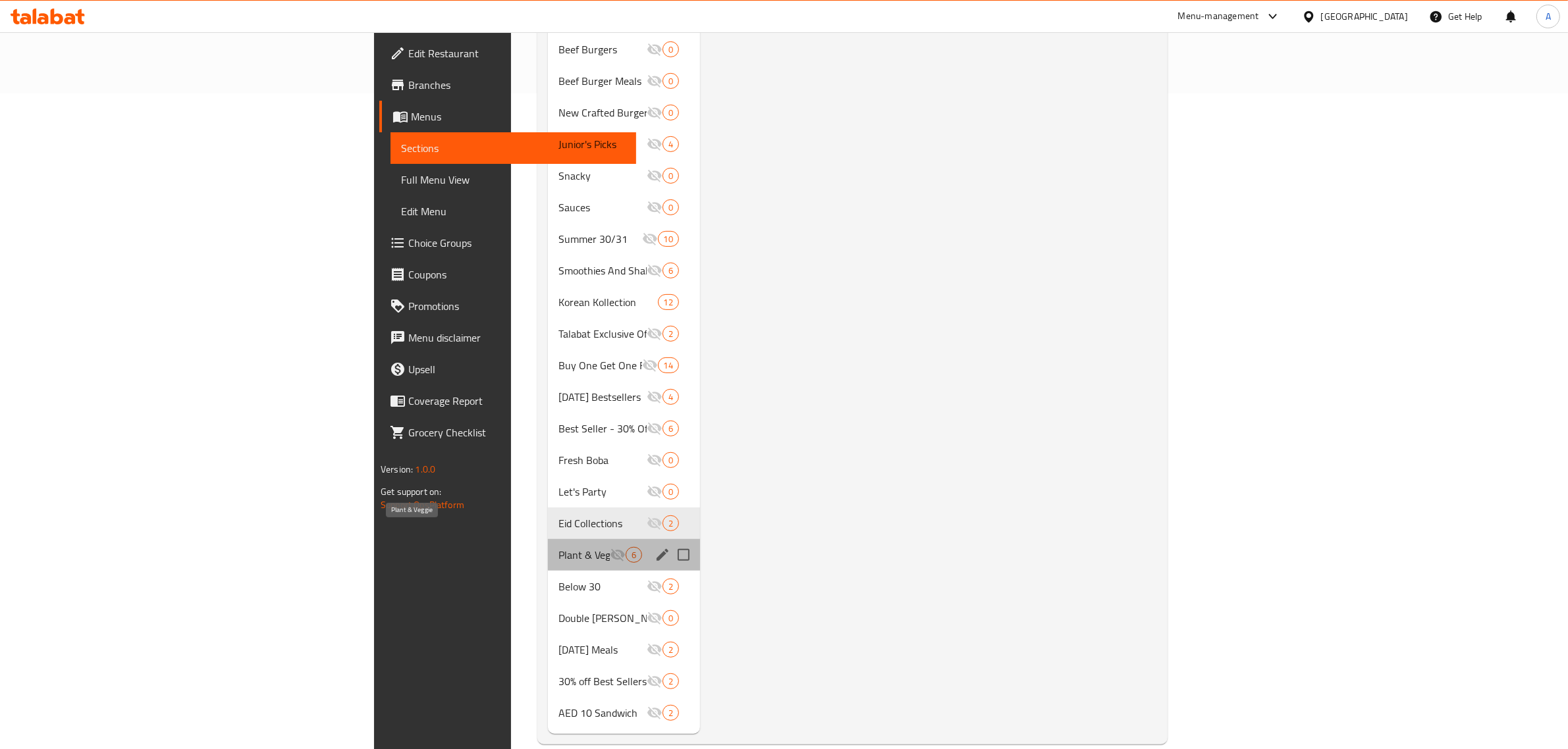
click at [558, 547] on span "Plant & Veggie" at bounding box center [584, 555] width 51 height 16
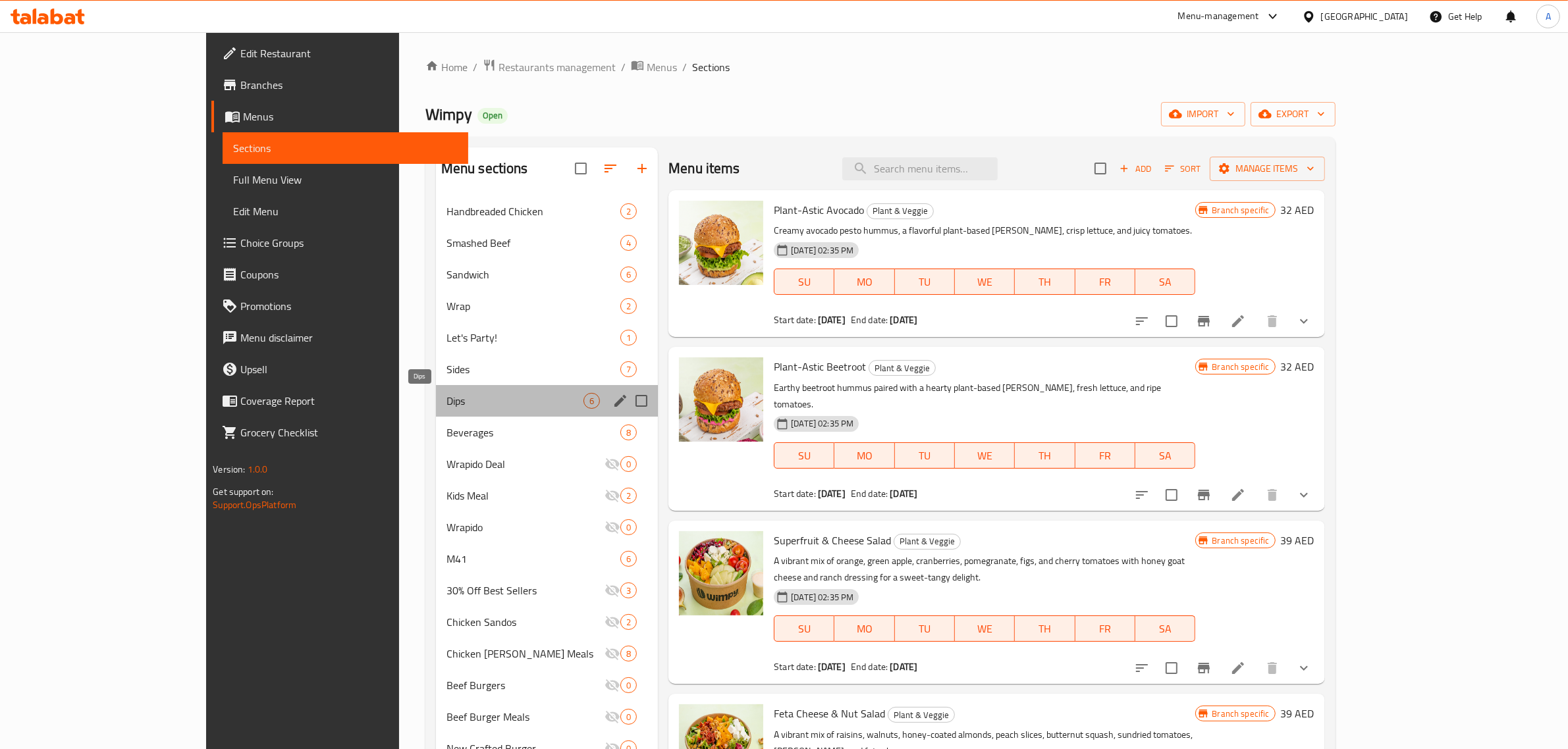
click at [446, 403] on span "Dips" at bounding box center [515, 401] width 137 height 16
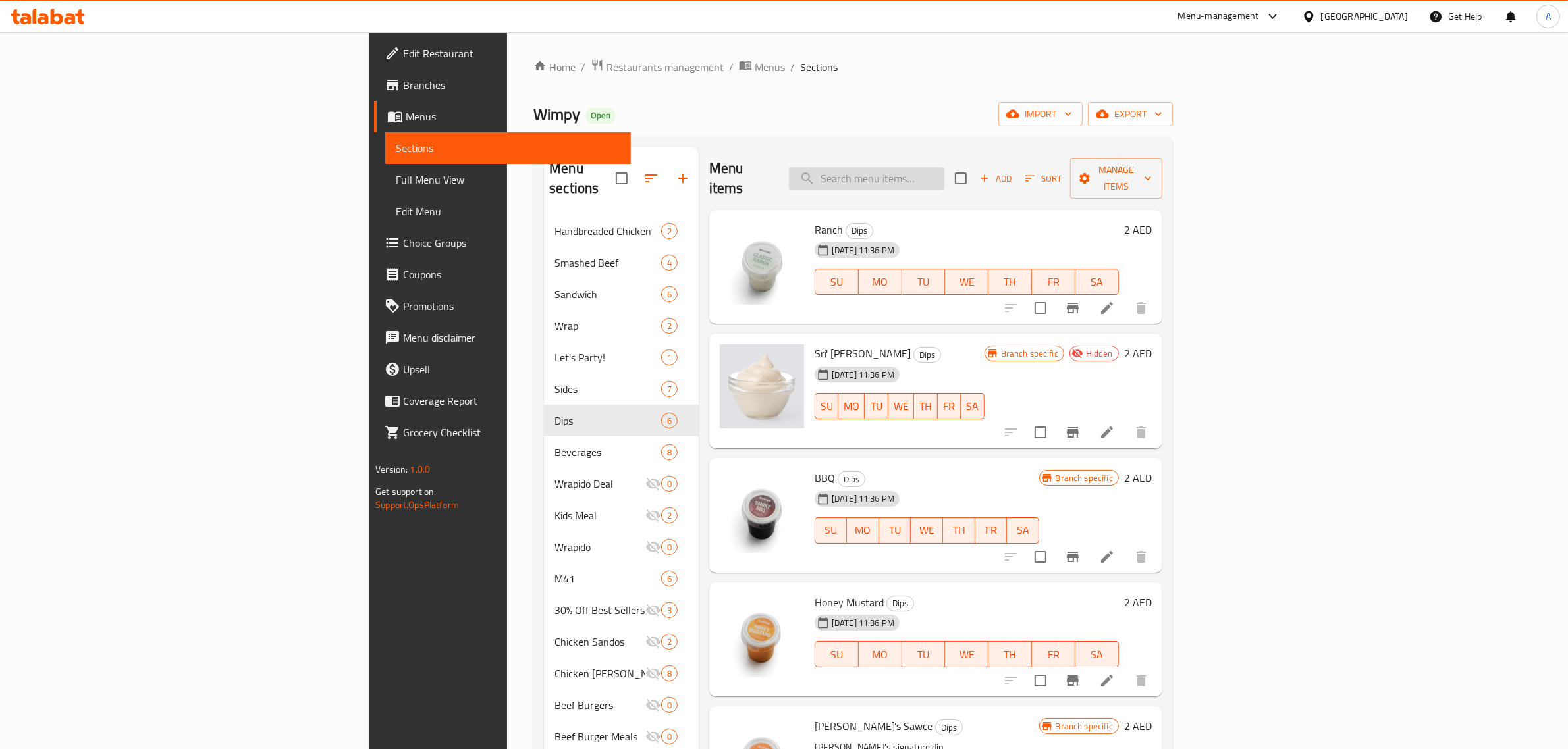
click at [944, 174] on input "search" at bounding box center [867, 179] width 155 height 23
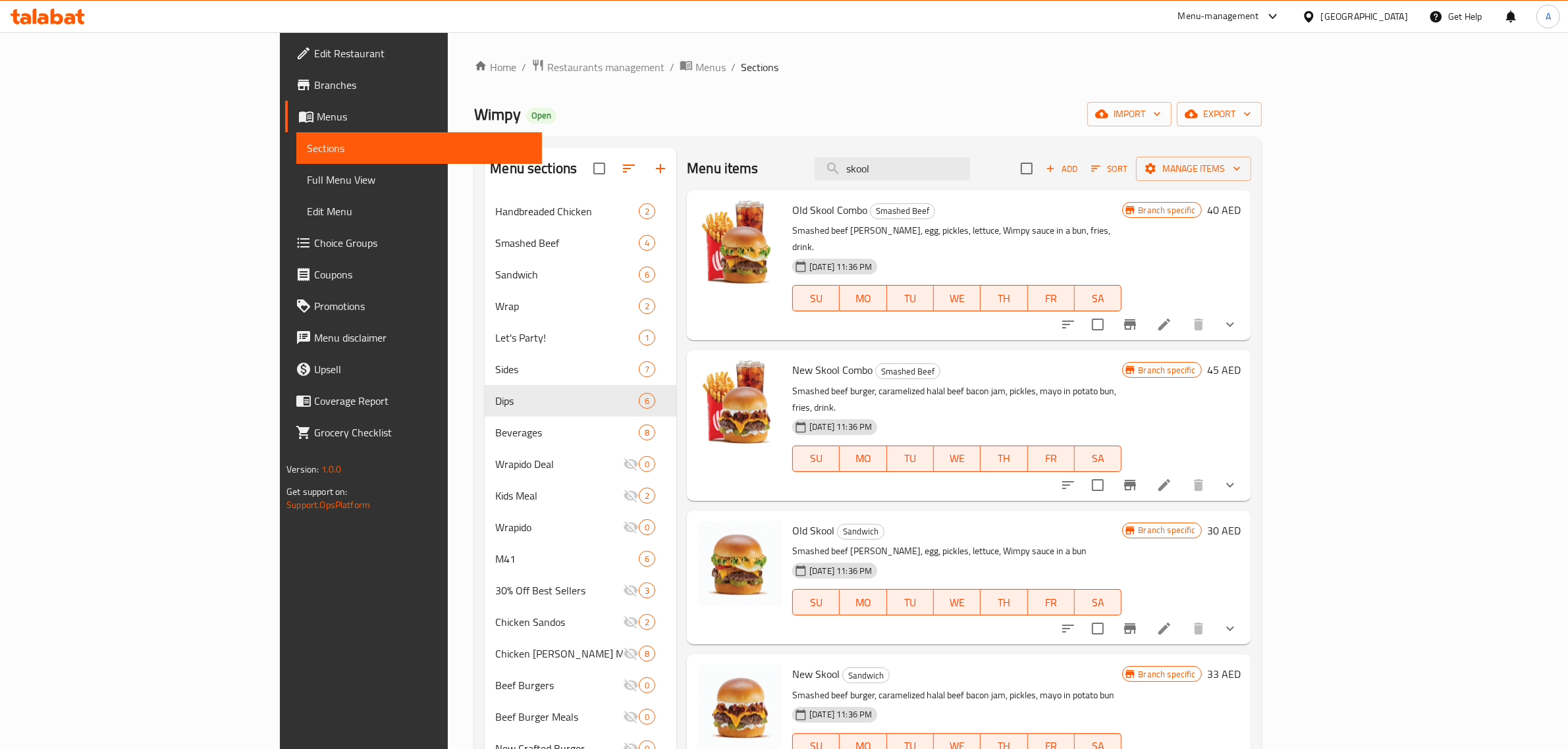
type input "skool"
drag, startPoint x: 728, startPoint y: 70, endPoint x: 808, endPoint y: 70, distance: 80.0
click at [728, 70] on ol "Home / Restaurants management / Menus / Sections" at bounding box center [867, 67] width 787 height 17
click at [1251, 116] on span "export" at bounding box center [1219, 114] width 64 height 16
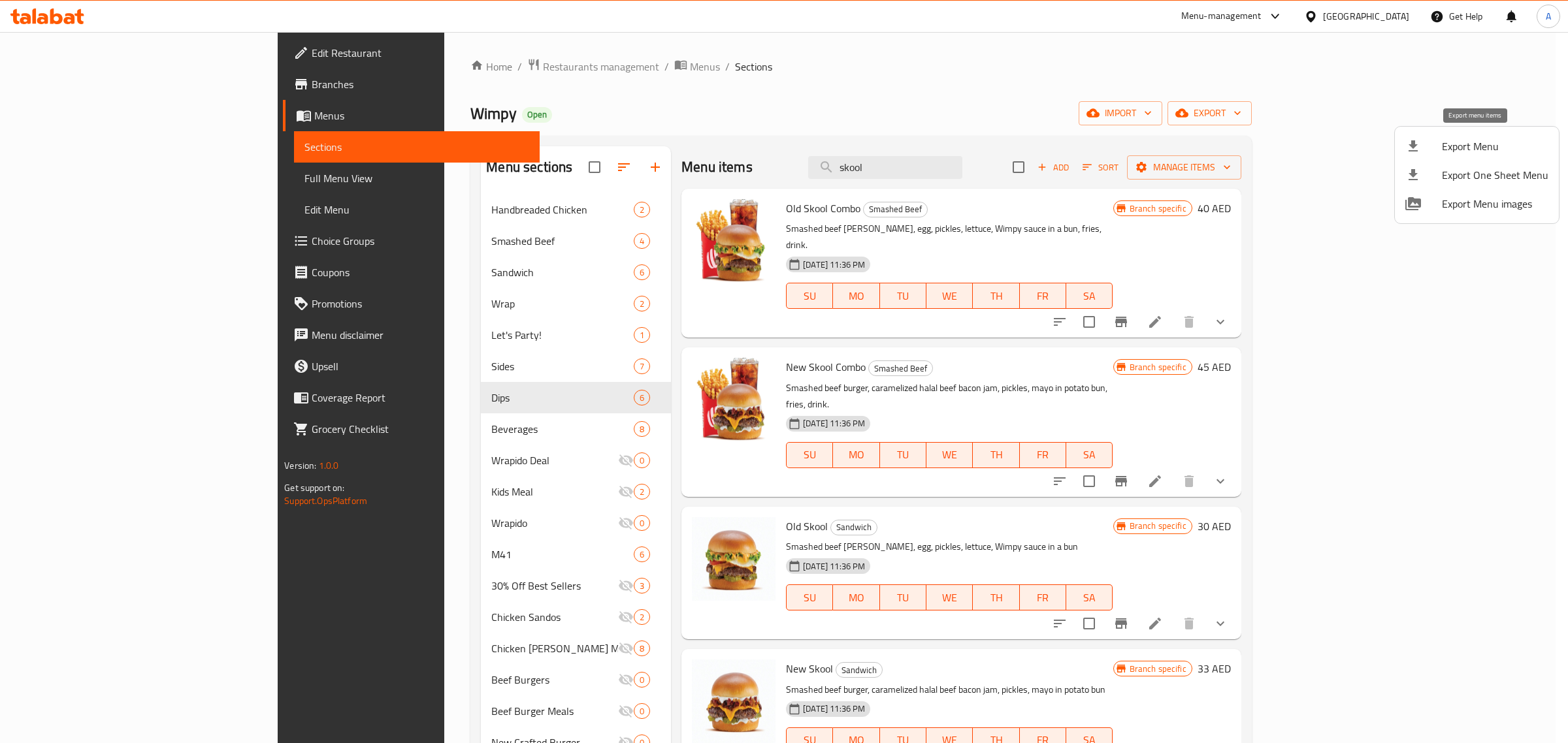
click at [1462, 152] on span "Export Menu" at bounding box center [1495, 146] width 107 height 16
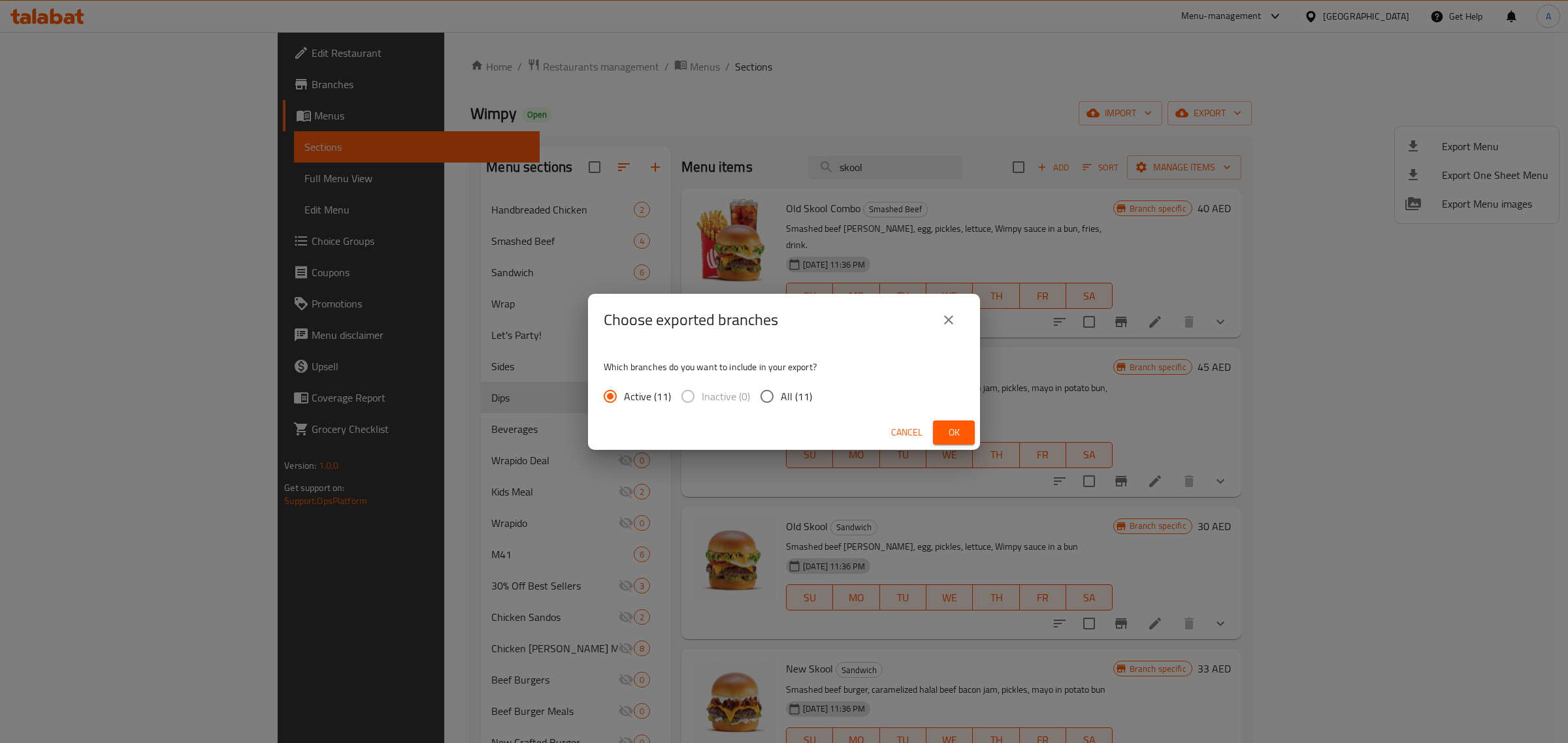
click at [972, 421] on button "Ok" at bounding box center [953, 432] width 42 height 24
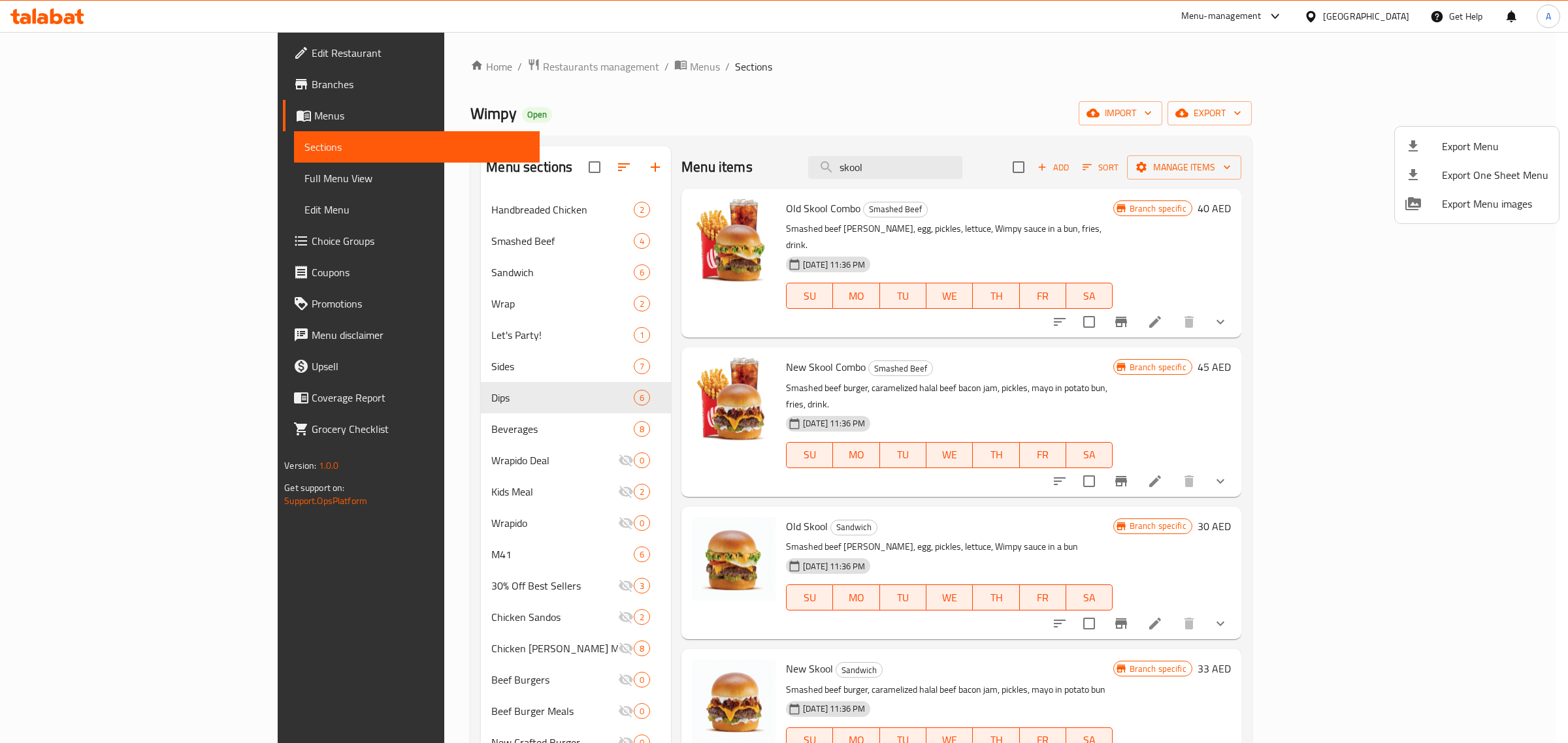
click at [714, 121] on div at bounding box center [784, 372] width 1568 height 743
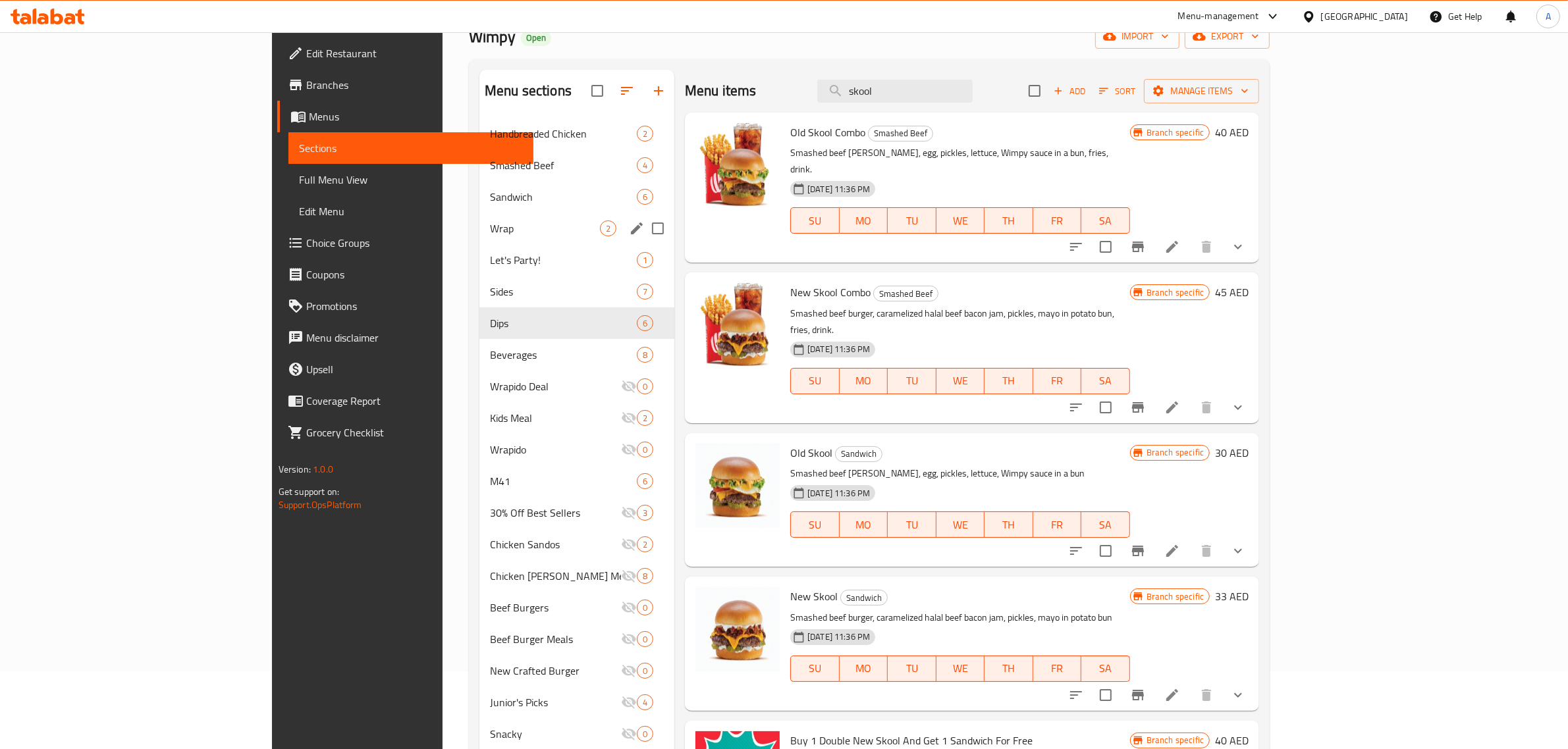
scroll to position [83, 0]
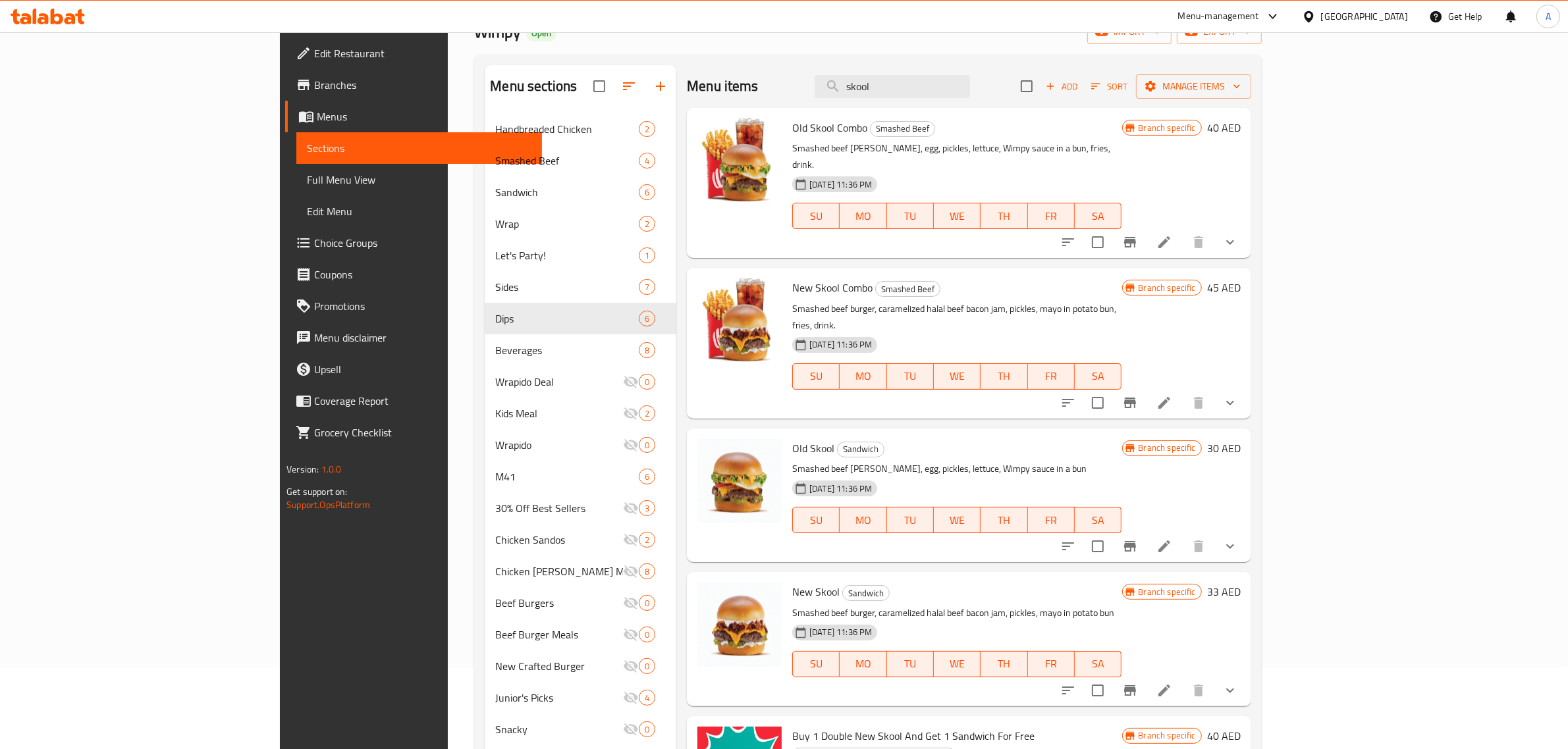
click at [968, 119] on h6 "Old Skool Combo Smashed Beef" at bounding box center [956, 127] width 329 height 19
drag, startPoint x: 980, startPoint y: 79, endPoint x: 906, endPoint y: 89, distance: 74.7
click at [906, 89] on div "Menu items skool Add Sort Manage items" at bounding box center [968, 87] width 564 height 43
click at [970, 78] on input "ten" at bounding box center [892, 86] width 155 height 23
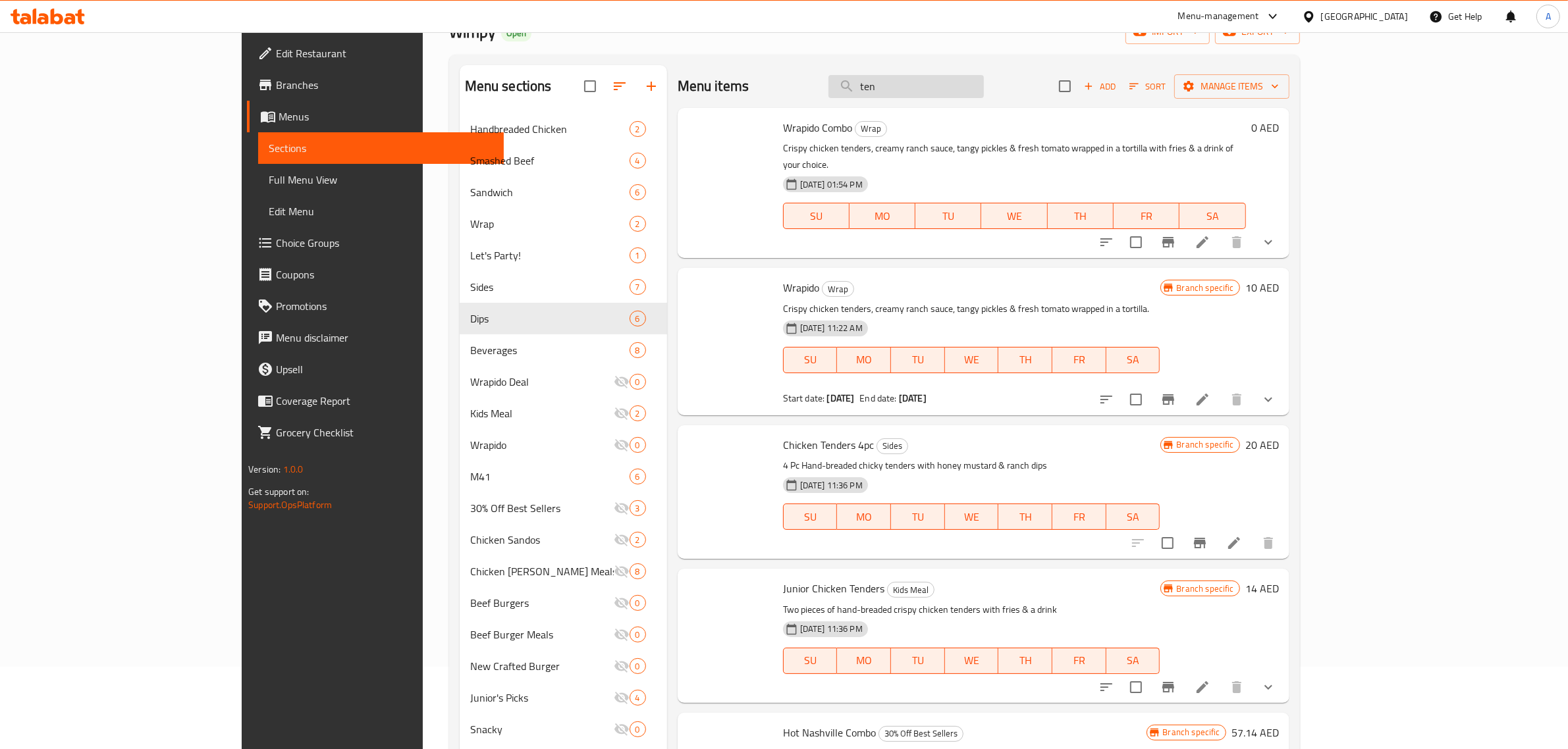
click at [973, 85] on input "ten" at bounding box center [906, 86] width 155 height 23
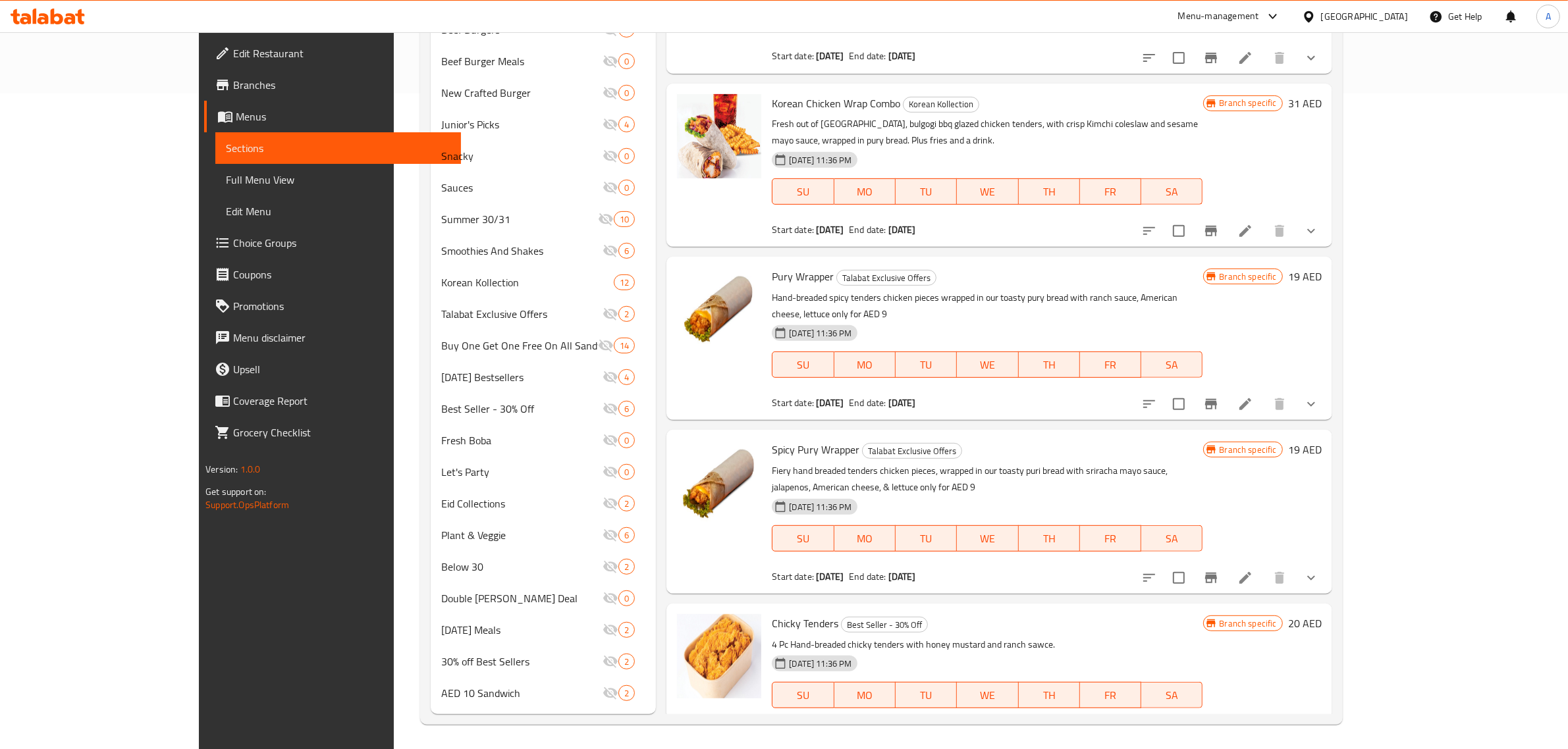
scroll to position [1551, 0]
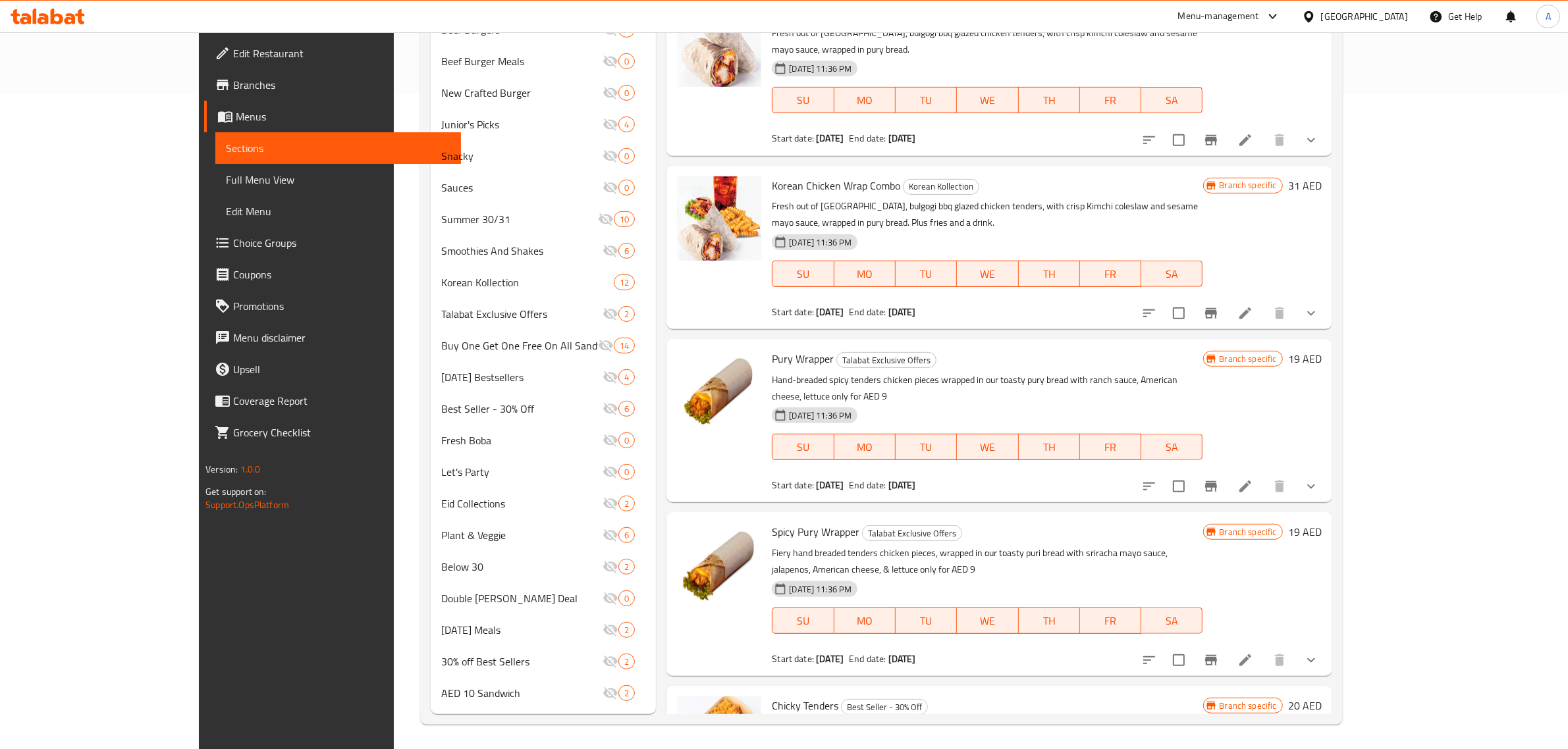
drag, startPoint x: 889, startPoint y: 417, endPoint x: 880, endPoint y: 418, distance: 9.1
click at [889, 417] on div "Pury Wrapper Talabat Exclusive Offers Hand-breaded spicy tenders chicken pieces…" at bounding box center [999, 420] width 665 height 163
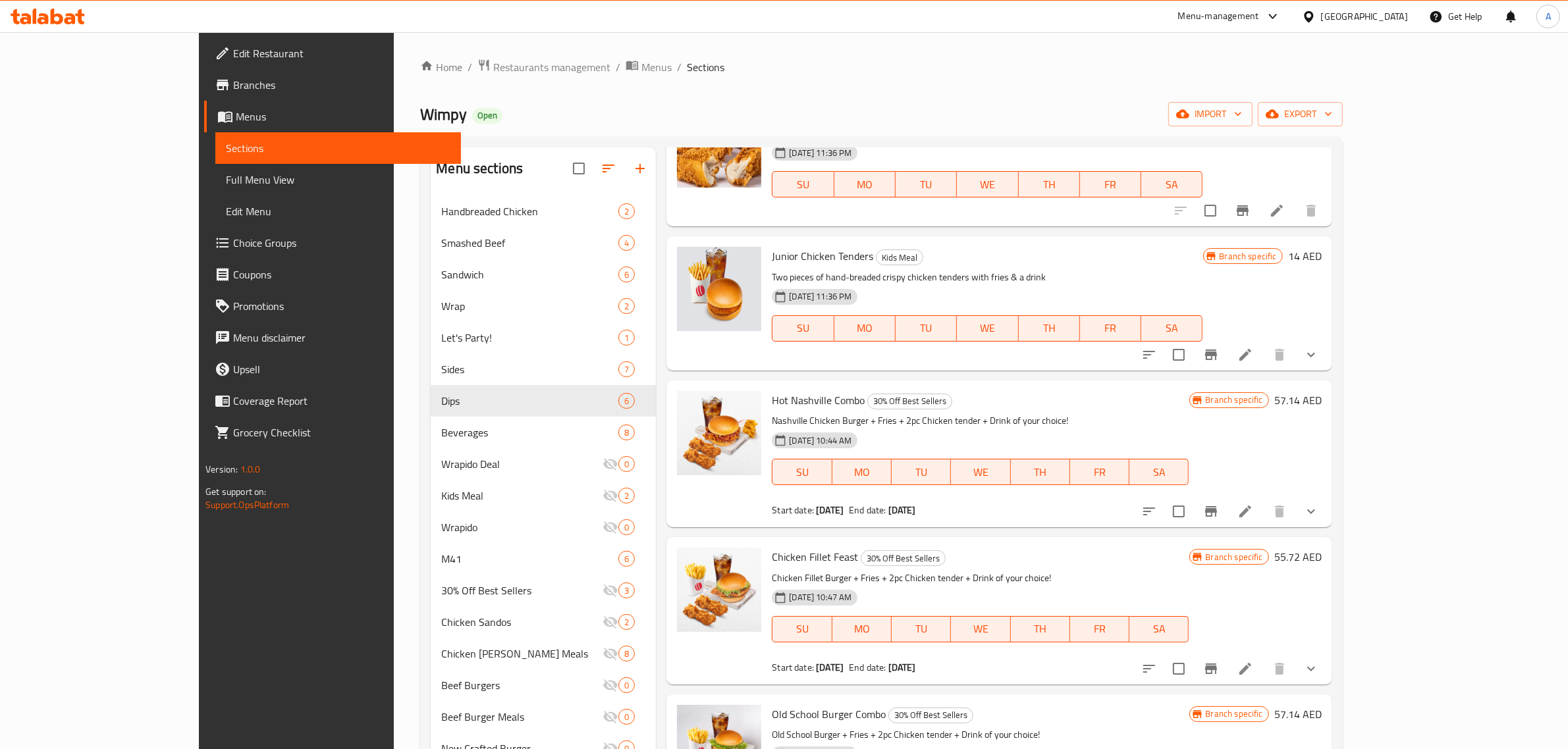
scroll to position [0, 0]
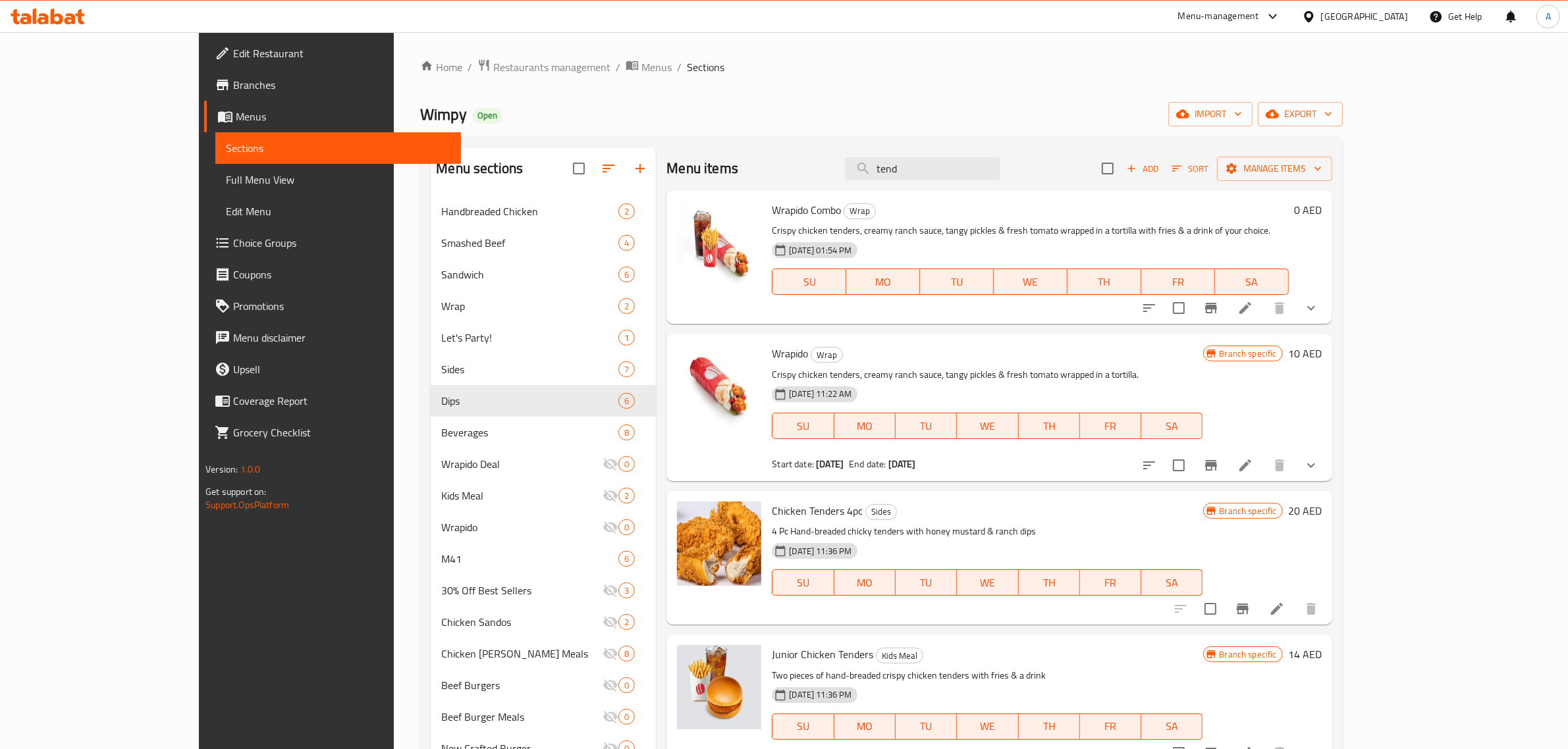
click at [758, 117] on div "Wimpy Open import export" at bounding box center [881, 114] width 922 height 24
drag, startPoint x: 978, startPoint y: 162, endPoint x: 872, endPoint y: 173, distance: 106.6
click at [872, 173] on div "Menu items tend Add Sort Manage items" at bounding box center [999, 169] width 665 height 43
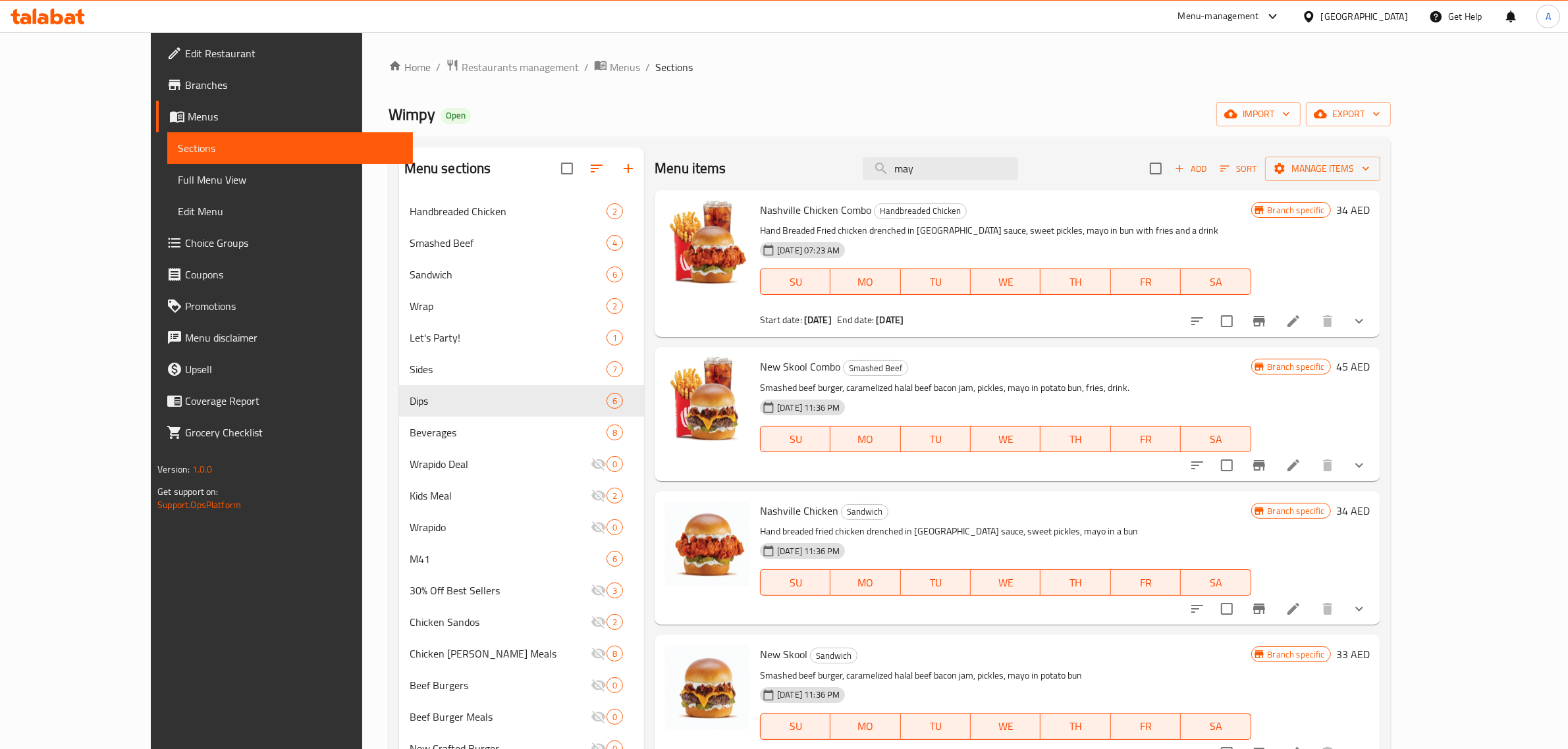
type input "mayo"
drag, startPoint x: 979, startPoint y: 162, endPoint x: 897, endPoint y: 192, distance: 87.3
click at [897, 192] on div "Menu items mayo Add Sort Manage items Nashville Chicken Combo Handbreaded Chick…" at bounding box center [1012, 758] width 736 height 1222
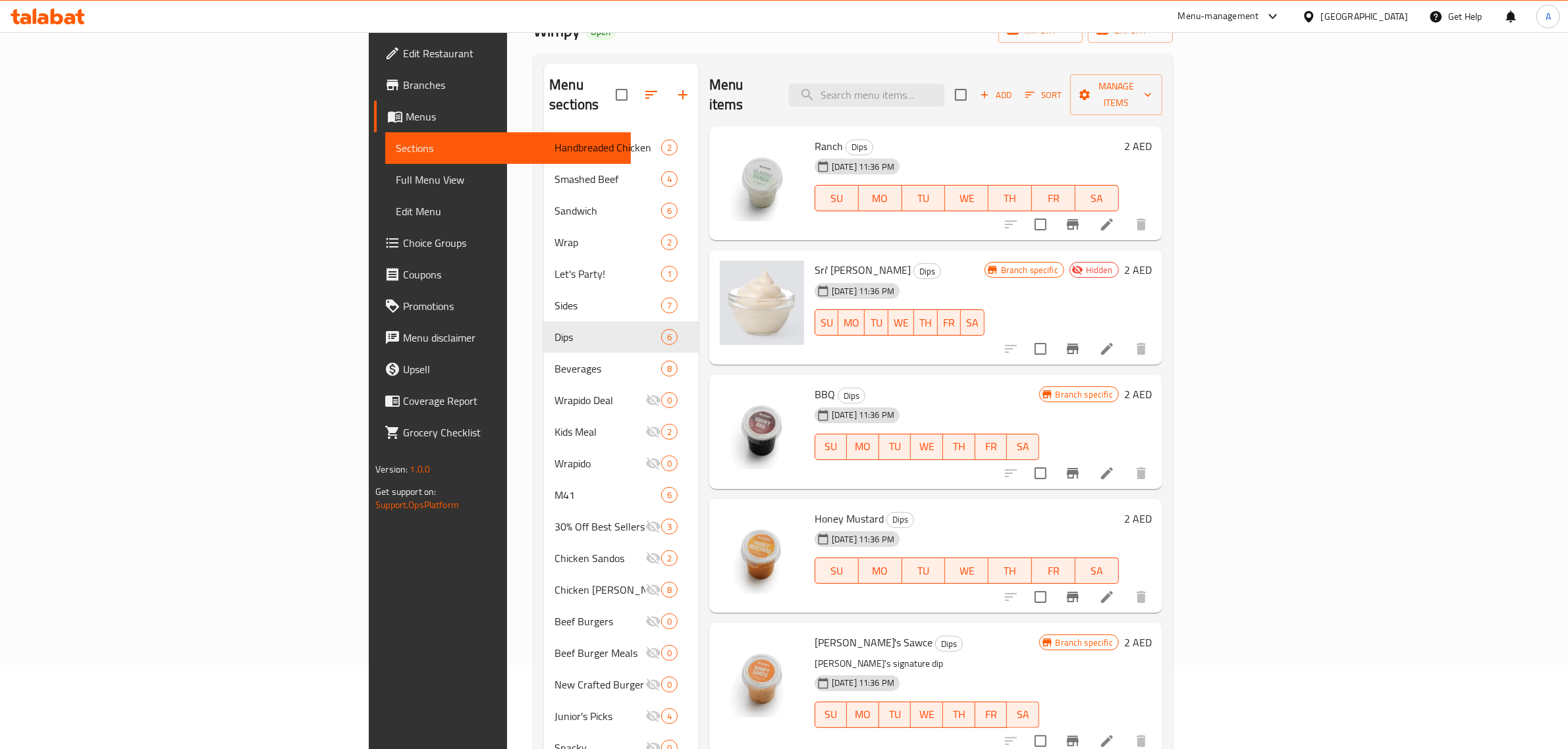
scroll to position [329, 0]
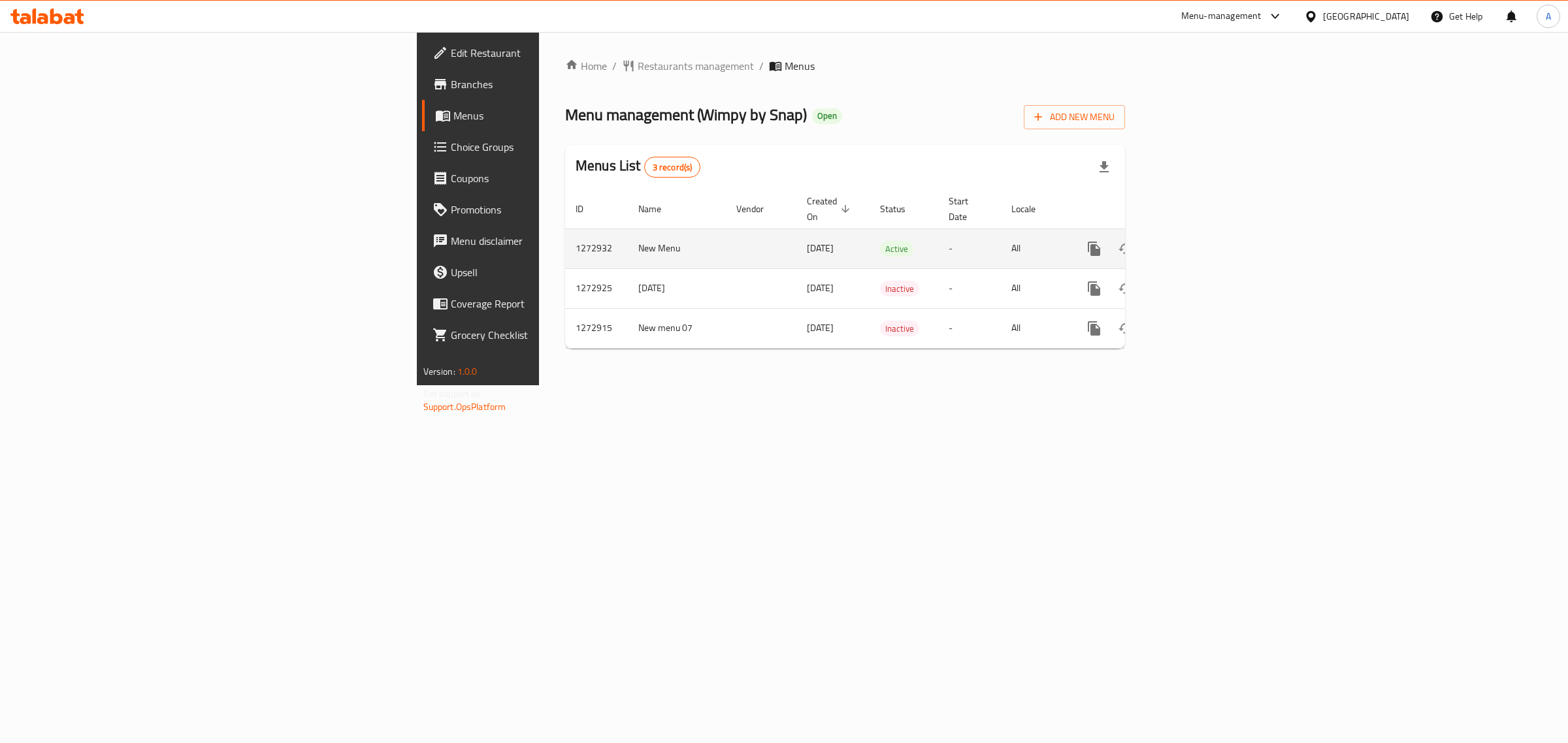
click at [1204, 234] on link "enhanced table" at bounding box center [1189, 249] width 31 height 31
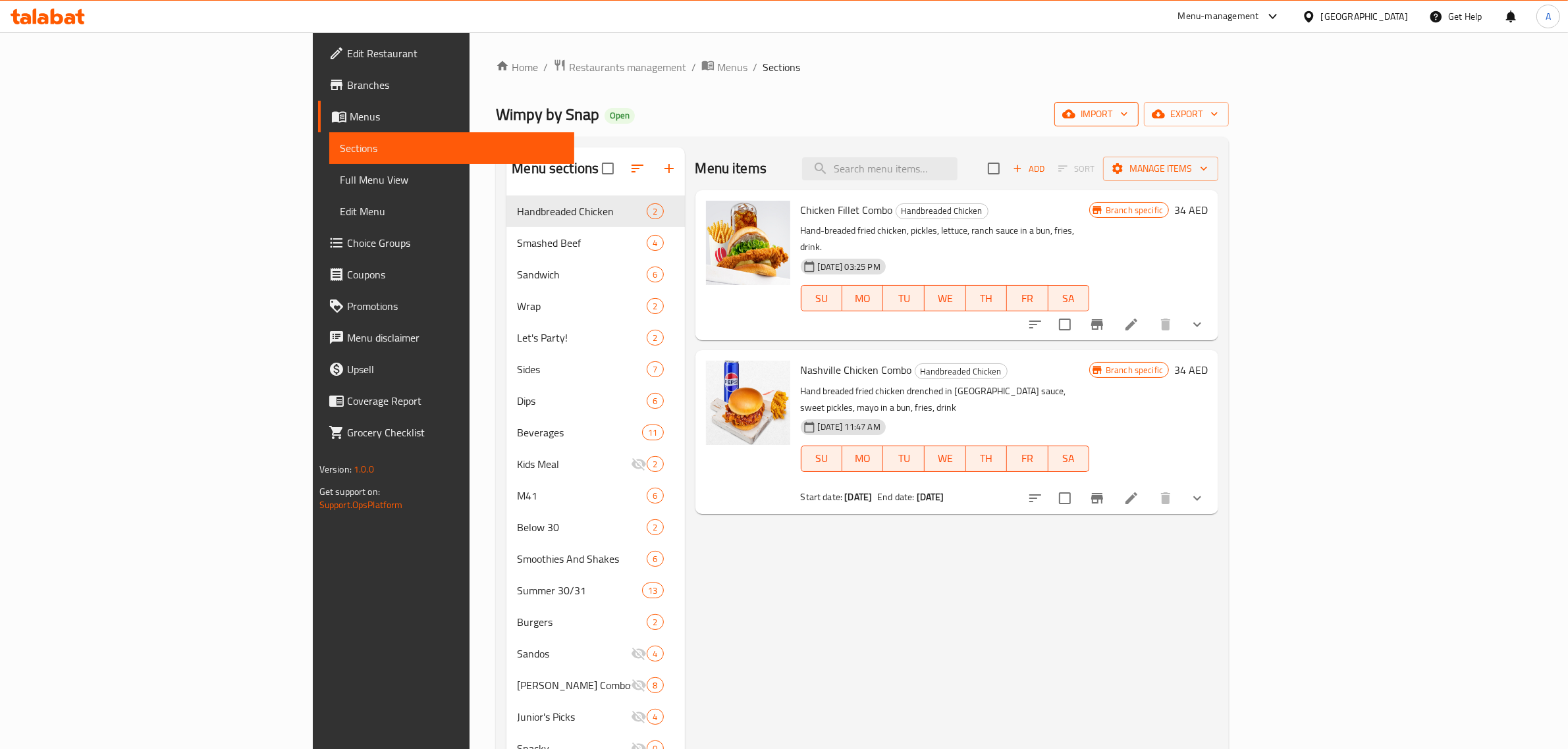
click at [1131, 117] on icon "button" at bounding box center [1124, 114] width 13 height 13
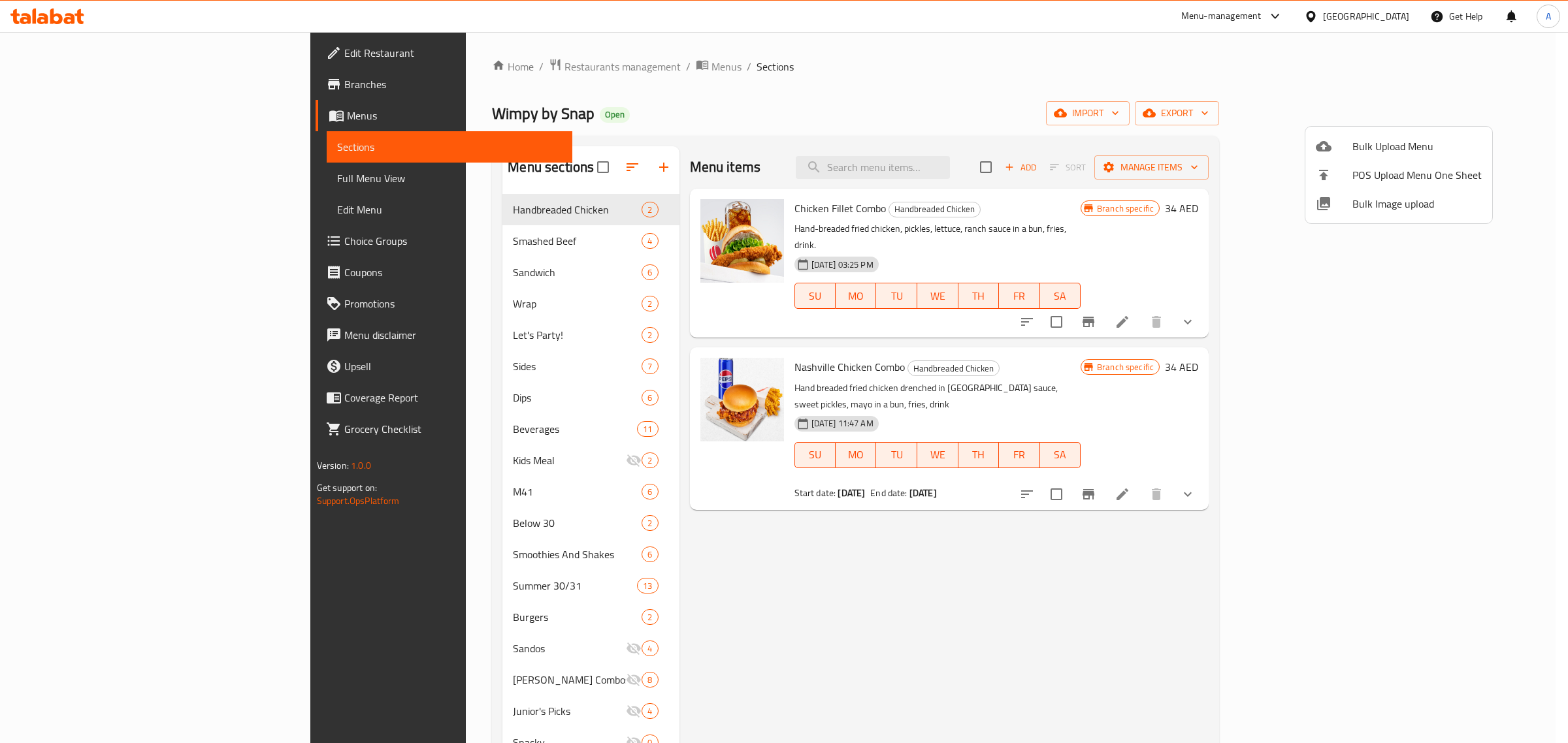
click at [1369, 198] on span "Bulk Image upload" at bounding box center [1417, 203] width 129 height 16
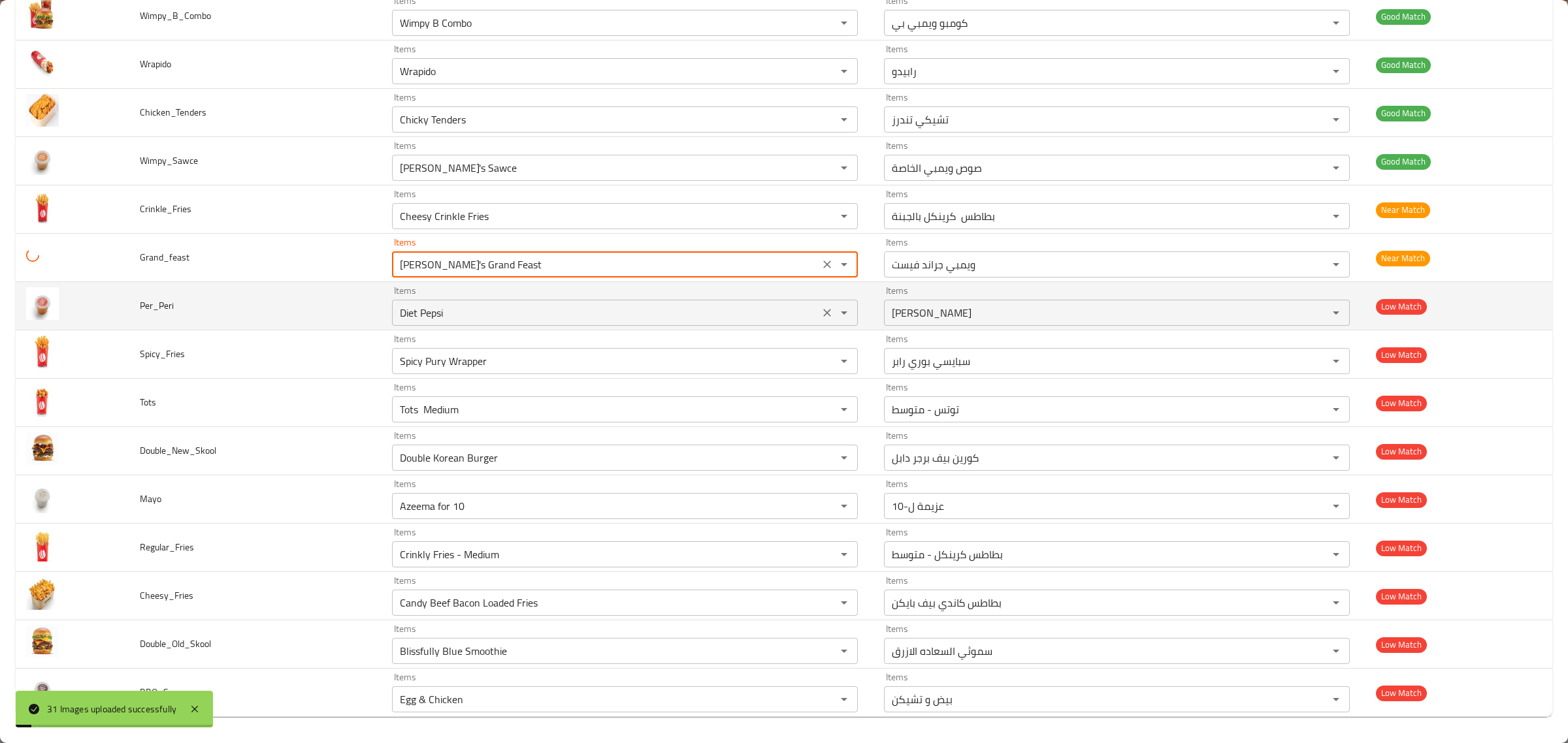
click at [553, 312] on input "Diet Pepsi" at bounding box center [606, 313] width 420 height 18
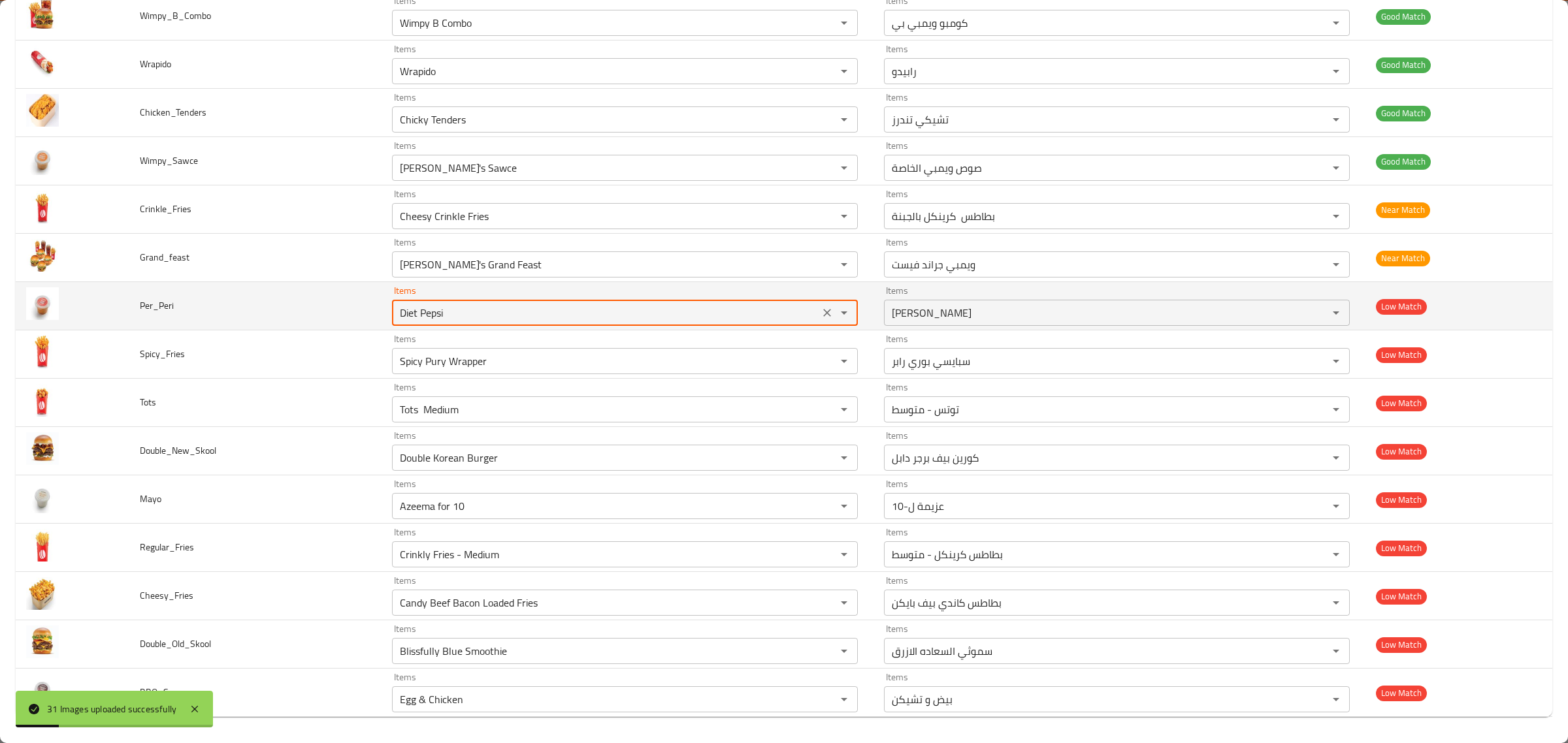
click at [823, 309] on icon "Clear" at bounding box center [827, 312] width 8 height 8
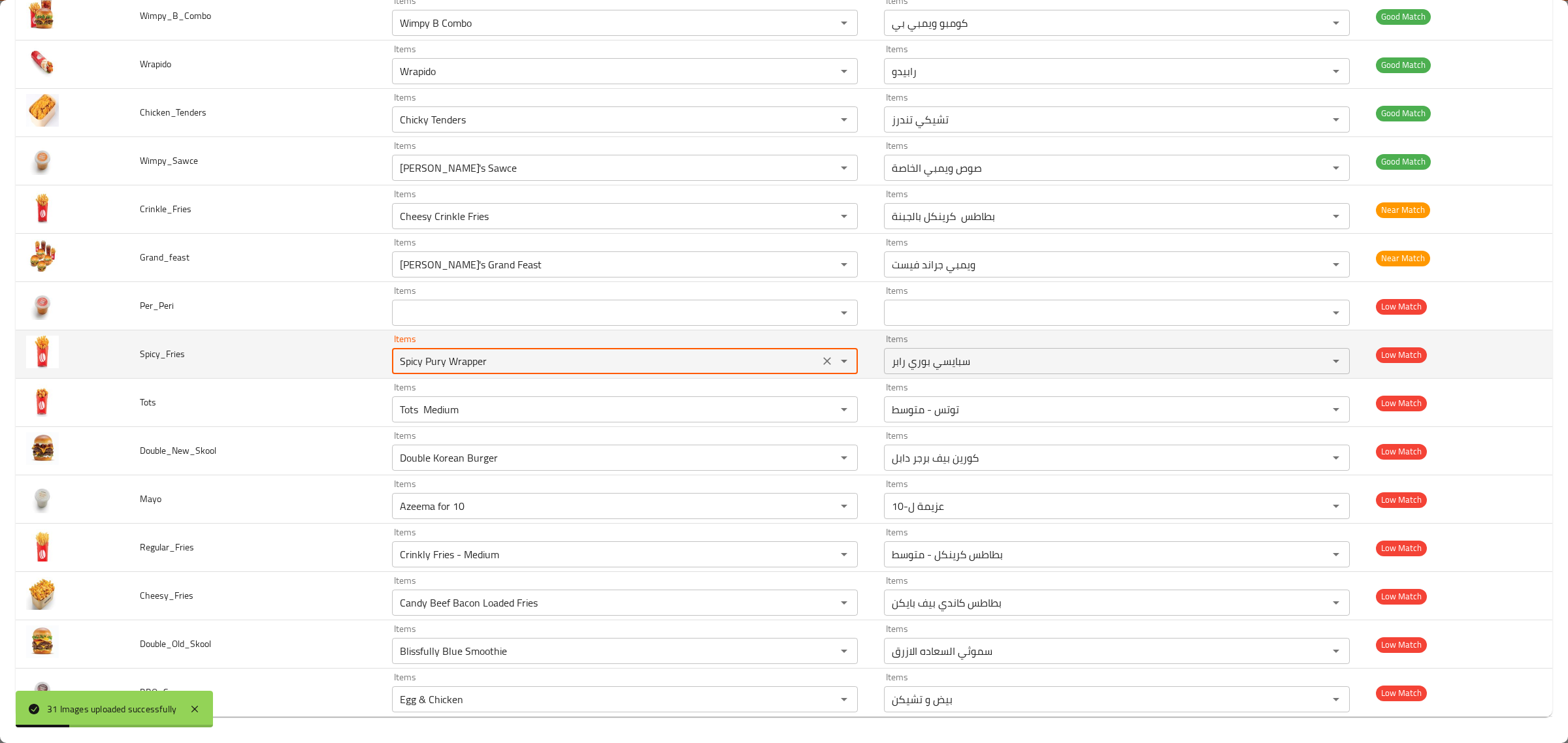
click at [783, 363] on input "Spicy Pury Wrapper" at bounding box center [606, 361] width 420 height 18
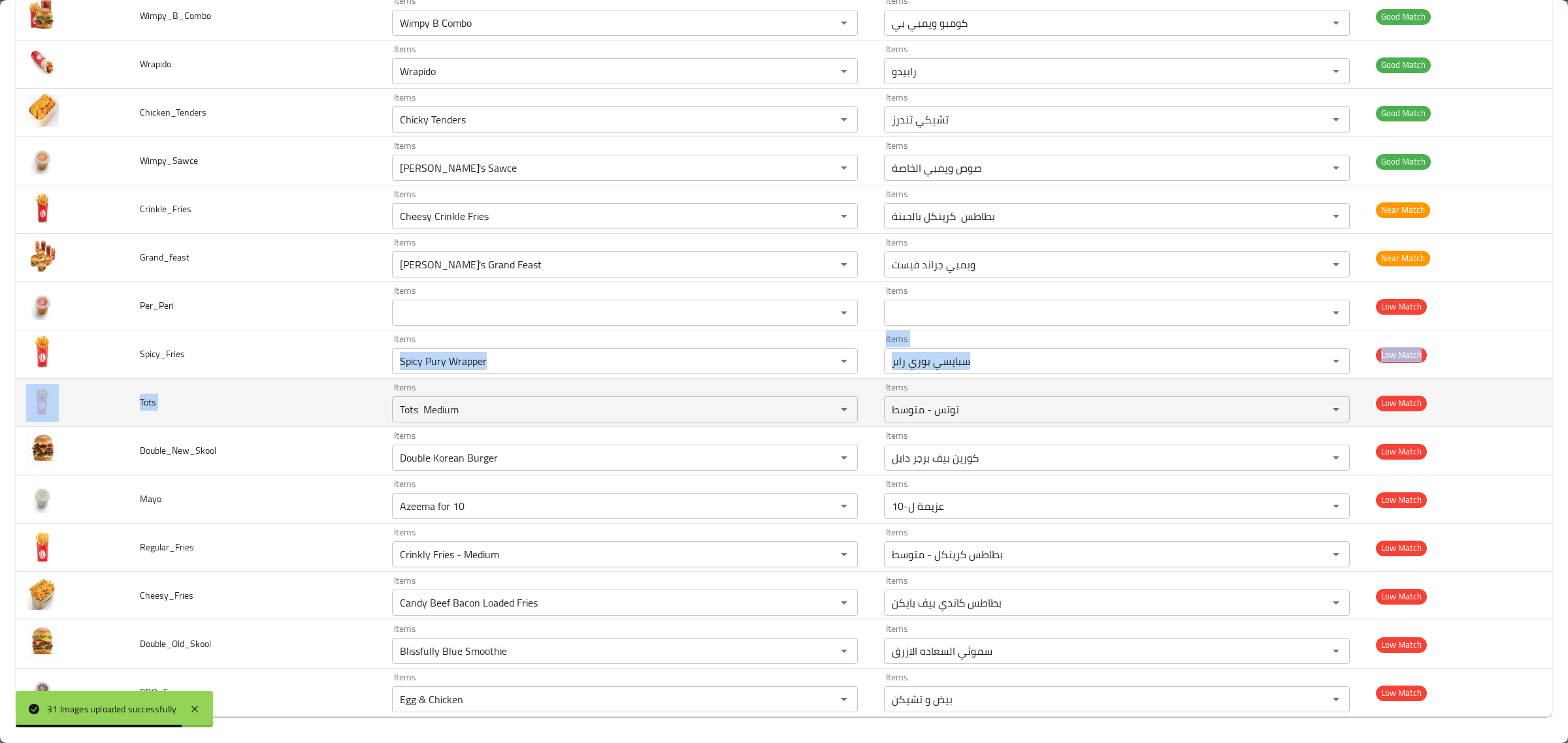
drag, startPoint x: 599, startPoint y: 374, endPoint x: 430, endPoint y: 377, distance: 169.0
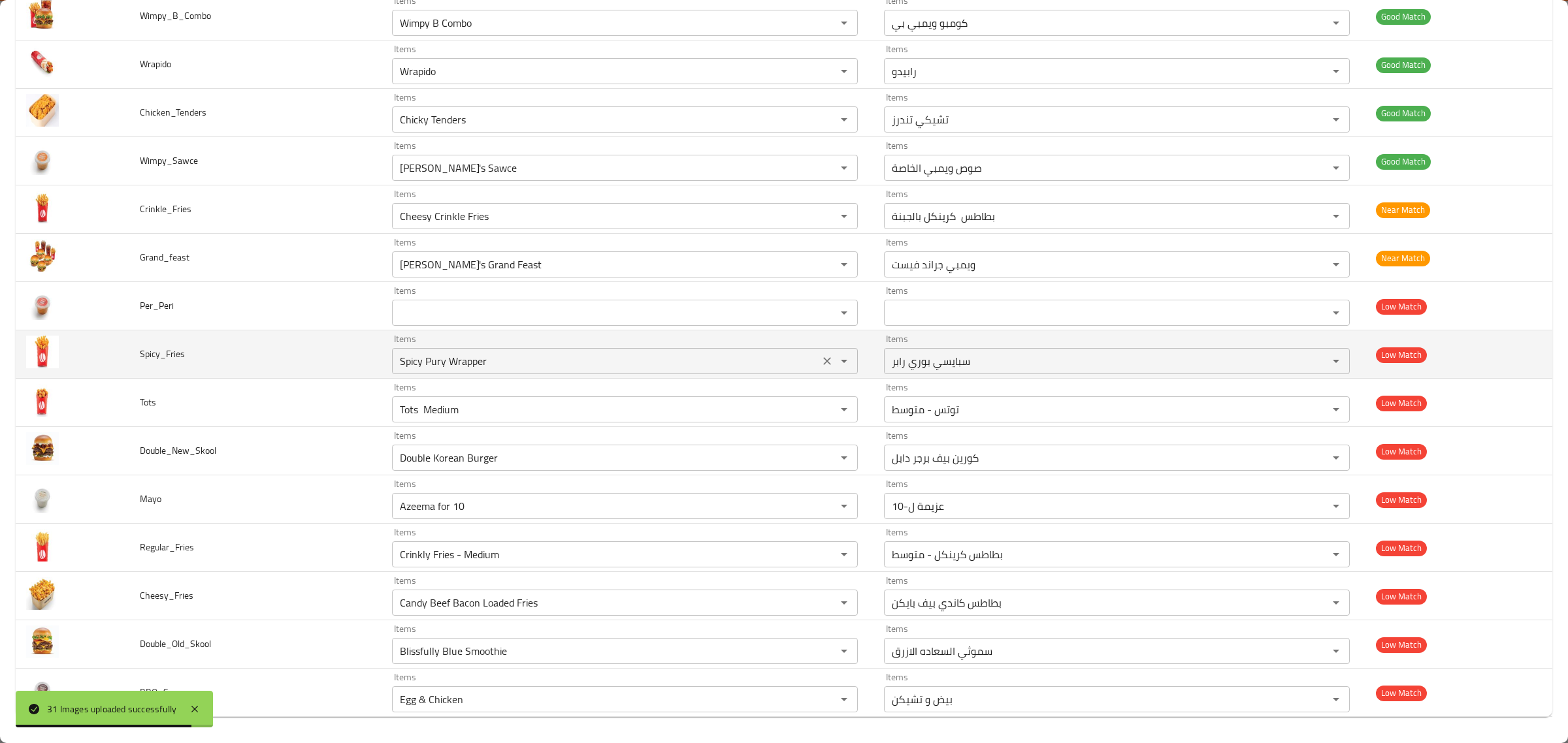
click at [468, 359] on input "Spicy Pury Wrapper" at bounding box center [606, 361] width 420 height 18
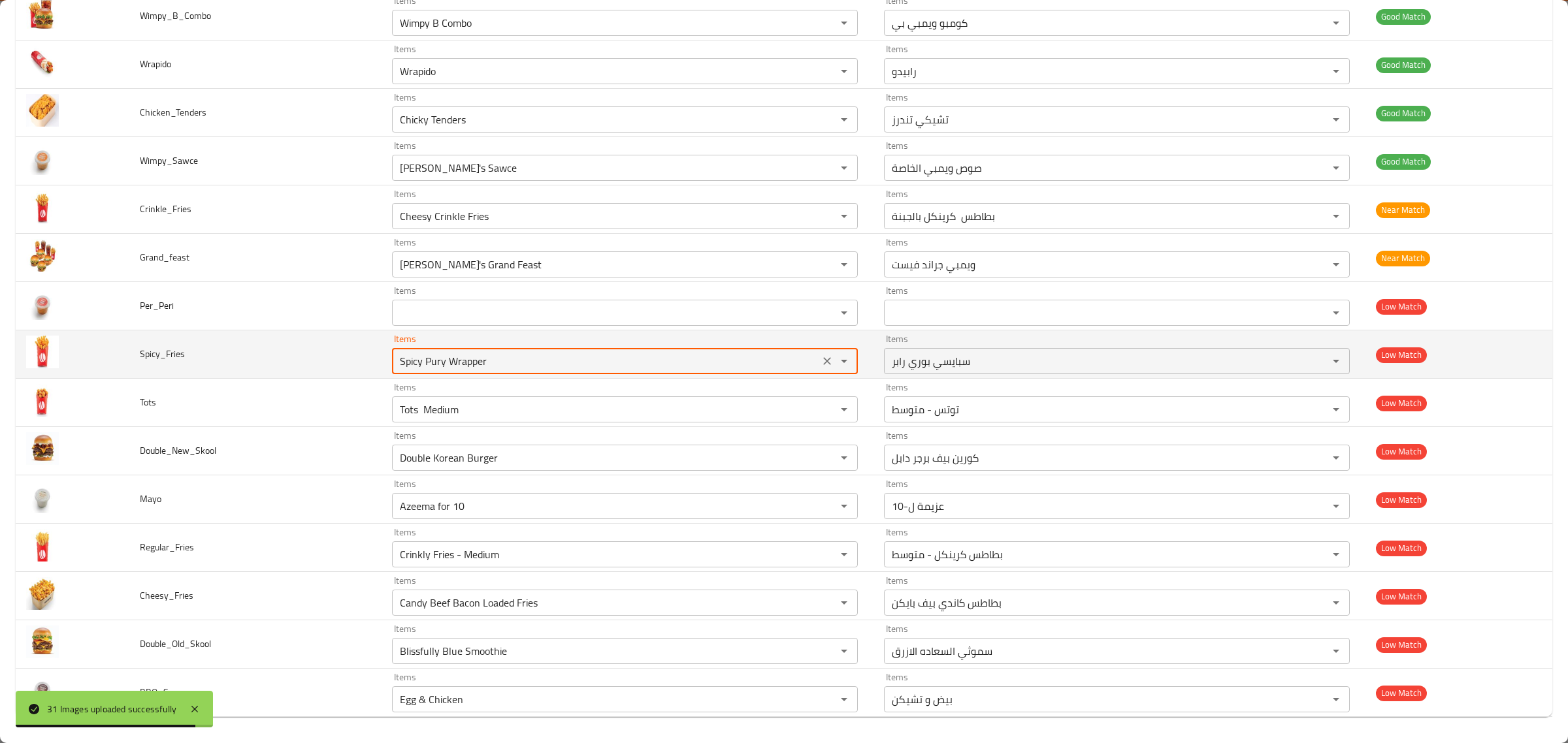
click at [468, 359] on input "Spicy Pury Wrapper" at bounding box center [606, 361] width 420 height 18
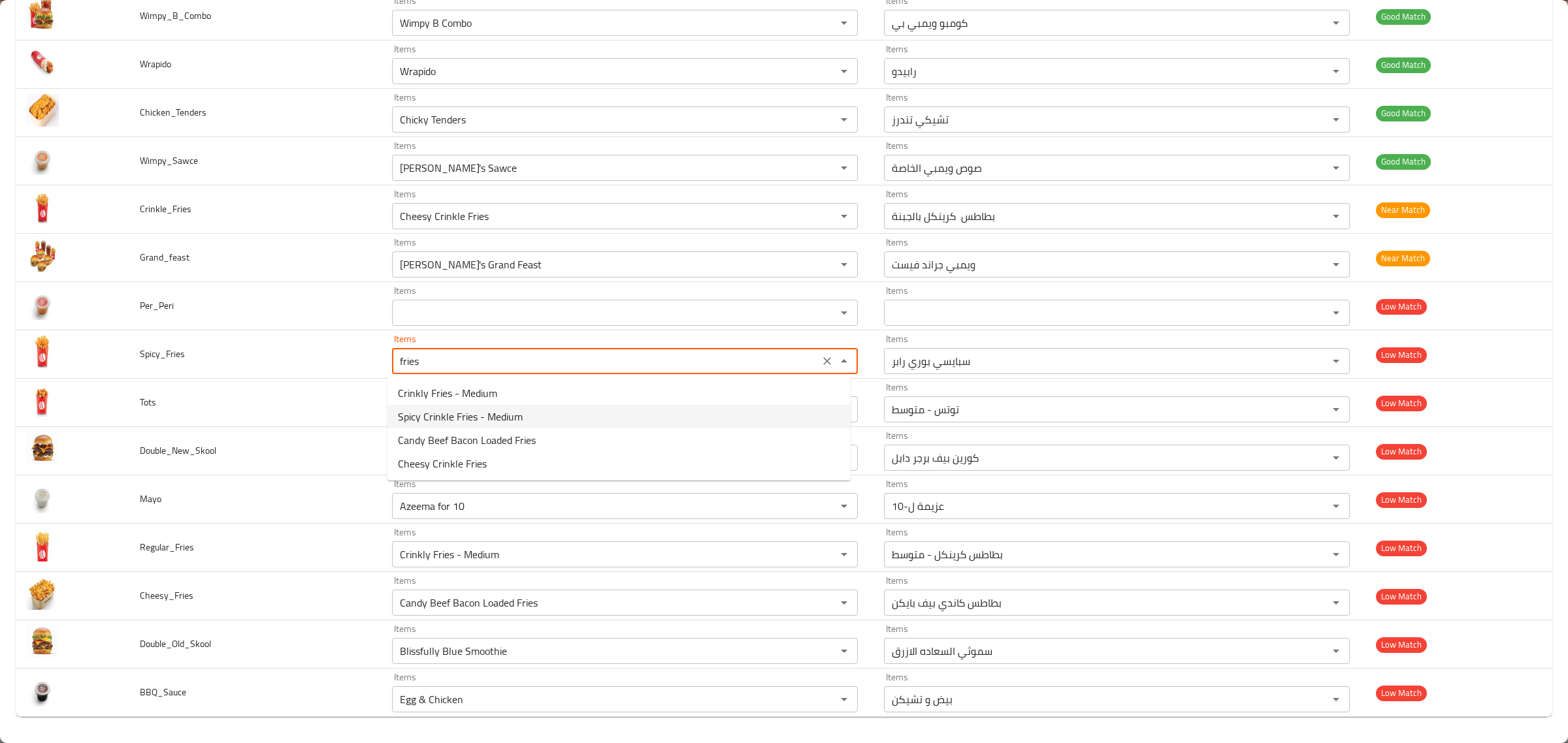
click at [507, 409] on span "Spicy Crinkle Fries - Medium" at bounding box center [460, 417] width 125 height 16
type input "Spicy Crinkle Fries - Medium"
type input "بطاطس كرينكل حار - متوسط"
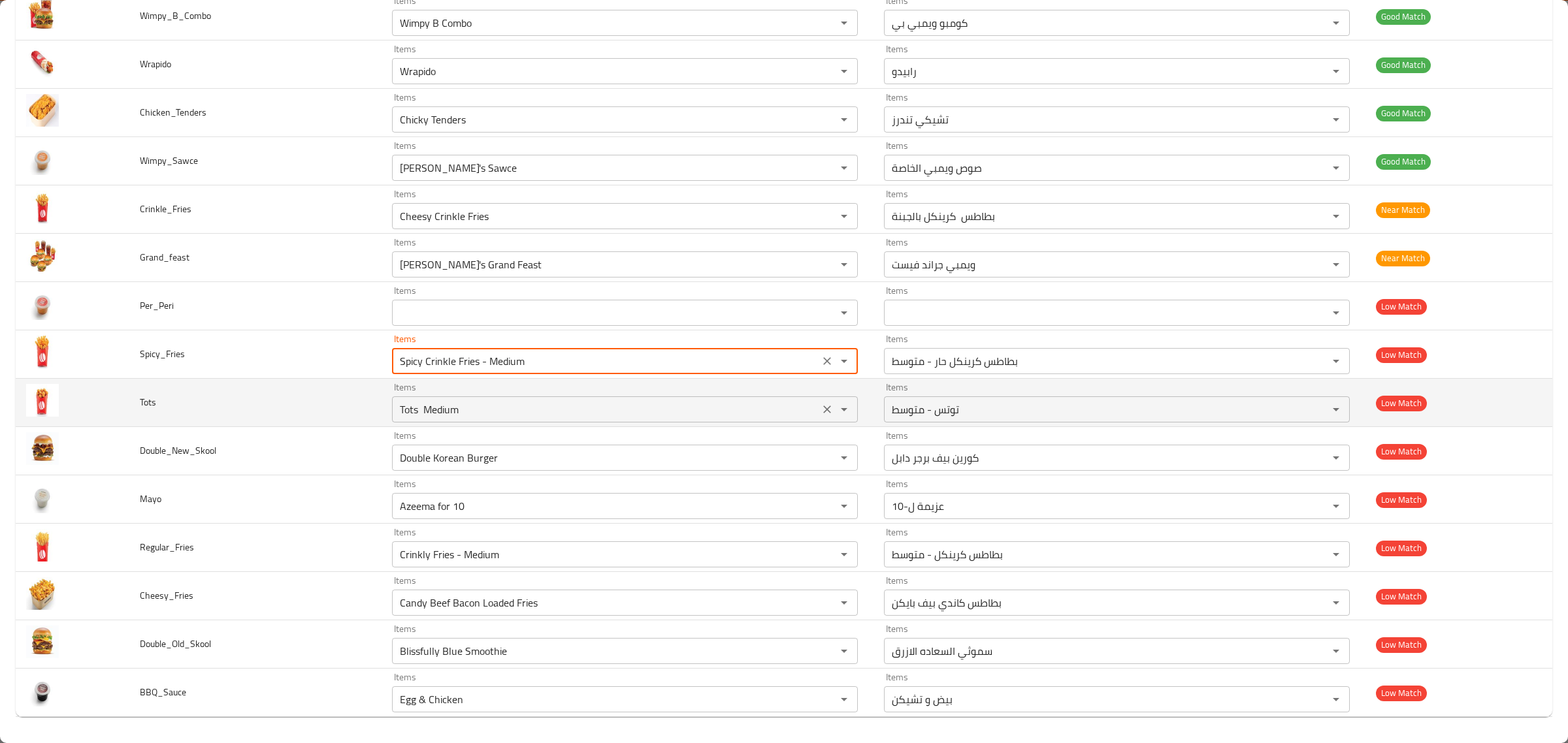
type input "Spicy Crinkle Fries - Medium"
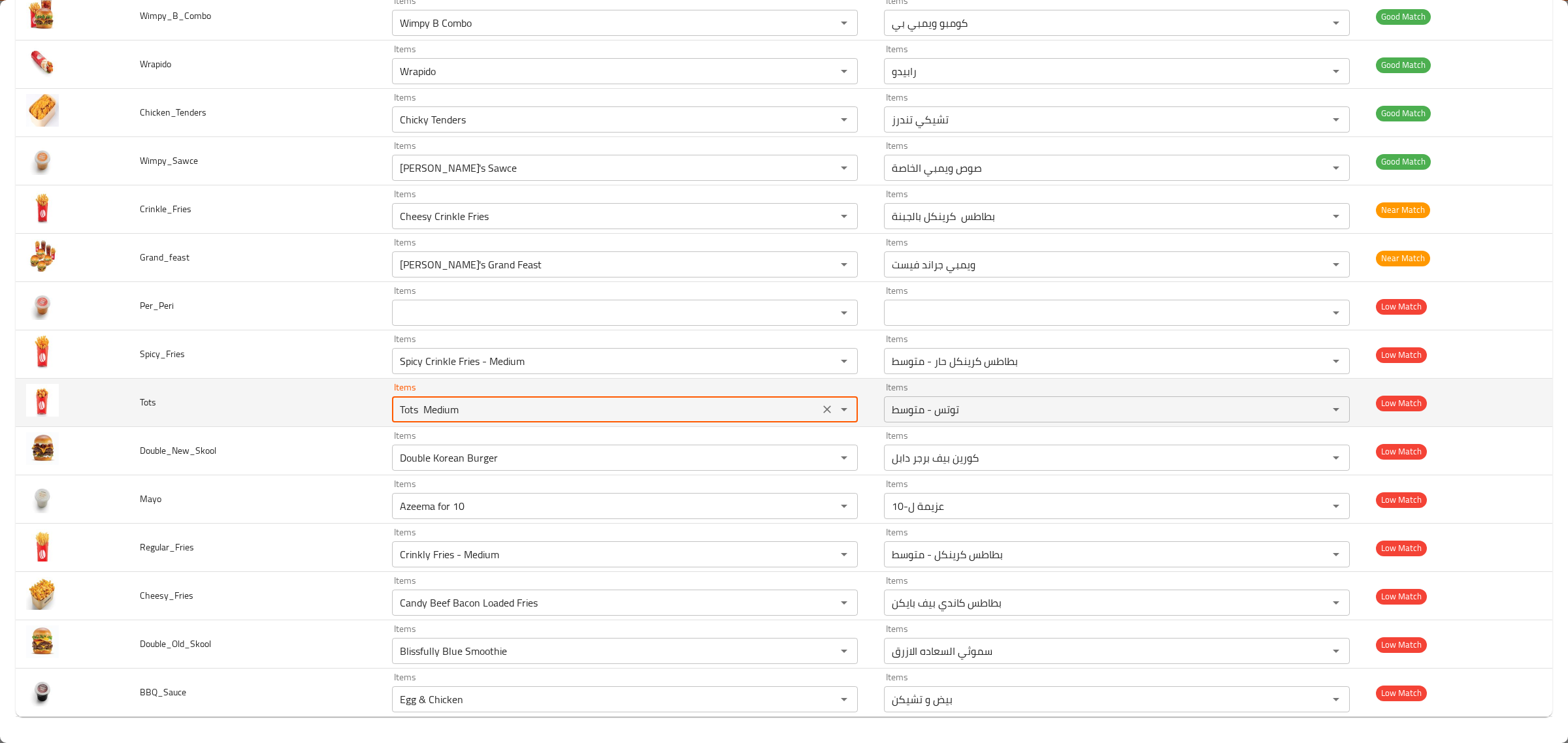
click at [514, 403] on input "Tots Medium" at bounding box center [606, 410] width 420 height 18
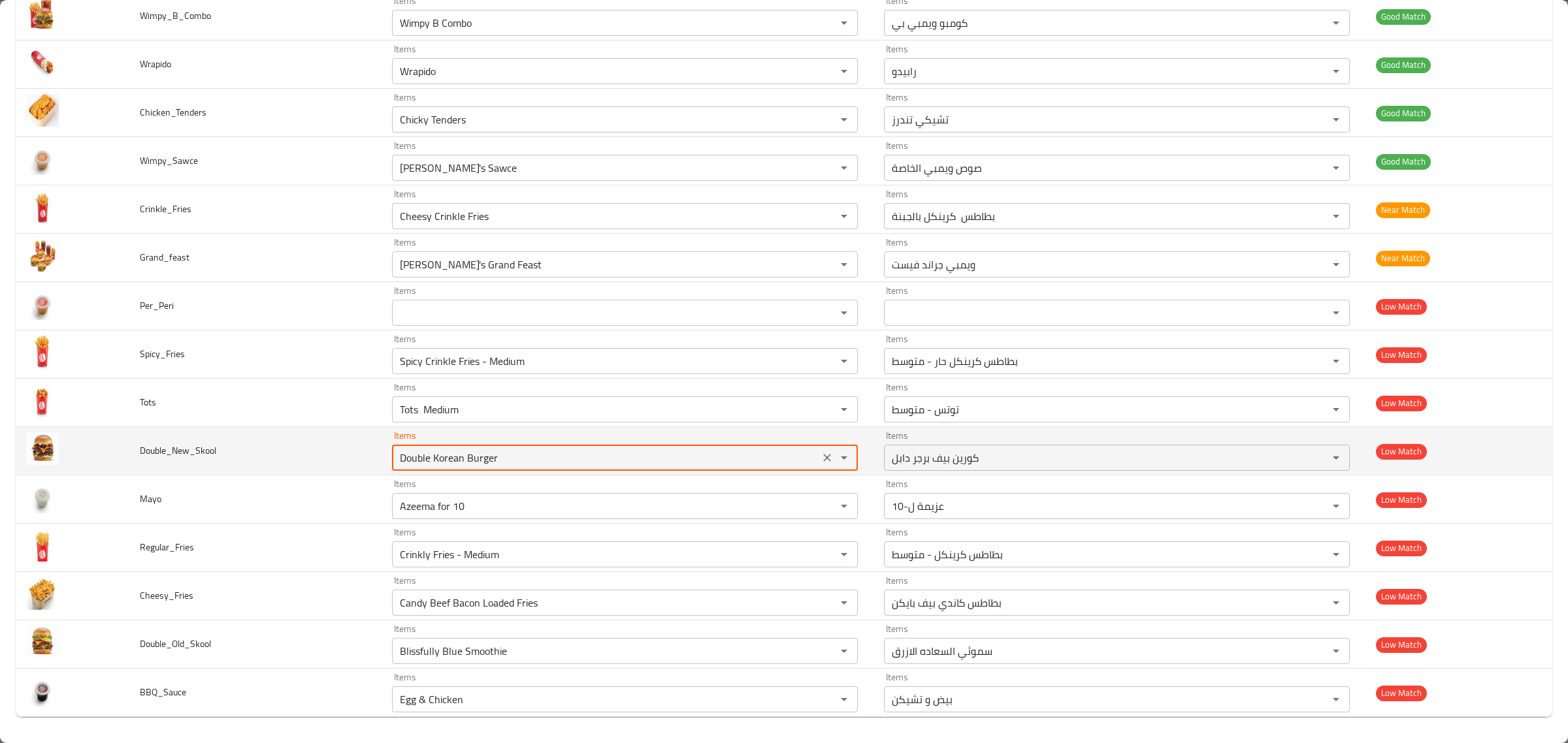
click at [527, 461] on input "Double Korean Burger" at bounding box center [606, 458] width 420 height 18
click at [821, 456] on icon "Clear" at bounding box center [827, 458] width 13 height 13
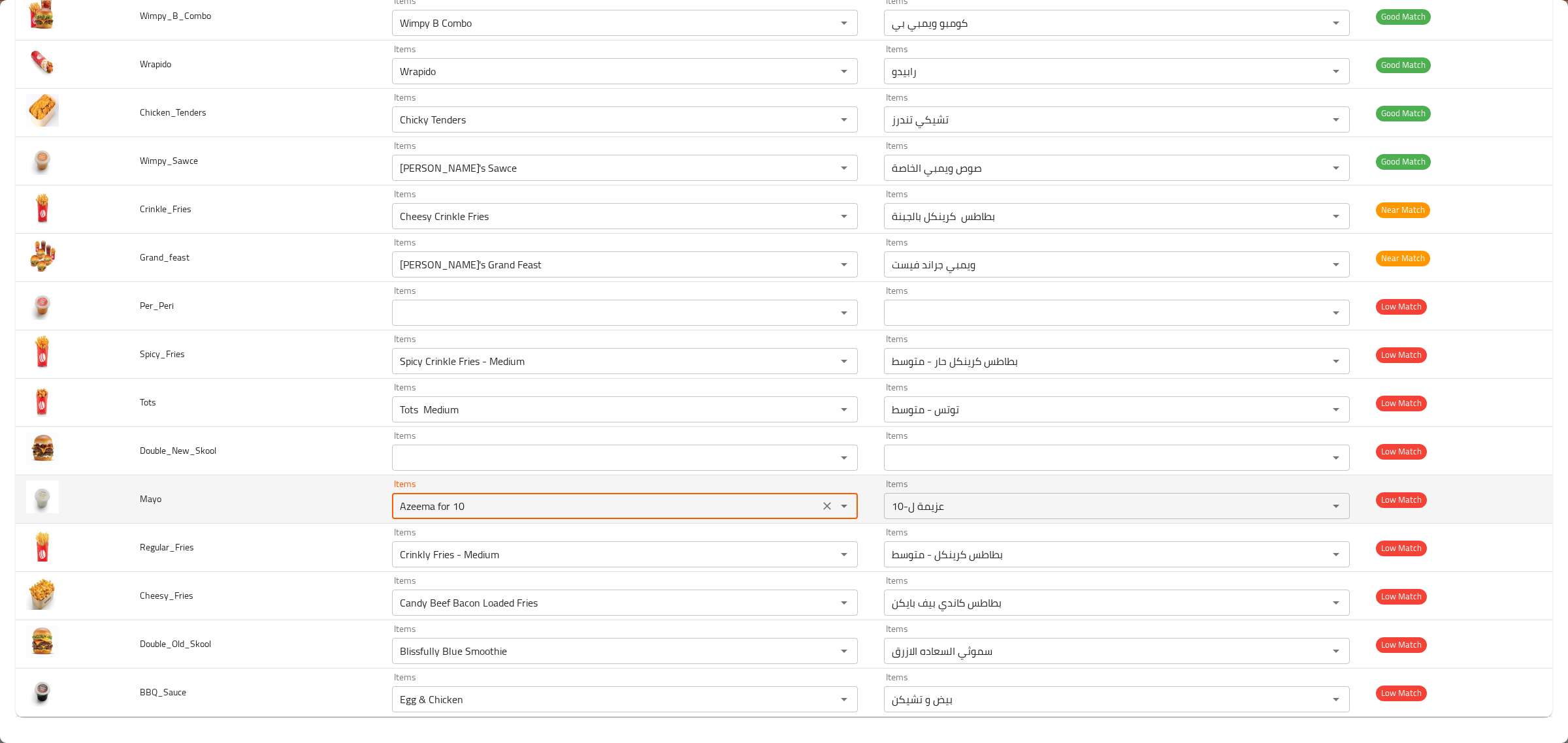
click at [742, 509] on input "Azeema for 10" at bounding box center [606, 506] width 420 height 18
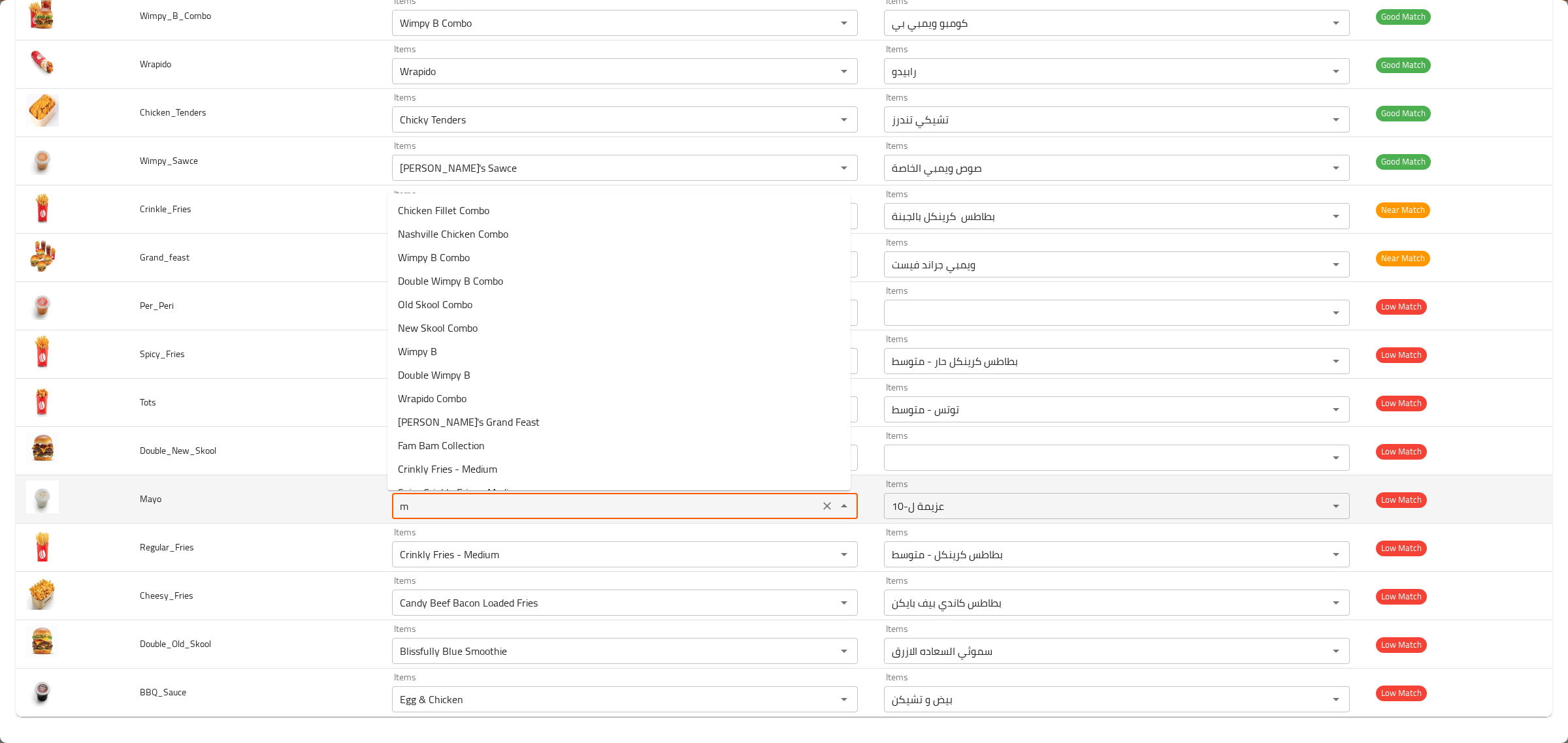
type input "ma"
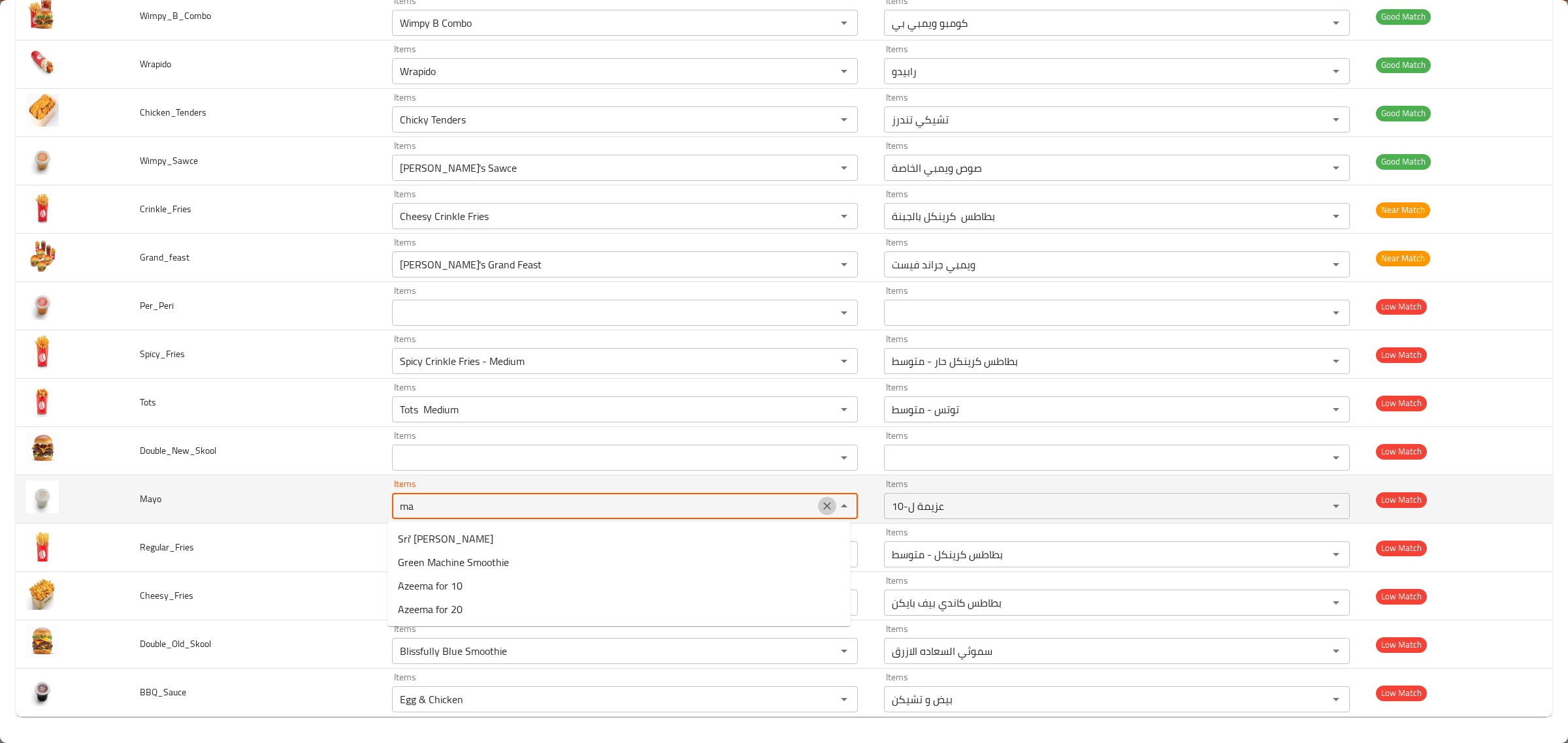
click at [824, 501] on icon "Clear" at bounding box center [827, 506] width 13 height 13
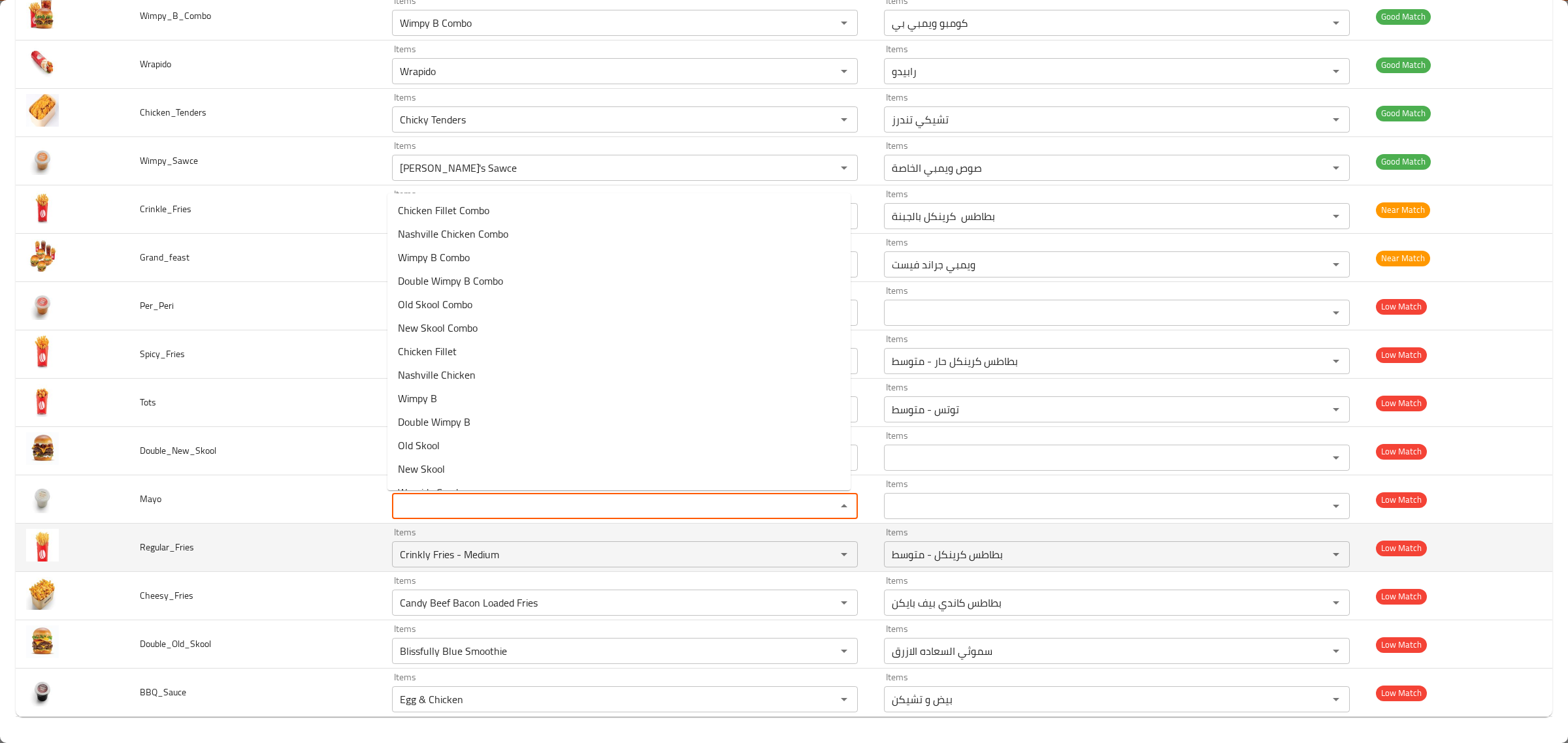
click at [190, 539] on span "Regular_Fries" at bounding box center [167, 547] width 54 height 17
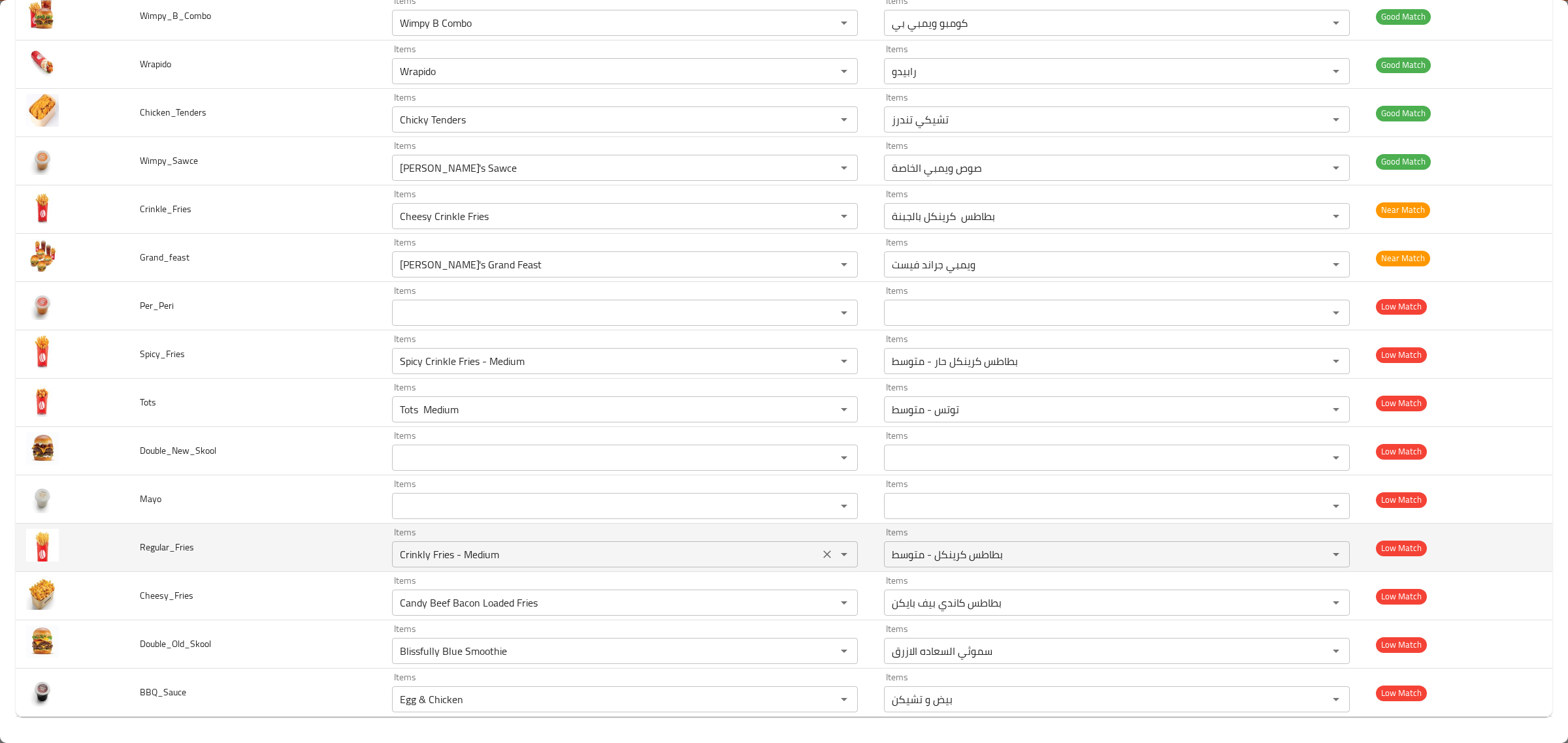
click at [618, 556] on input "Crinkly Fries - Medium" at bounding box center [606, 554] width 420 height 18
